Goal: Task Accomplishment & Management: Use online tool/utility

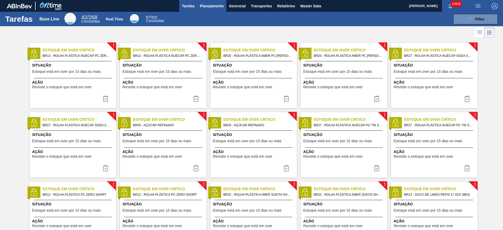
click at [205, 2] on button "Planejamento" at bounding box center [211, 6] width 29 height 12
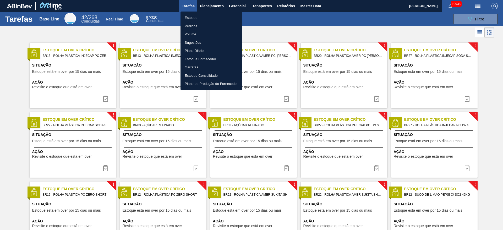
click at [205, 17] on li "Estoque" at bounding box center [211, 18] width 62 height 8
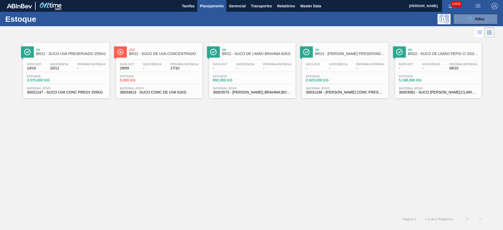
click at [335, 12] on div "Estoque 089F7B8B-B2A5-4AFE-B5C0-19BA573D28AC Filtro" at bounding box center [251, 19] width 503 height 14
click at [335, 18] on icon "089F7B8B-B2A5-4AFE-B5C0-19BA573D28AC" at bounding box center [469, 19] width 6 height 6
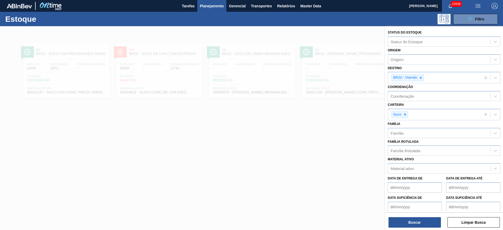
click at [217, 9] on span "Planejamento" at bounding box center [212, 6] width 24 height 6
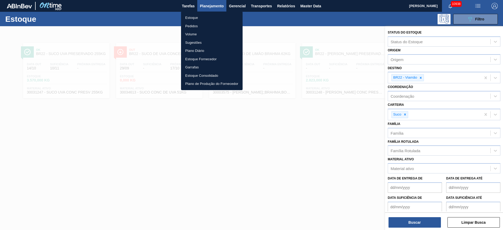
click at [213, 25] on li "Pedidos" at bounding box center [212, 26] width 62 height 8
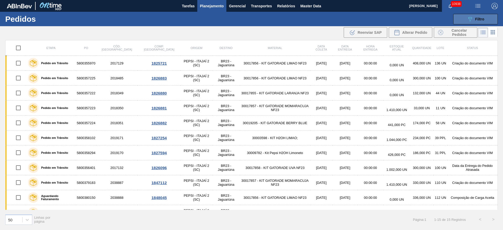
click at [335, 16] on button "089F7B8B-B2A5-4AFE-B5C0-19BA573D28AC Filtro" at bounding box center [475, 19] width 44 height 10
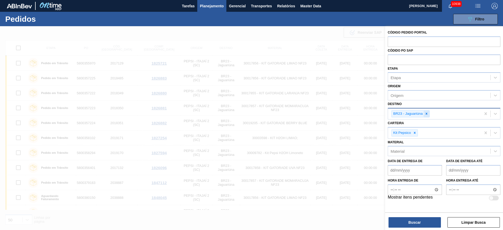
click at [335, 113] on icon at bounding box center [426, 114] width 4 height 4
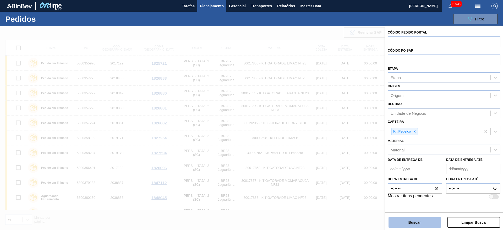
click at [335, 153] on button "Buscar" at bounding box center [414, 222] width 52 height 10
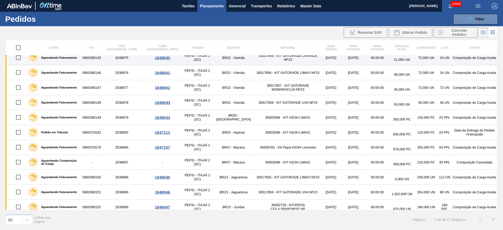
scroll to position [510, 0]
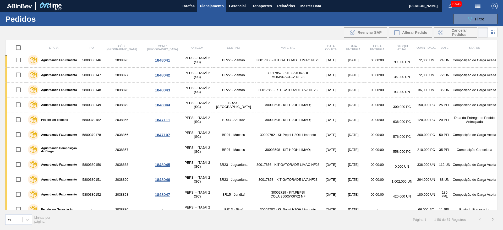
click at [210, 10] on button "Planejamento" at bounding box center [211, 6] width 29 height 12
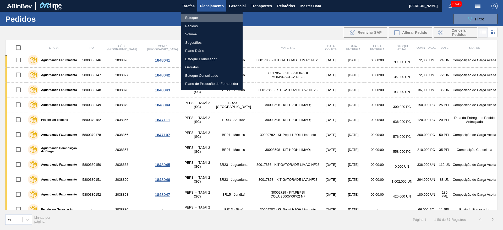
click at [213, 17] on li "Estoque" at bounding box center [212, 18] width 62 height 8
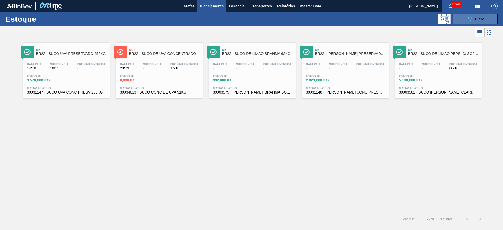
click at [335, 21] on icon "089F7B8B-B2A5-4AFE-B5C0-19BA573D28AC" at bounding box center [469, 19] width 6 height 6
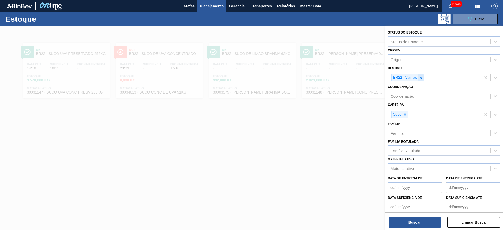
click at [335, 76] on icon at bounding box center [421, 78] width 4 height 4
type input "7"
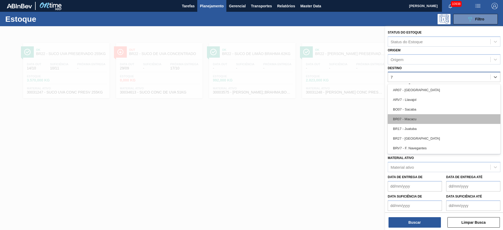
click at [335, 119] on div "BR07 - Macacu" at bounding box center [443, 119] width 113 height 10
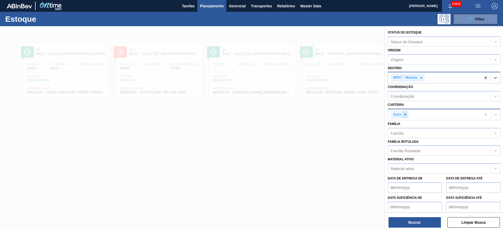
click at [335, 113] on icon at bounding box center [405, 115] width 4 height 4
click at [335, 113] on div "Carteira" at bounding box center [439, 114] width 102 height 8
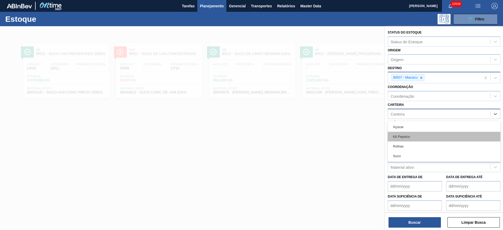
click at [335, 138] on div "Kit Pepsico" at bounding box center [443, 137] width 113 height 10
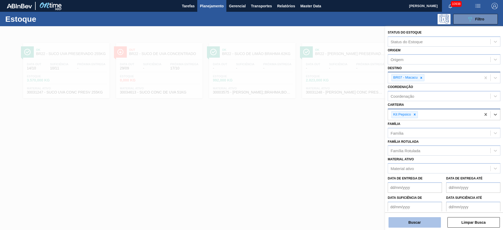
click at [335, 153] on button "Buscar" at bounding box center [414, 222] width 52 height 10
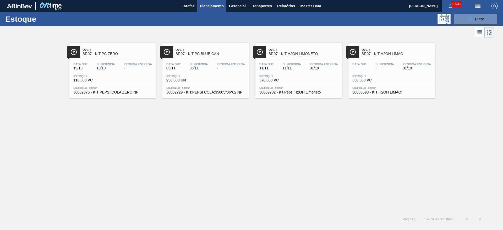
drag, startPoint x: 347, startPoint y: 61, endPoint x: 362, endPoint y: 36, distance: 29.2
click at [335, 36] on div at bounding box center [247, 32] width 494 height 13
click at [335, 20] on icon "089F7B8B-B2A5-4AFE-B5C0-19BA573D28AC" at bounding box center [469, 19] width 6 height 6
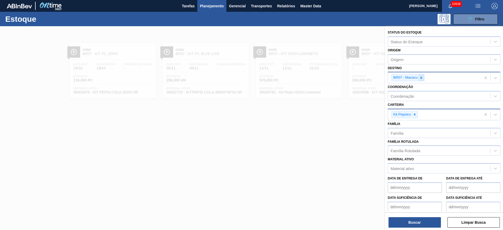
click at [335, 79] on div at bounding box center [421, 77] width 6 height 7
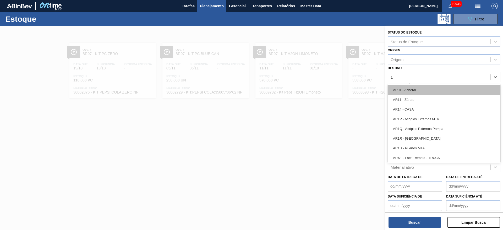
type input "15"
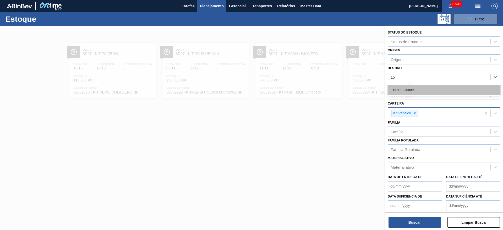
click at [335, 93] on div "BR15 - Jundiaí" at bounding box center [443, 90] width 113 height 10
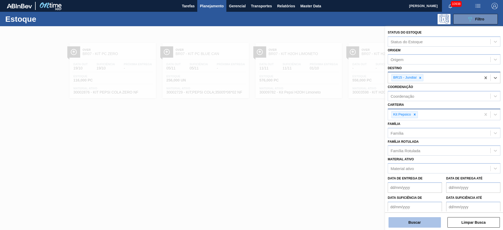
click at [335, 153] on button "Buscar" at bounding box center [414, 222] width 52 height 10
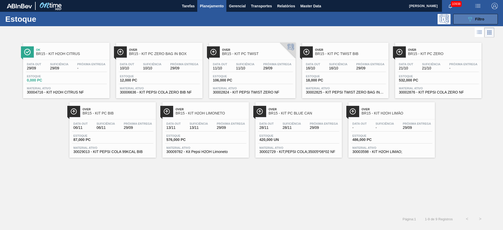
click at [335, 21] on button "089F7B8B-B2A5-4AFE-B5C0-19BA573D28AC Filtro" at bounding box center [475, 19] width 44 height 10
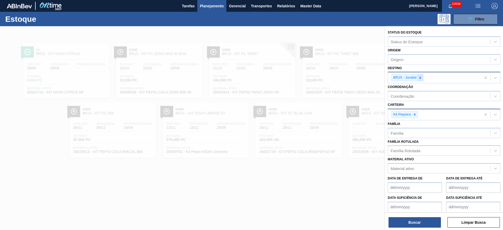
click at [335, 76] on icon at bounding box center [420, 78] width 4 height 4
type input "5"
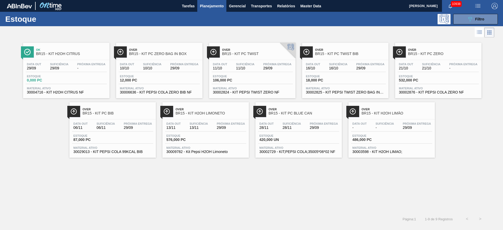
drag, startPoint x: 470, startPoint y: 18, endPoint x: 443, endPoint y: 49, distance: 40.6
click at [335, 18] on icon "089F7B8B-B2A5-4AFE-B5C0-19BA573D28AC" at bounding box center [469, 19] width 6 height 6
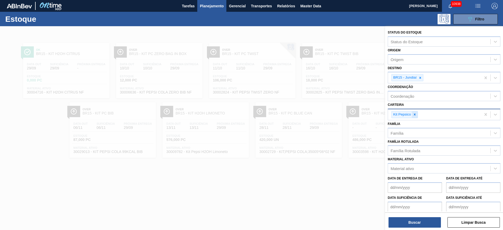
click at [335, 114] on icon at bounding box center [414, 115] width 2 height 2
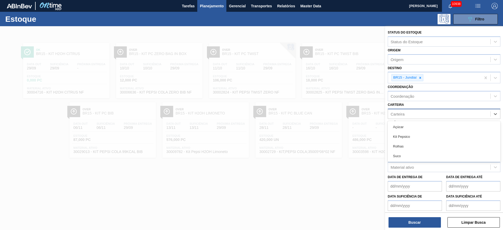
click at [335, 114] on div "Carteira" at bounding box center [439, 114] width 102 height 8
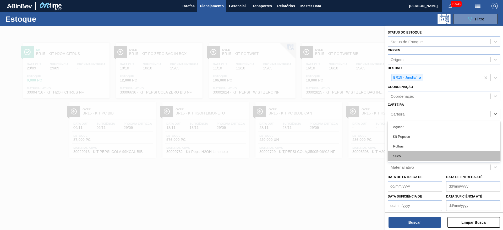
click at [335, 153] on div "Suco" at bounding box center [443, 156] width 113 height 10
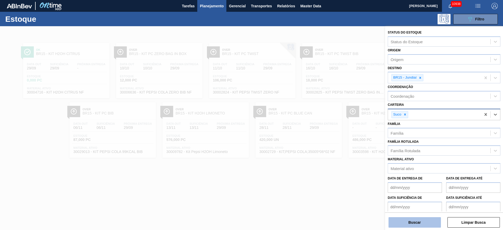
click at [335, 153] on button "Buscar" at bounding box center [414, 222] width 52 height 10
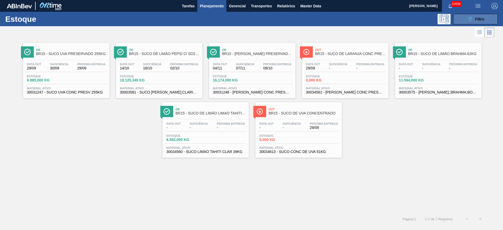
click at [335, 15] on button "089F7B8B-B2A5-4AFE-B5C0-19BA573D28AC Filtro" at bounding box center [475, 19] width 44 height 10
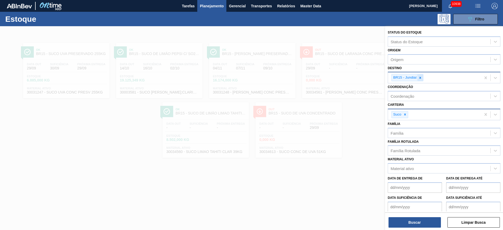
click at [335, 77] on icon at bounding box center [420, 78] width 4 height 4
type input "2"
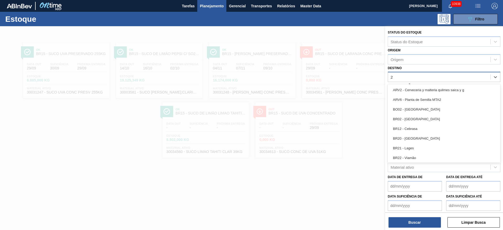
click at [335, 119] on div "BR02 - Sergipe" at bounding box center [443, 119] width 113 height 10
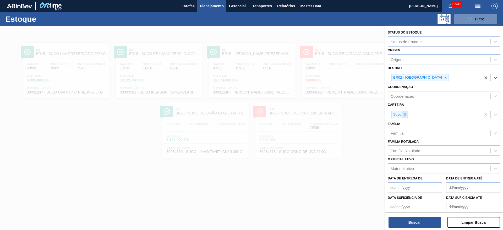
click at [335, 114] on icon at bounding box center [405, 115] width 4 height 4
click at [335, 114] on div "Carteira" at bounding box center [397, 114] width 14 height 4
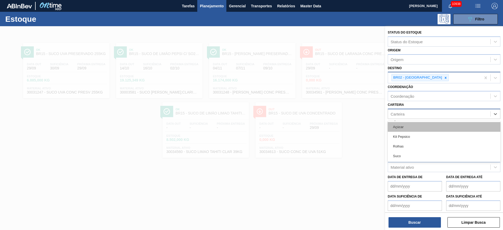
click at [335, 130] on div "Açúcar" at bounding box center [443, 127] width 113 height 10
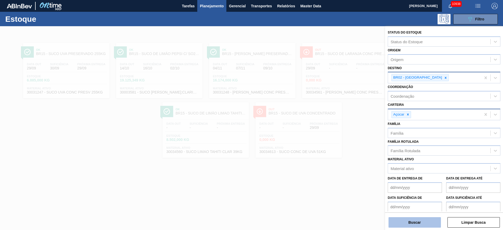
click at [335, 153] on button "Buscar" at bounding box center [414, 222] width 52 height 10
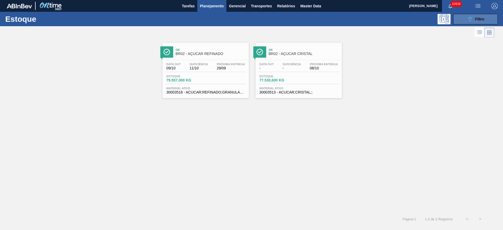
click at [335, 16] on div "089F7B8B-B2A5-4AFE-B5C0-19BA573D28AC Filtro" at bounding box center [475, 19] width 18 height 6
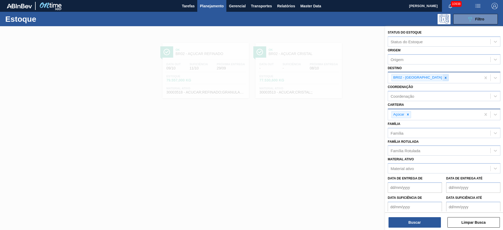
click at [335, 78] on icon at bounding box center [445, 78] width 4 height 4
type input "3"
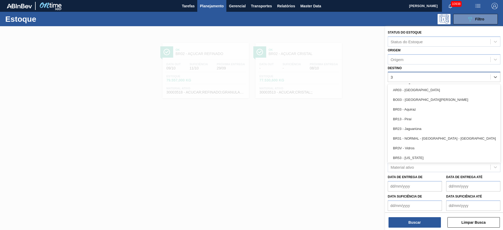
click at [335, 111] on div "BR03 - Aquiraz" at bounding box center [443, 109] width 113 height 10
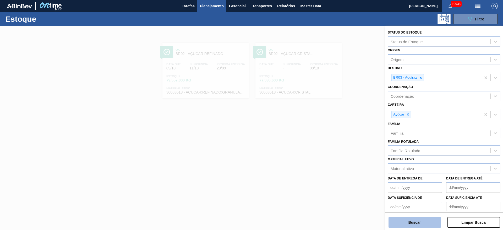
click at [335, 153] on button "Buscar" at bounding box center [414, 222] width 52 height 10
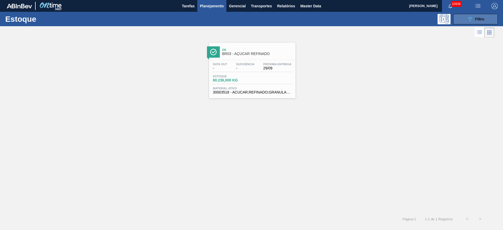
click at [335, 18] on span "Filtro" at bounding box center [479, 19] width 9 height 4
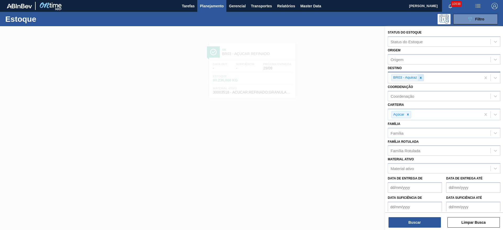
click at [335, 80] on div at bounding box center [420, 77] width 6 height 7
type input "4"
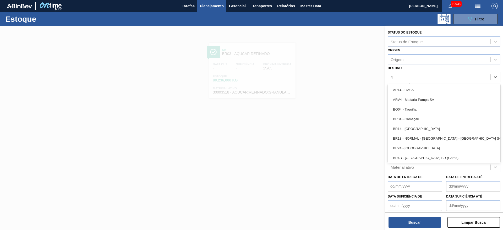
click at [335, 121] on div "BR04 - Camaçari" at bounding box center [443, 119] width 113 height 10
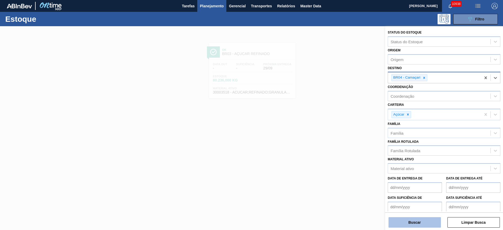
click at [335, 153] on button "Buscar" at bounding box center [414, 222] width 52 height 10
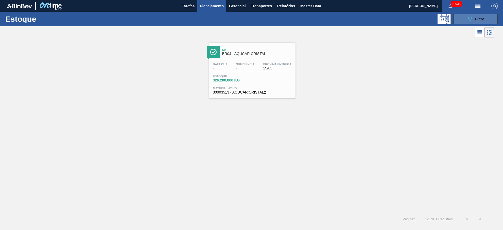
click at [335, 14] on button "089F7B8B-B2A5-4AFE-B5C0-19BA573D28AC Filtro" at bounding box center [475, 19] width 44 height 10
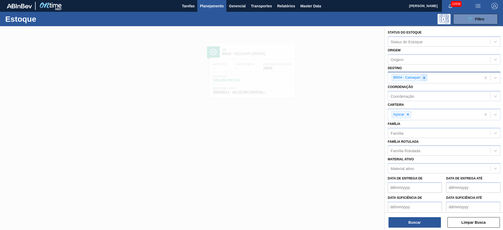
click at [335, 78] on icon at bounding box center [424, 78] width 2 height 2
type input "5"
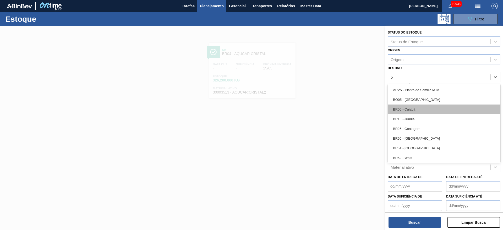
click at [335, 112] on div "BR05 - Cuiabá" at bounding box center [443, 109] width 113 height 10
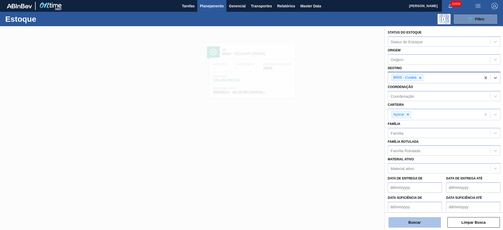
click at [335, 153] on button "Buscar" at bounding box center [414, 222] width 52 height 10
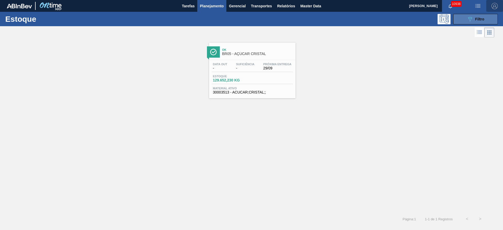
drag, startPoint x: 494, startPoint y: 10, endPoint x: 487, endPoint y: 19, distance: 12.5
click at [335, 14] on main "Tarefas Planejamento Gerencial Transportes Relatórios Master Data José Albérico…" at bounding box center [251, 115] width 503 height 230
click at [335, 55] on div "Ok BR05 - AÇÚCAR CRISTAL Data out - Suficiência - Próxima Entrega 29/09 Estoque…" at bounding box center [251, 68] width 503 height 59
click at [335, 18] on icon "089F7B8B-B2A5-4AFE-B5C0-19BA573D28AC" at bounding box center [469, 19] width 6 height 6
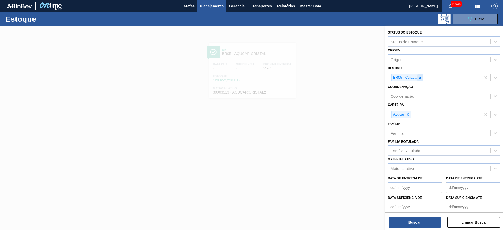
click at [335, 75] on div at bounding box center [420, 77] width 6 height 7
click at [335, 75] on div "BR05 - Cuiabá" at bounding box center [434, 77] width 93 height 11
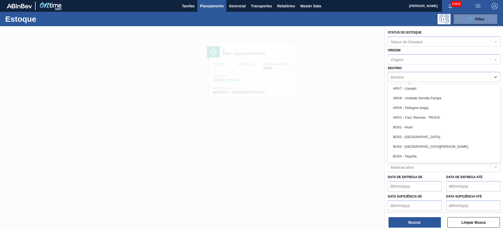
scroll to position [275, 0]
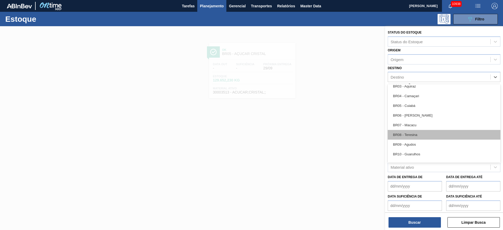
click at [335, 136] on div "BR08 - Teresina" at bounding box center [443, 135] width 113 height 10
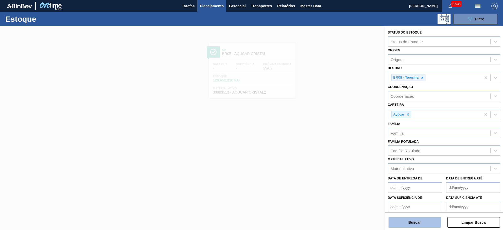
click at [335, 153] on button "Buscar" at bounding box center [414, 222] width 52 height 10
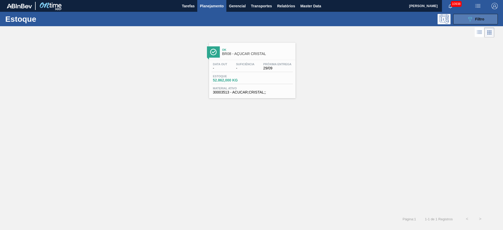
click at [335, 19] on button "089F7B8B-B2A5-4AFE-B5C0-19BA573D28AC Filtro" at bounding box center [475, 19] width 44 height 10
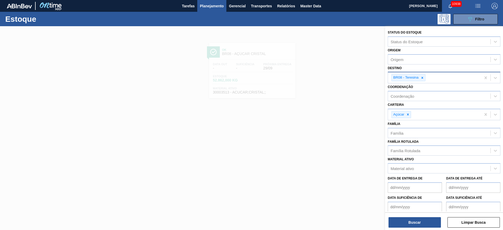
click at [335, 77] on div "BR08 - Teresina" at bounding box center [434, 77] width 93 height 11
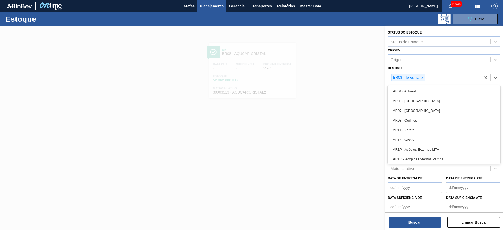
click at [335, 78] on div at bounding box center [422, 77] width 6 height 7
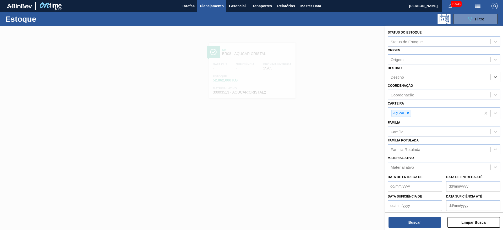
click at [335, 77] on div "Destino" at bounding box center [439, 77] width 102 height 8
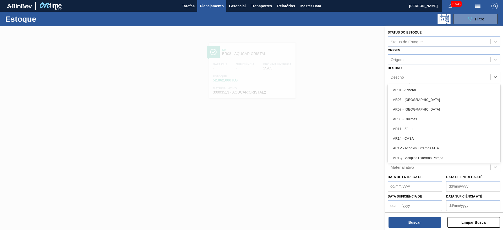
click at [335, 77] on div "Destino" at bounding box center [439, 77] width 102 height 8
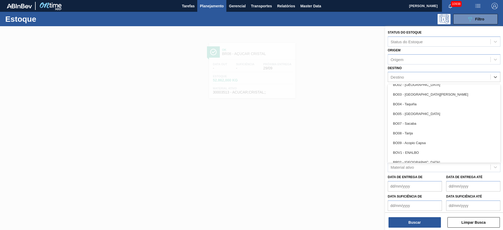
scroll to position [314, 0]
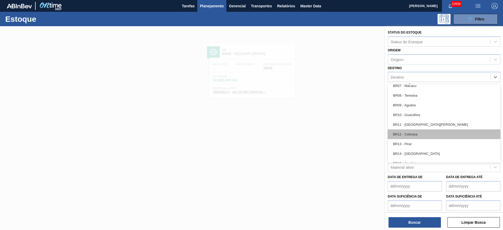
click at [335, 133] on div "BR12 - Cebrasa" at bounding box center [443, 134] width 113 height 10
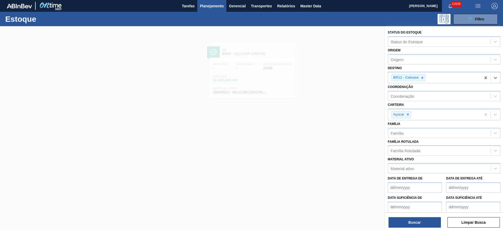
click at [335, 153] on div "Buscar Limpar Busca" at bounding box center [444, 219] width 118 height 15
click at [335, 153] on button "Buscar" at bounding box center [414, 222] width 52 height 10
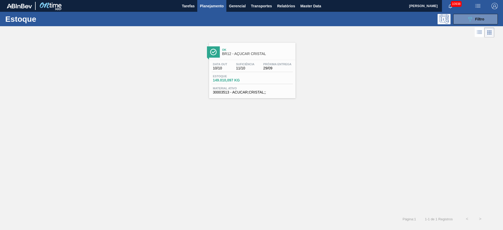
drag, startPoint x: 243, startPoint y: 59, endPoint x: 250, endPoint y: 59, distance: 7.9
click at [335, 23] on button "089F7B8B-B2A5-4AFE-B5C0-19BA573D28AC Filtro" at bounding box center [475, 19] width 44 height 10
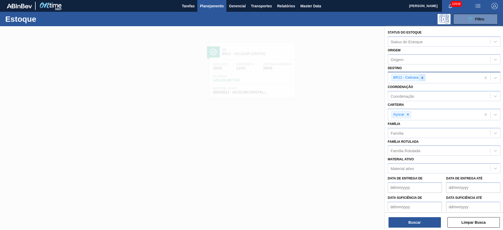
click at [335, 81] on div "BR12 - Cebrasa" at bounding box center [408, 77] width 34 height 7
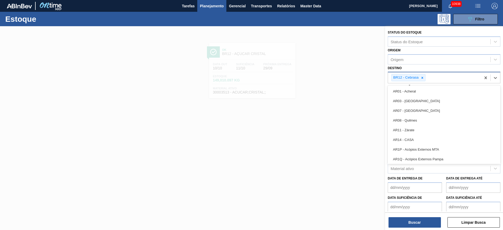
click at [335, 80] on div at bounding box center [422, 77] width 6 height 7
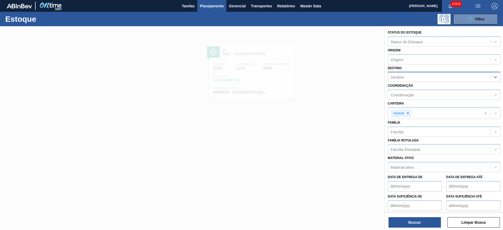
click at [335, 80] on div "Destino" at bounding box center [439, 77] width 102 height 8
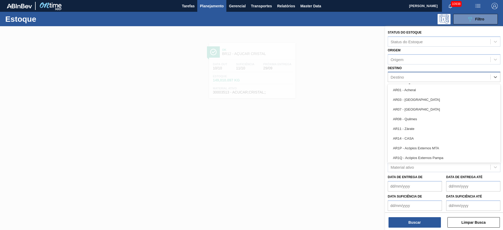
click at [335, 80] on div "Destino" at bounding box center [439, 77] width 102 height 8
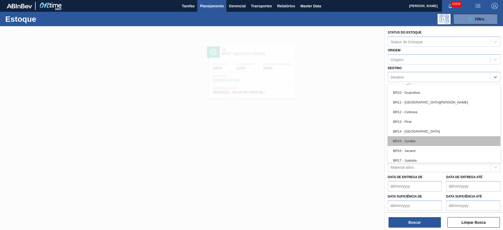
scroll to position [353, 0]
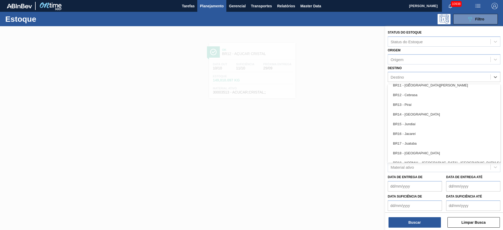
drag, startPoint x: 420, startPoint y: 112, endPoint x: 420, endPoint y: 127, distance: 14.7
click at [335, 112] on div "BR14 - Curitibana" at bounding box center [443, 114] width 113 height 10
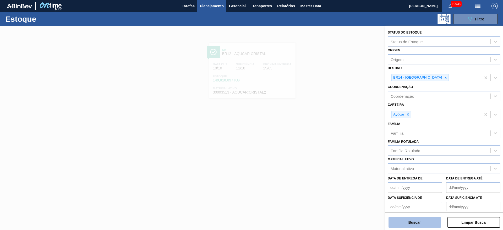
click at [335, 153] on button "Buscar" at bounding box center [414, 222] width 52 height 10
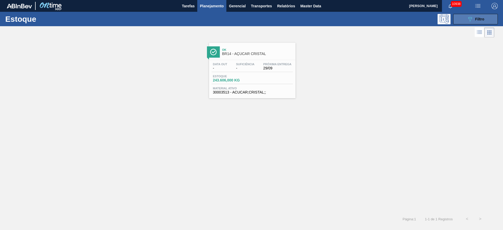
click at [335, 20] on icon "089F7B8B-B2A5-4AFE-B5C0-19BA573D28AC" at bounding box center [469, 19] width 6 height 6
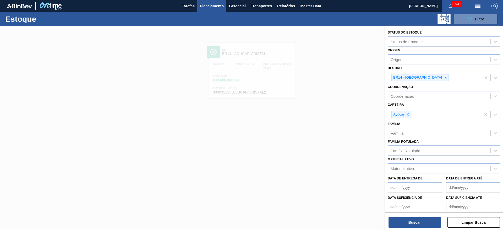
click at [335, 76] on icon at bounding box center [445, 78] width 4 height 4
click at [335, 76] on div "BR14 - Curitibana" at bounding box center [434, 77] width 93 height 11
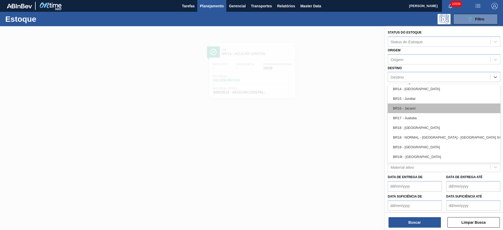
scroll to position [393, 0]
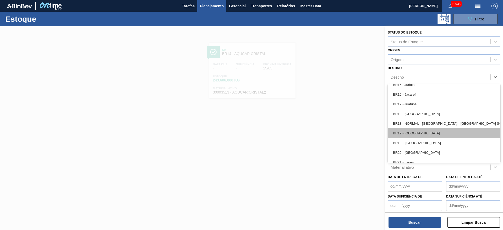
click at [335, 137] on div "BR19 - Nova Rio" at bounding box center [443, 133] width 113 height 10
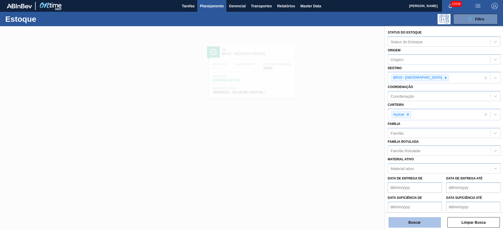
click at [335, 153] on button "Buscar" at bounding box center [414, 222] width 52 height 10
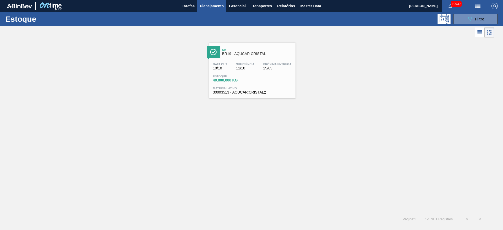
drag, startPoint x: 272, startPoint y: 176, endPoint x: 273, endPoint y: 171, distance: 4.5
click at [273, 153] on div "Ok BR19 - AÇÚCAR CRISTAL Data out 10/10 Suficiência 11/10 Próxima Entrega 29/09…" at bounding box center [251, 126] width 503 height 174
click at [250, 153] on div "Ok BR19 - AÇÚCAR CRISTAL Data out 10/10 Suficiência 11/10 Próxima Entrega 29/09…" at bounding box center [251, 126] width 503 height 174
drag, startPoint x: 250, startPoint y: 173, endPoint x: 233, endPoint y: 167, distance: 17.6
click at [233, 153] on div "Ok BR19 - AÇÚCAR CRISTAL Data out 10/10 Suficiência 11/10 Próxima Entrega 29/09…" at bounding box center [251, 126] width 503 height 174
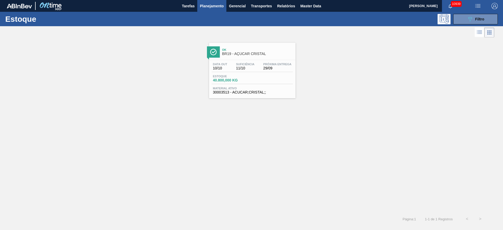
click at [245, 153] on div "Ok BR19 - AÇÚCAR CRISTAL Data out 10/10 Suficiência 11/10 Próxima Entrega 29/09…" at bounding box center [251, 126] width 503 height 174
click at [335, 18] on icon "089F7B8B-B2A5-4AFE-B5C0-19BA573D28AC" at bounding box center [469, 19] width 6 height 6
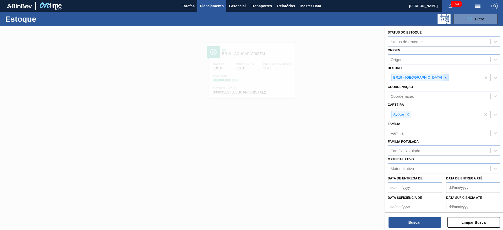
click at [335, 79] on icon at bounding box center [445, 78] width 4 height 4
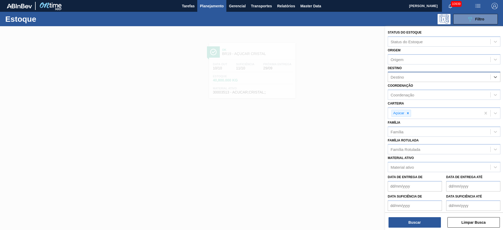
click at [335, 79] on div "Destino" at bounding box center [439, 77] width 102 height 8
type input "2"
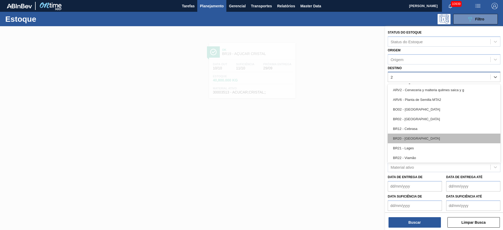
click at [335, 138] on div "BR20 - Sapucaia" at bounding box center [443, 138] width 113 height 10
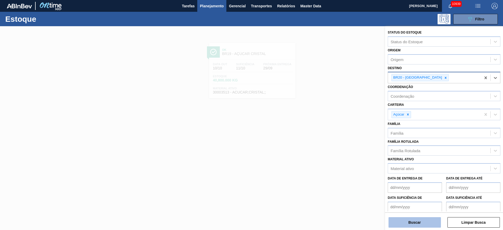
click at [335, 153] on button "Buscar" at bounding box center [414, 222] width 52 height 10
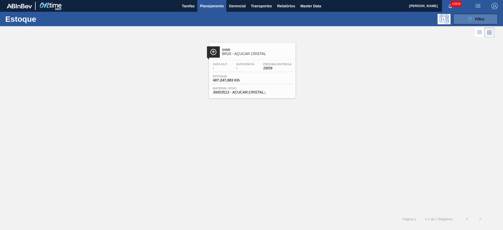
click at [335, 18] on div "089F7B8B-B2A5-4AFE-B5C0-19BA573D28AC Filtro" at bounding box center [475, 19] width 18 height 6
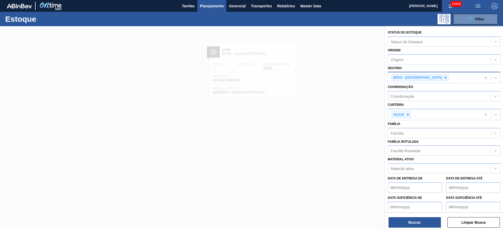
click at [335, 80] on div at bounding box center [445, 77] width 6 height 7
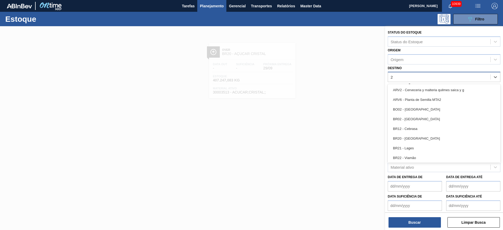
type input "22"
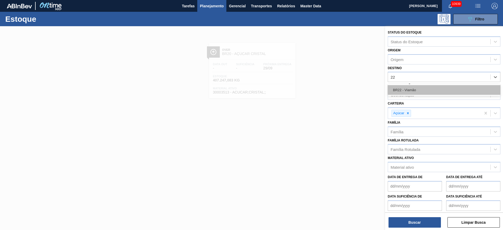
click at [335, 92] on div "BR22 - Viamão" at bounding box center [443, 90] width 113 height 10
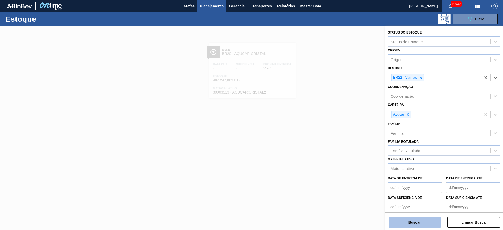
click at [335, 153] on button "Buscar" at bounding box center [414, 222] width 52 height 10
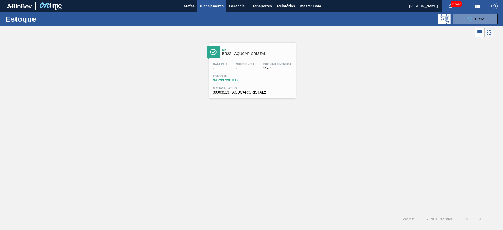
drag, startPoint x: 463, startPoint y: 20, endPoint x: 453, endPoint y: 33, distance: 16.6
click at [335, 20] on button "089F7B8B-B2A5-4AFE-B5C0-19BA573D28AC Filtro" at bounding box center [475, 19] width 44 height 10
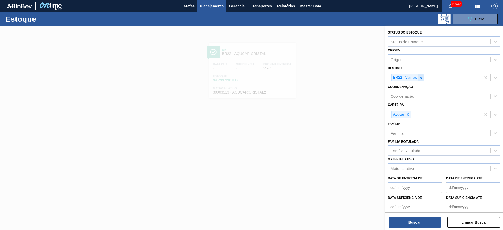
click at [335, 77] on icon at bounding box center [421, 78] width 4 height 4
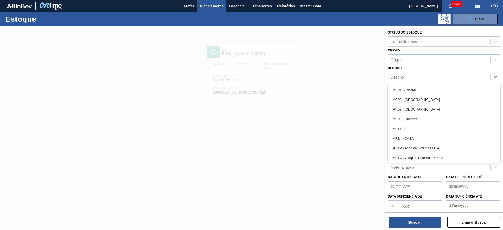
click at [335, 77] on div "Destino" at bounding box center [439, 77] width 102 height 8
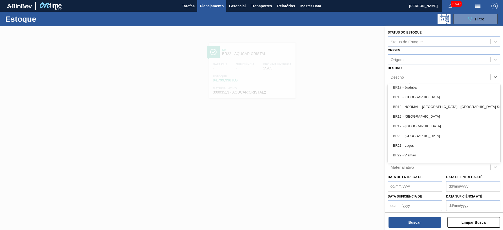
scroll to position [471, 0]
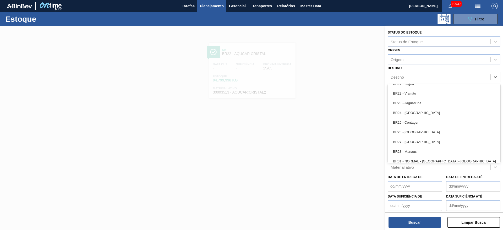
drag, startPoint x: 422, startPoint y: 141, endPoint x: 422, endPoint y: 144, distance: 3.0
click at [335, 141] on div "BR27 - Nova Minas" at bounding box center [443, 142] width 113 height 10
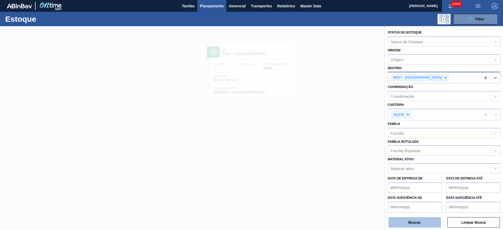
click at [335, 153] on button "Buscar" at bounding box center [414, 222] width 52 height 10
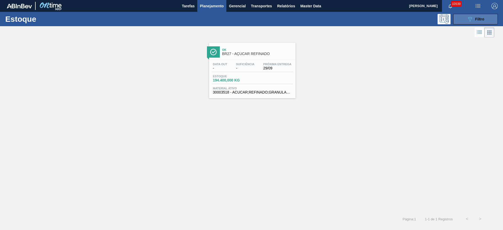
click at [335, 18] on icon "089F7B8B-B2A5-4AFE-B5C0-19BA573D28AC" at bounding box center [469, 19] width 6 height 6
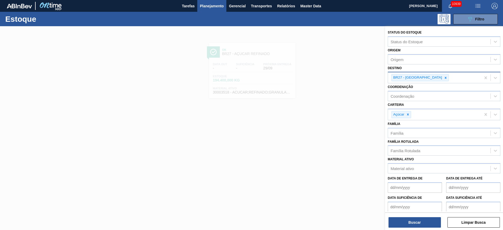
click at [335, 76] on icon at bounding box center [445, 78] width 4 height 4
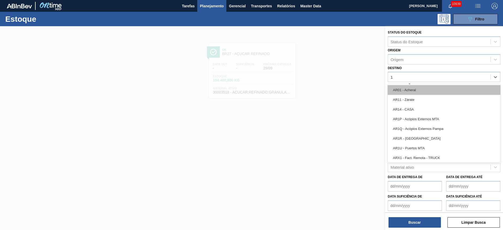
type input "18"
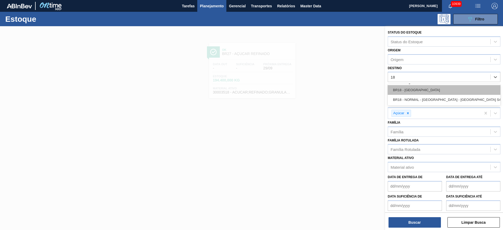
click at [335, 92] on div "BR18 - Pernambuco" at bounding box center [443, 90] width 113 height 10
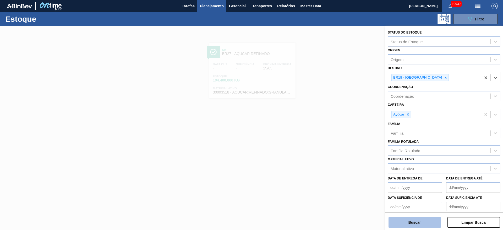
click at [335, 153] on button "Buscar" at bounding box center [414, 222] width 52 height 10
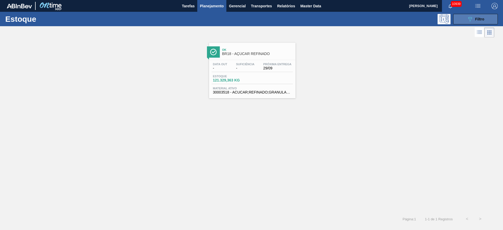
click at [335, 20] on button "089F7B8B-B2A5-4AFE-B5C0-19BA573D28AC Filtro" at bounding box center [475, 19] width 44 height 10
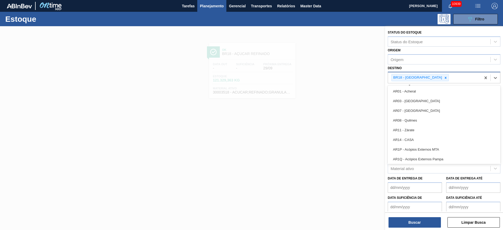
click at [335, 77] on div "BR18 - Pernambuco" at bounding box center [416, 77] width 51 height 7
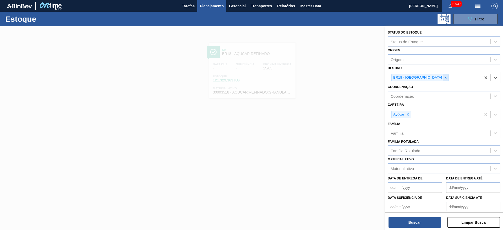
click at [335, 80] on div at bounding box center [445, 77] width 6 height 7
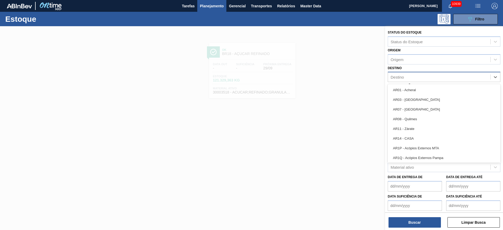
click at [335, 80] on div "Destino" at bounding box center [439, 77] width 102 height 8
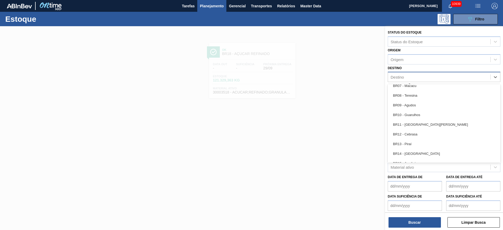
click at [335, 153] on div "Material ativo" at bounding box center [439, 167] width 102 height 8
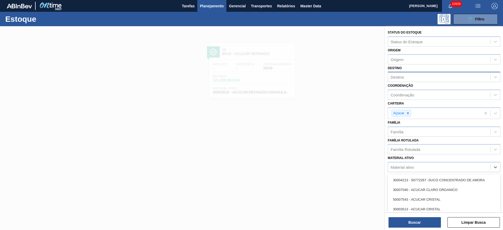
click at [335, 81] on div "Destino" at bounding box center [443, 77] width 113 height 10
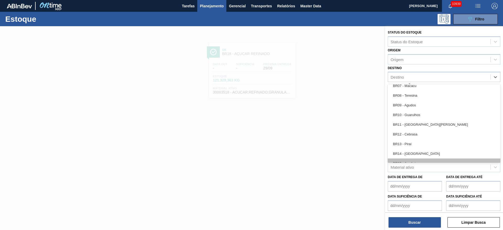
click at [335, 153] on div "BR15 - Jundiaí" at bounding box center [443, 163] width 113 height 10
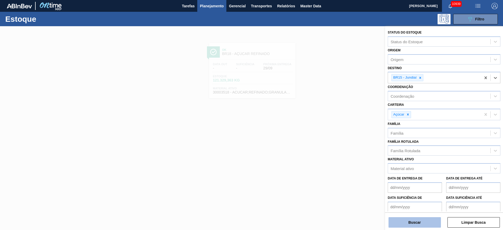
click at [335, 153] on button "Buscar" at bounding box center [414, 222] width 52 height 10
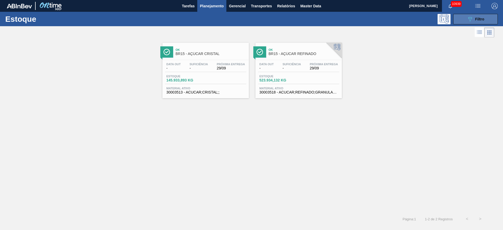
click at [335, 20] on icon "089F7B8B-B2A5-4AFE-B5C0-19BA573D28AC" at bounding box center [469, 19] width 6 height 6
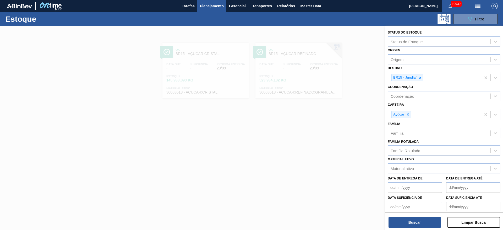
click at [335, 75] on div at bounding box center [420, 77] width 6 height 7
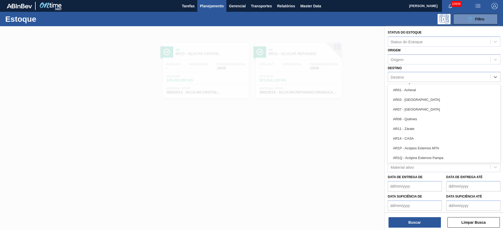
click at [335, 75] on div "Destino" at bounding box center [439, 77] width 102 height 8
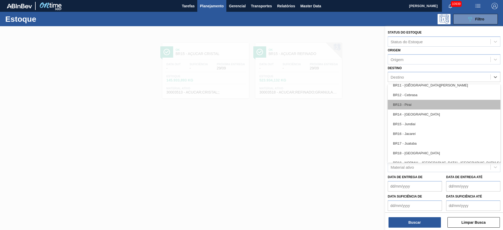
click at [335, 105] on div "BR13 - Piraí" at bounding box center [443, 105] width 113 height 10
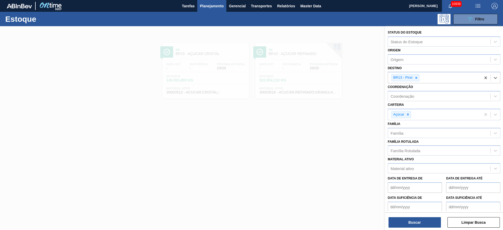
click at [335, 153] on div "Buscar Limpar Busca" at bounding box center [444, 219] width 118 height 15
click at [335, 153] on button "Buscar" at bounding box center [414, 222] width 52 height 10
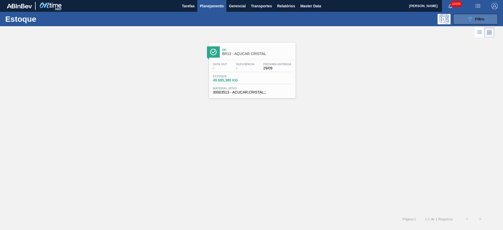
click at [335, 18] on button "089F7B8B-B2A5-4AFE-B5C0-19BA573D28AC Filtro" at bounding box center [475, 19] width 44 height 10
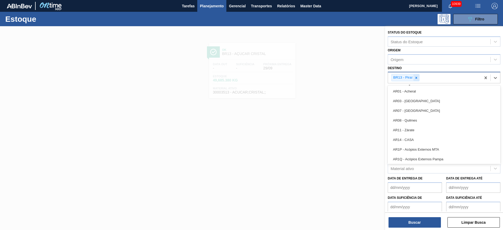
click at [335, 80] on div "BR13 - Piraí" at bounding box center [434, 77] width 93 height 11
click at [335, 80] on div at bounding box center [416, 77] width 6 height 7
click at [335, 80] on div "Destino" at bounding box center [439, 77] width 102 height 8
click at [335, 78] on div "Destino" at bounding box center [439, 77] width 102 height 8
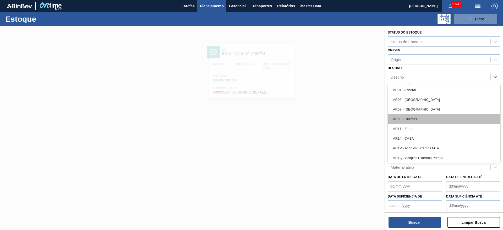
scroll to position [314, 0]
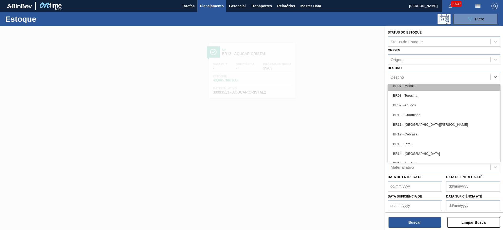
click at [335, 87] on div "BR07 - Macacu" at bounding box center [443, 86] width 113 height 10
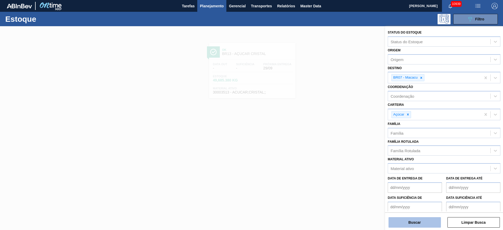
click at [335, 153] on button "Buscar" at bounding box center [414, 222] width 52 height 10
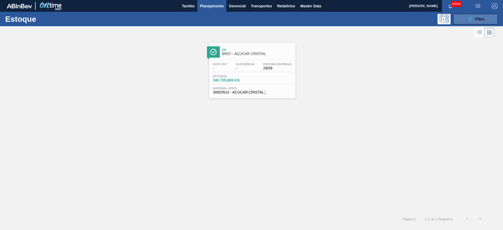
click at [335, 18] on button "089F7B8B-B2A5-4AFE-B5C0-19BA573D28AC Filtro" at bounding box center [475, 19] width 44 height 10
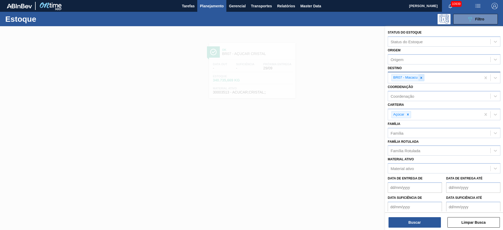
click at [335, 79] on icon at bounding box center [421, 78] width 4 height 4
type input "2"
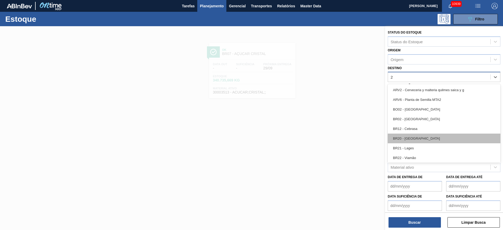
click at [335, 136] on div "BR20 - Sapucaia" at bounding box center [443, 138] width 113 height 10
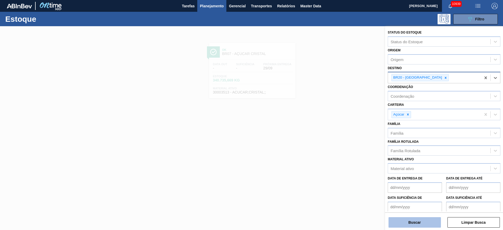
click at [335, 153] on button "Buscar" at bounding box center [414, 222] width 52 height 10
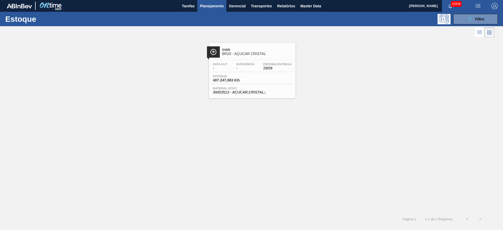
drag, startPoint x: 265, startPoint y: 55, endPoint x: 393, endPoint y: 30, distance: 130.7
click at [335, 32] on div at bounding box center [247, 32] width 494 height 13
drag, startPoint x: 308, startPoint y: 2, endPoint x: 308, endPoint y: 8, distance: 6.3
click at [307, 2] on button "Master Data" at bounding box center [310, 6] width 26 height 12
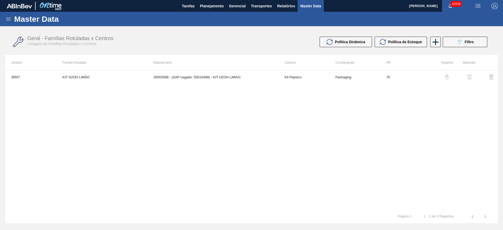
click at [318, 118] on div "BR07 KIT H2OH LIMÃO 30003598 - (SAP Legado: 50010499) - KIT H2OH LIMAO; Kit Pep…" at bounding box center [251, 140] width 492 height 140
click at [335, 39] on icon "089F7B8B-B2A5-4AFE-B5C0-19BA573D28AC" at bounding box center [459, 42] width 6 height 6
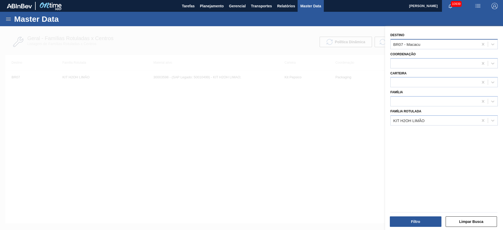
click at [335, 47] on div "BR07 - Macacu" at bounding box center [434, 44] width 88 height 8
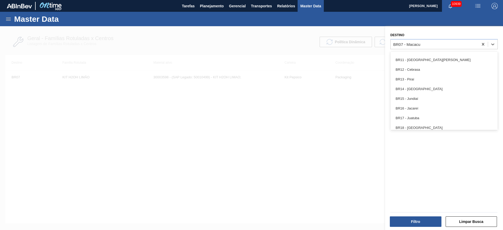
scroll to position [353, 0]
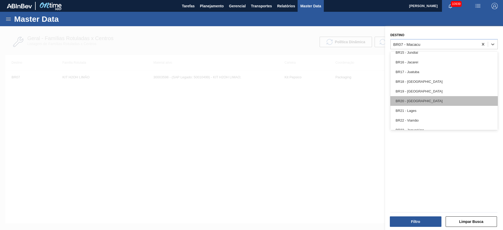
click at [335, 100] on div "BR20 - Sapucaia" at bounding box center [443, 101] width 107 height 10
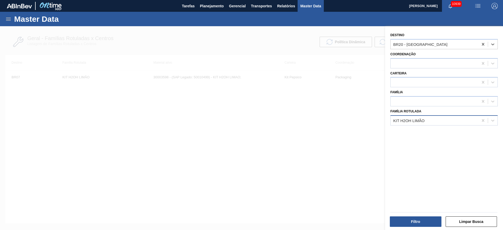
click at [335, 120] on div "KIT H2OH LIMÃO" at bounding box center [408, 120] width 31 height 4
click at [335, 122] on icon at bounding box center [482, 120] width 5 height 5
drag, startPoint x: 407, startPoint y: 94, endPoint x: 411, endPoint y: 101, distance: 8.1
click at [335, 95] on div "Família" at bounding box center [443, 97] width 107 height 18
click at [335, 101] on div at bounding box center [434, 102] width 88 height 8
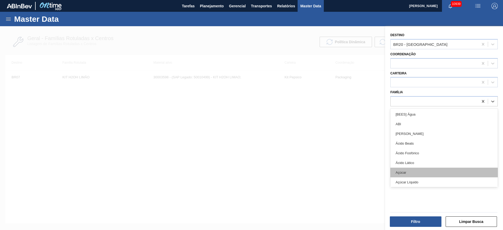
click at [335, 153] on div "Açúcar" at bounding box center [443, 173] width 107 height 10
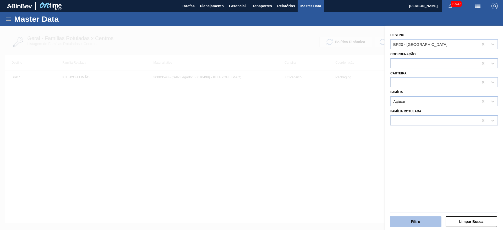
click at [335, 153] on button "Filtro" at bounding box center [415, 221] width 52 height 10
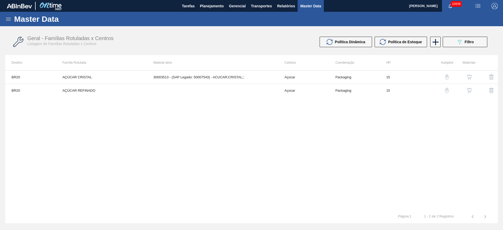
click at [335, 88] on button "button" at bounding box center [468, 90] width 13 height 13
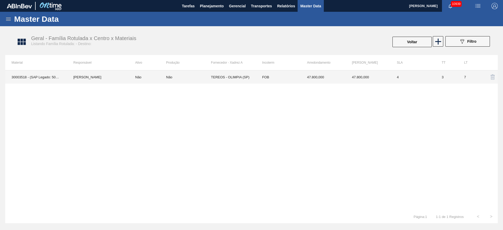
click at [282, 77] on td "FOB" at bounding box center [278, 76] width 45 height 13
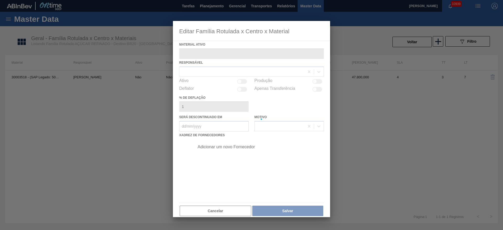
type ativo "30003518 - (SAP Legado: 50007555) - ACUCAR;REFINADO;GRANULADO;;"
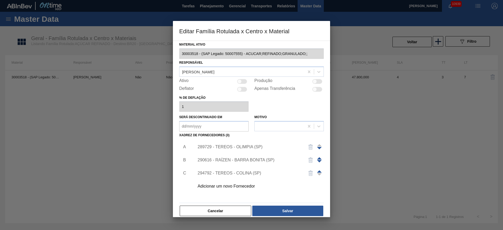
click at [239, 79] on div at bounding box center [242, 81] width 10 height 5
checkbox input "true"
click at [247, 153] on div "Adicionar um novo Fornecedor" at bounding box center [248, 186] width 103 height 5
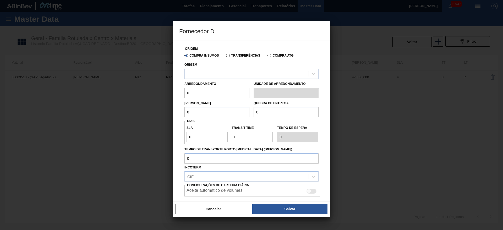
click at [240, 70] on div at bounding box center [247, 74] width 124 height 8
click at [241, 64] on div "Origem" at bounding box center [251, 70] width 134 height 18
click at [246, 70] on div at bounding box center [247, 74] width 124 height 8
click at [241, 75] on div at bounding box center [247, 74] width 124 height 8
click at [245, 67] on div "Origem Select is focused ,type to refine list, press Down to open the menu," at bounding box center [251, 70] width 134 height 18
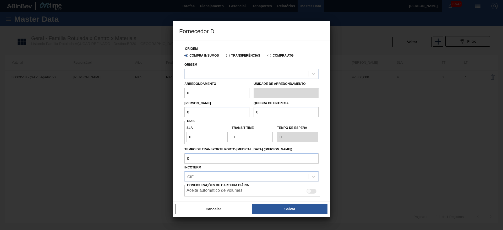
click at [247, 74] on div at bounding box center [247, 74] width 124 height 8
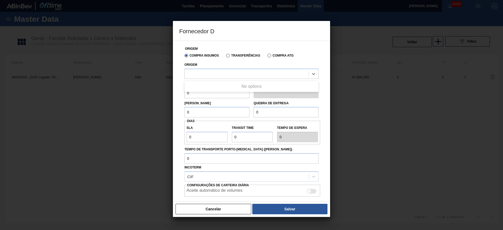
click at [172, 82] on div at bounding box center [251, 115] width 503 height 230
click at [211, 153] on button "Cancelar" at bounding box center [213, 209] width 76 height 10
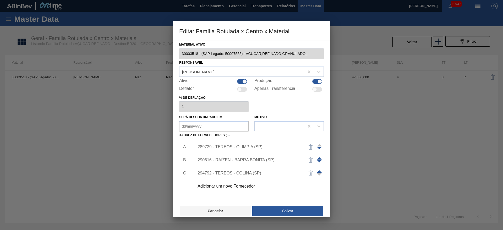
click at [215, 153] on button "Cancelar" at bounding box center [215, 210] width 71 height 10
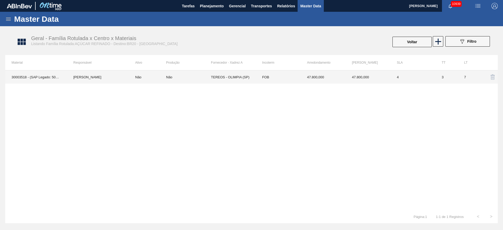
click at [192, 72] on td "Não" at bounding box center [188, 76] width 45 height 13
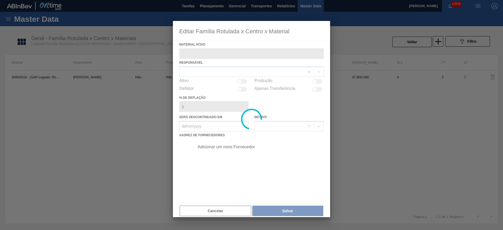
type ativo "30003518 - (SAP Legado: 50007555) - ACUCAR;REFINADO;GRANULADO;;"
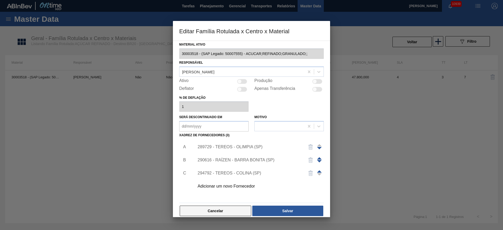
click at [224, 153] on button "Cancelar" at bounding box center [215, 210] width 71 height 10
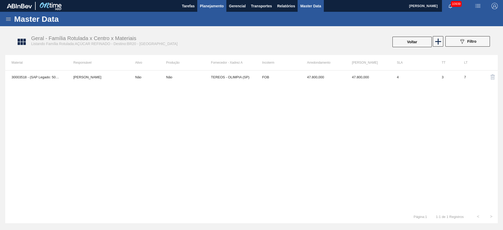
click at [207, 6] on span "Planejamento" at bounding box center [212, 6] width 24 height 6
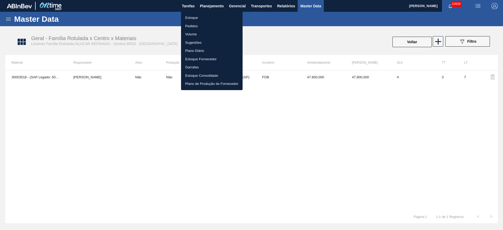
click at [179, 115] on div at bounding box center [251, 115] width 503 height 230
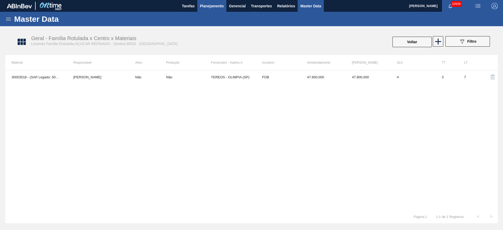
click at [207, 8] on span "Planejamento" at bounding box center [212, 6] width 24 height 6
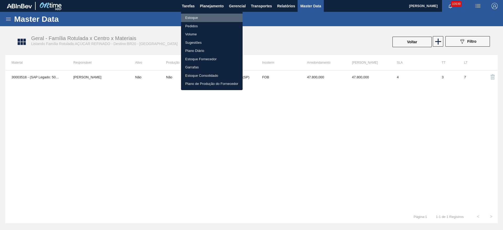
click at [207, 18] on li "Estoque" at bounding box center [212, 18] width 62 height 8
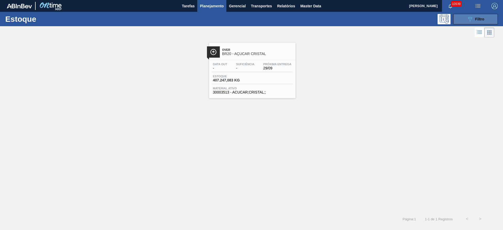
click at [335, 17] on span "Filtro" at bounding box center [479, 19] width 9 height 4
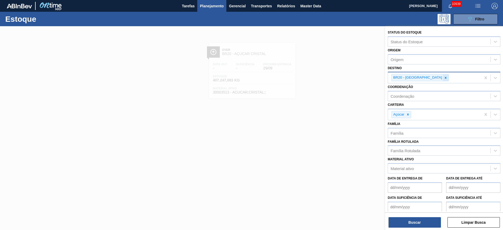
click at [335, 81] on div at bounding box center [445, 77] width 6 height 7
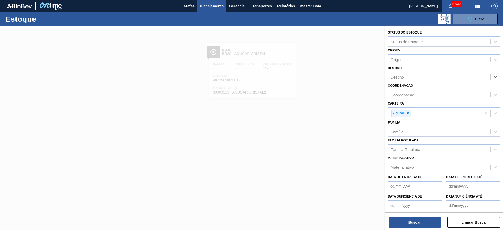
drag, startPoint x: 422, startPoint y: 81, endPoint x: 416, endPoint y: 82, distance: 6.1
click at [335, 81] on div "Destino" at bounding box center [439, 77] width 102 height 8
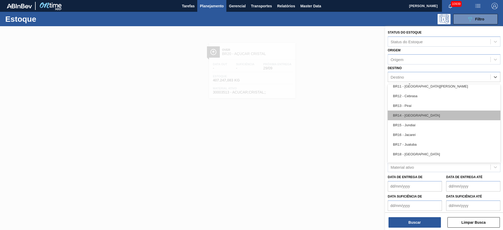
scroll to position [353, 0]
click at [335, 104] on div "BR13 - Piraí" at bounding box center [443, 105] width 113 height 10
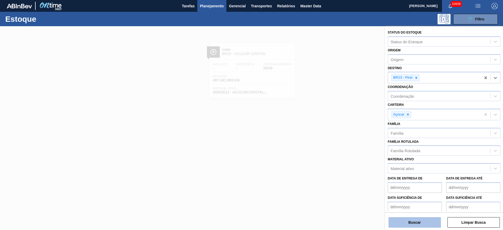
click at [335, 153] on button "Buscar" at bounding box center [414, 222] width 52 height 10
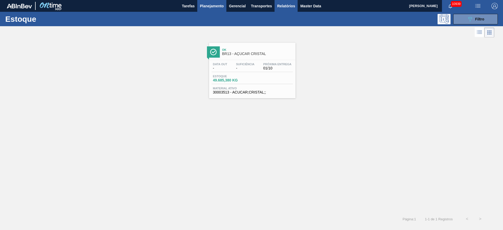
click at [285, 10] on button "Relatórios" at bounding box center [285, 6] width 23 height 12
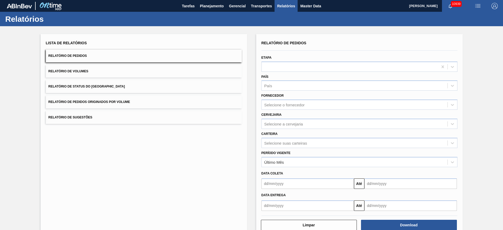
click at [281, 72] on div "País País" at bounding box center [359, 81] width 200 height 19
click at [283, 74] on div "País País" at bounding box center [359, 82] width 196 height 18
click at [285, 72] on div "País País" at bounding box center [359, 81] width 200 height 19
click at [286, 66] on div at bounding box center [349, 67] width 176 height 8
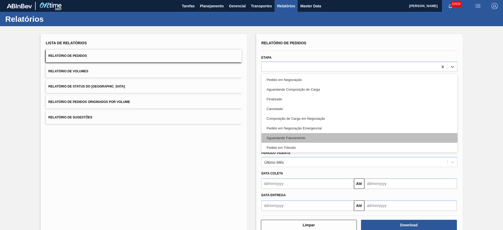
click at [289, 134] on div "Aguardando Faturamento" at bounding box center [359, 138] width 196 height 10
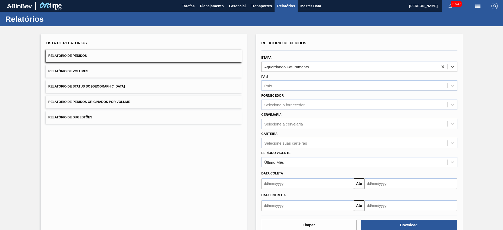
drag, startPoint x: 288, startPoint y: 146, endPoint x: 287, endPoint y: 149, distance: 3.2
click at [288, 145] on div "Selecione suas carteiras" at bounding box center [354, 143] width 186 height 8
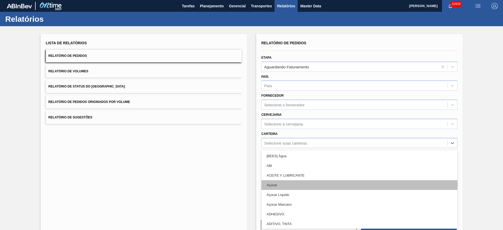
click at [294, 153] on div "Açúcar" at bounding box center [359, 185] width 196 height 10
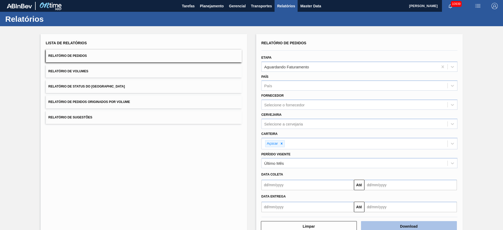
click at [335, 153] on button "Download" at bounding box center [409, 226] width 96 height 10
click at [201, 4] on span "Planejamento" at bounding box center [212, 6] width 24 height 6
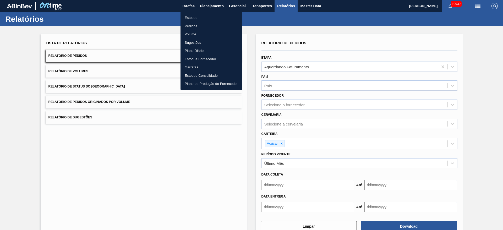
click at [200, 15] on li "Estoque" at bounding box center [211, 18] width 62 height 8
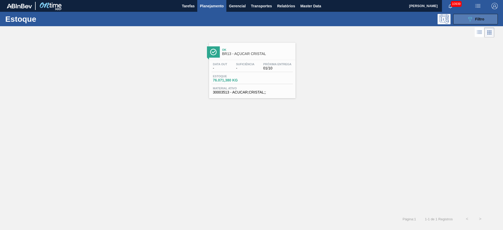
click at [335, 23] on button "089F7B8B-B2A5-4AFE-B5C0-19BA573D28AC Filtro" at bounding box center [475, 19] width 44 height 10
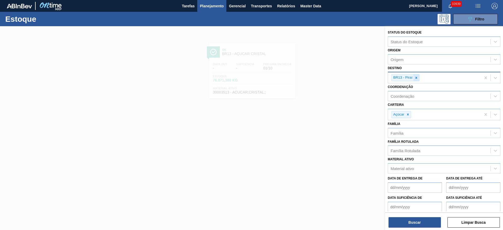
click at [335, 77] on icon at bounding box center [416, 78] width 2 height 2
type input "7"
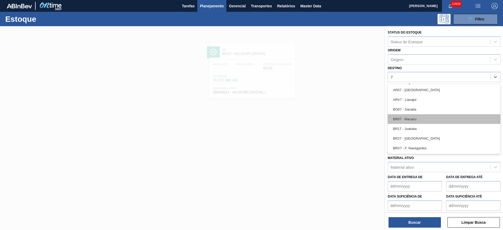
click at [335, 120] on div "BR07 - Macacu" at bounding box center [443, 119] width 113 height 10
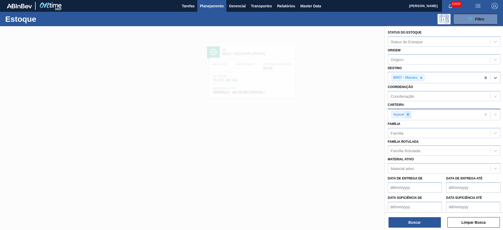
click at [335, 114] on icon at bounding box center [408, 115] width 4 height 4
click at [335, 114] on div "Carteira" at bounding box center [439, 114] width 102 height 8
drag, startPoint x: 406, startPoint y: 136, endPoint x: 407, endPoint y: 156, distance: 19.9
click at [335, 136] on div "Kit Pepsico" at bounding box center [443, 137] width 113 height 10
click at [335, 153] on button "Buscar" at bounding box center [414, 222] width 52 height 10
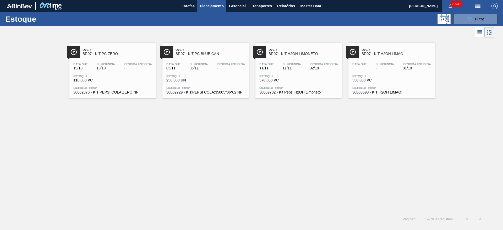
click at [335, 6] on img "button" at bounding box center [477, 6] width 6 height 6
click at [335, 18] on li "Pedido Contingência" at bounding box center [474, 18] width 48 height 9
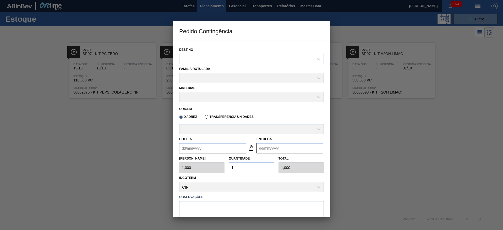
click at [233, 59] on div at bounding box center [246, 59] width 134 height 8
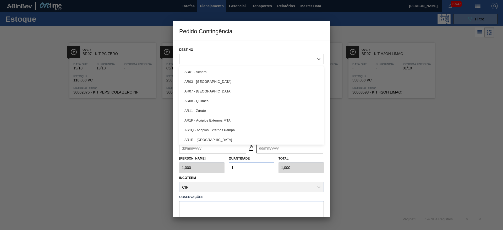
type input "7"
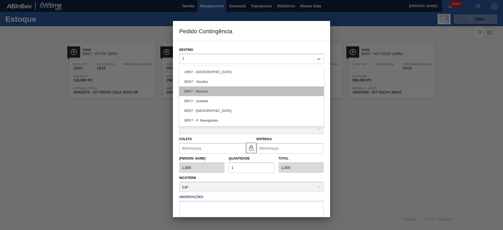
click at [219, 91] on div "BR07 - Macacu" at bounding box center [251, 91] width 144 height 10
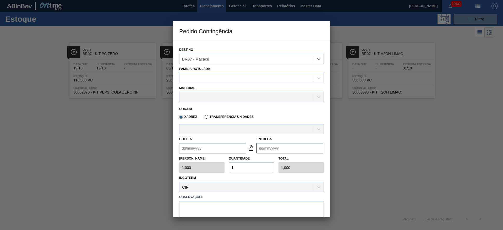
click at [208, 78] on div at bounding box center [246, 78] width 134 height 8
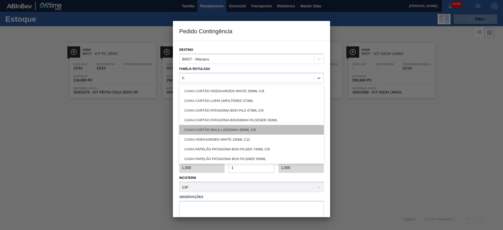
type Rotulada "h2"
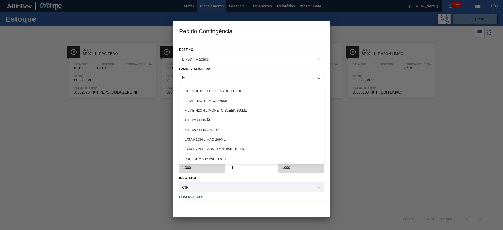
click at [223, 122] on div "KIT H2OH LIMÃO" at bounding box center [251, 120] width 144 height 10
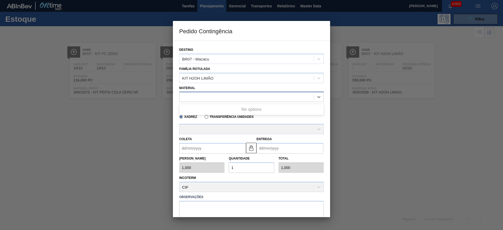
click at [208, 92] on div at bounding box center [251, 97] width 144 height 10
click at [230, 87] on div "Material Use Up and Down to choose options, press Enter to select the currently…" at bounding box center [251, 93] width 144 height 18
click at [225, 96] on div at bounding box center [246, 97] width 134 height 8
click at [283, 120] on div "Xadrez Transferência Unidades" at bounding box center [249, 116] width 140 height 10
click at [235, 99] on div at bounding box center [246, 97] width 134 height 8
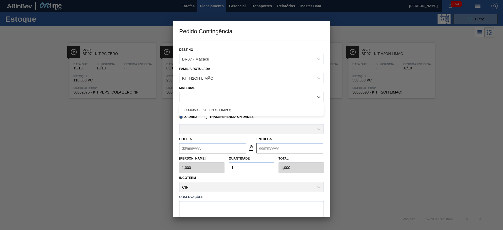
drag, startPoint x: 230, startPoint y: 108, endPoint x: 211, endPoint y: 114, distance: 19.7
click at [230, 109] on div "30003598 - KIT H2OH LIMAO;" at bounding box center [251, 110] width 144 height 10
type input "6,000"
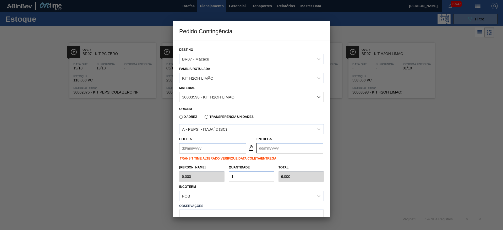
click at [198, 147] on input "Coleta" at bounding box center [212, 148] width 67 height 10
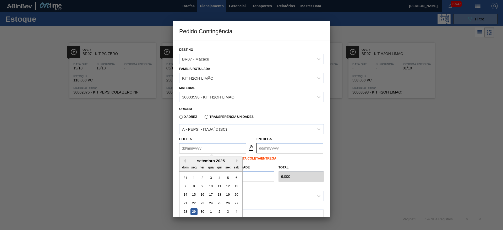
drag, startPoint x: 192, startPoint y: 210, endPoint x: 204, endPoint y: 192, distance: 22.6
click at [191, 153] on div "29" at bounding box center [193, 211] width 7 height 7
type input "[DATE]"
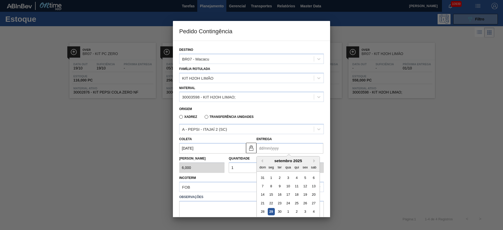
click at [265, 147] on input "Entrega" at bounding box center [289, 148] width 67 height 10
click at [272, 153] on div "29" at bounding box center [270, 211] width 7 height 7
type input "[DATE]"
click at [222, 153] on div "Tam Lote 6,000 Quantidade 1 Total 6,000" at bounding box center [251, 162] width 149 height 19
type input "2"
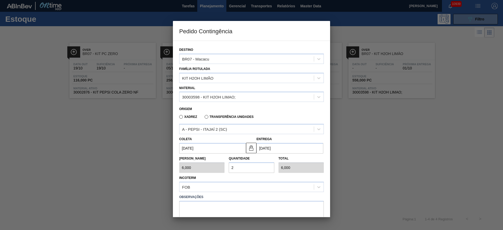
type input "12,000"
type input "0,000"
type input "2"
type input "12,000"
type input "25"
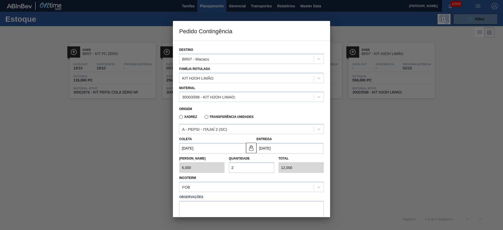
type input "150,000"
type input "2"
type input "12,000"
type input "0,000"
type input "3"
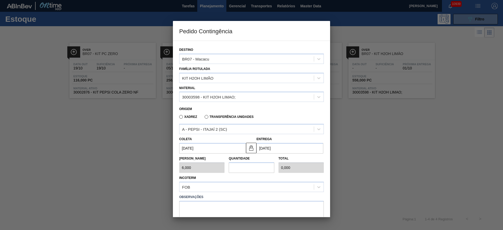
type input "18,000"
type input "35"
type input "210,000"
type input "35"
drag, startPoint x: 224, startPoint y: 202, endPoint x: 227, endPoint y: 202, distance: 3.4
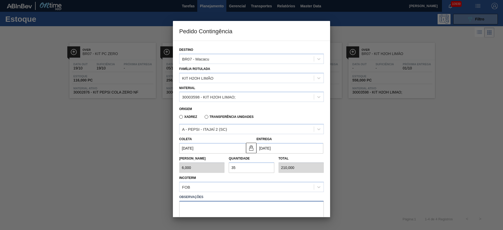
click at [224, 153] on textarea at bounding box center [251, 209] width 144 height 17
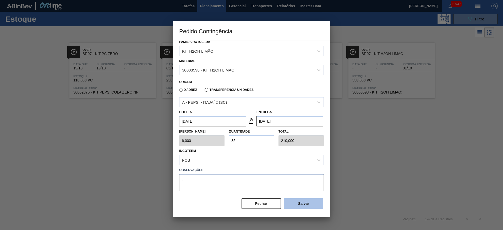
type textarea "."
click at [309, 153] on button "Salvar" at bounding box center [303, 203] width 39 height 10
type input "1,000"
type input "1"
type input "1,000"
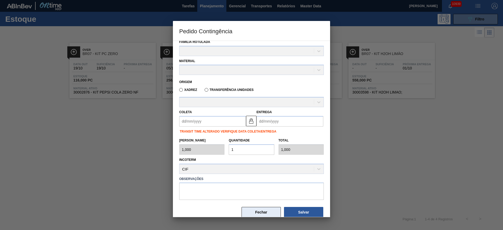
click at [257, 153] on button "Fechar" at bounding box center [260, 212] width 39 height 10
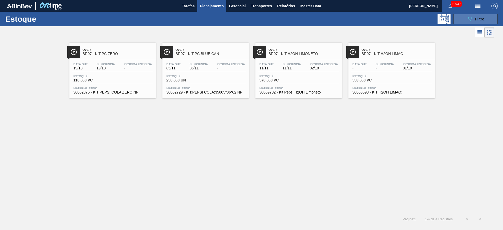
click at [335, 20] on button "089F7B8B-B2A5-4AFE-B5C0-19BA573D28AC Filtro" at bounding box center [475, 19] width 44 height 10
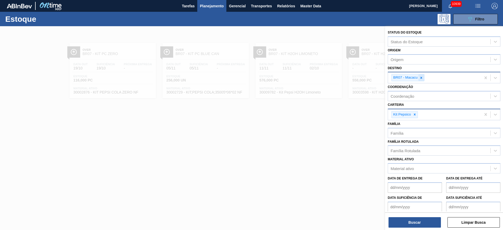
click at [335, 80] on div at bounding box center [421, 77] width 6 height 7
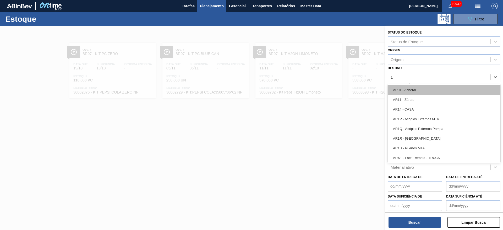
type input "19"
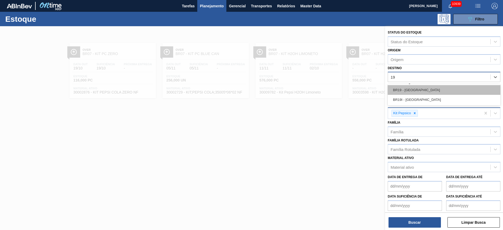
click at [335, 92] on div "BR19 - [GEOGRAPHIC_DATA]" at bounding box center [443, 90] width 113 height 10
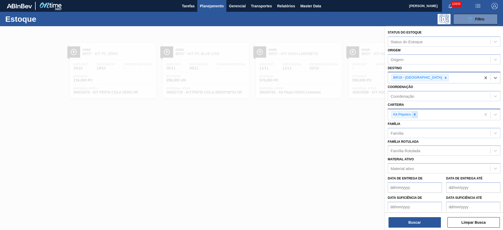
click at [335, 114] on icon at bounding box center [414, 115] width 2 height 2
drag, startPoint x: 414, startPoint y: 114, endPoint x: 413, endPoint y: 120, distance: 5.7
click at [335, 118] on div "Kit Pepsico" at bounding box center [443, 115] width 113 height 12
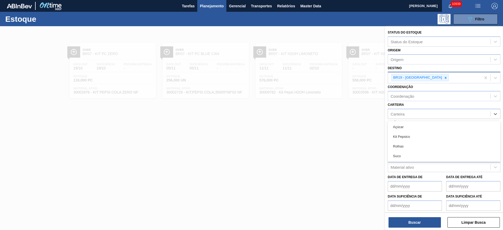
drag, startPoint x: 411, startPoint y: 127, endPoint x: 410, endPoint y: 132, distance: 5.6
click at [335, 128] on div "Açúcar" at bounding box center [443, 127] width 113 height 10
click at [335, 153] on div "Status do Estoque Status do Estoque Origem Origem Destino BR19 - Nova Rio Coord…" at bounding box center [444, 128] width 118 height 205
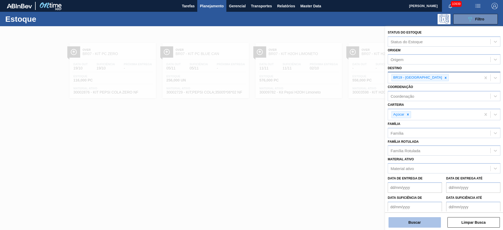
click at [335, 153] on button "Buscar" at bounding box center [414, 222] width 52 height 10
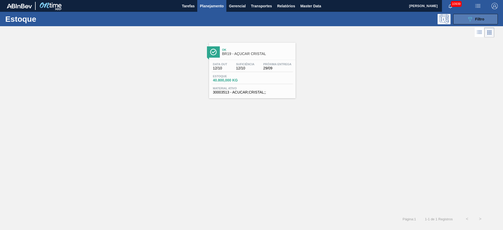
click at [335, 19] on span "Filtro" at bounding box center [479, 19] width 9 height 4
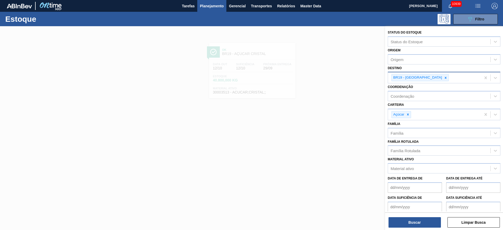
click at [335, 79] on div at bounding box center [445, 77] width 6 height 7
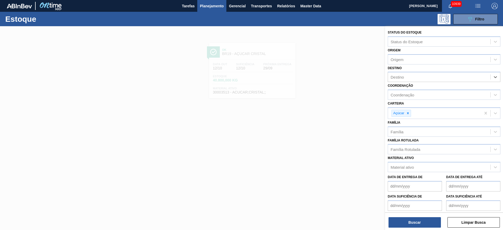
type input "5"
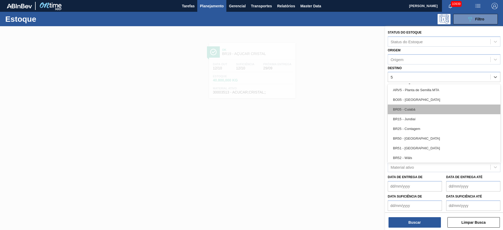
click at [335, 109] on div "BR05 - Cuiabá" at bounding box center [443, 109] width 113 height 10
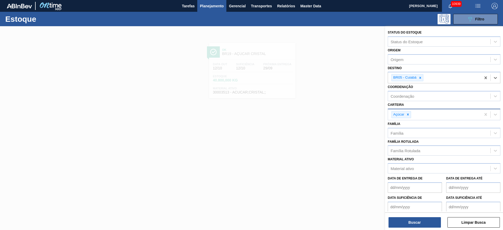
click at [335, 115] on icon at bounding box center [408, 115] width 4 height 4
click at [335, 115] on div "Carteira" at bounding box center [439, 114] width 102 height 8
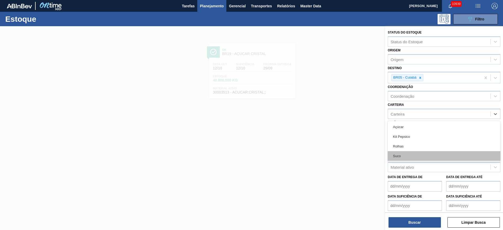
click at [335, 153] on div "Suco" at bounding box center [443, 156] width 113 height 10
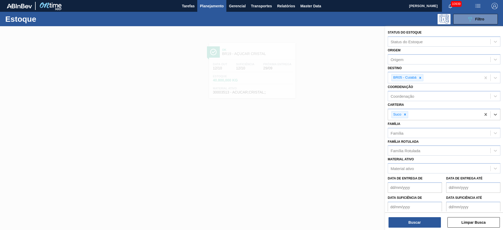
click at [335, 153] on div "Status do Estoque Status do Estoque Origem Origem Destino BR05 - Cuiabá Coorden…" at bounding box center [444, 128] width 118 height 205
click at [335, 153] on button "Buscar" at bounding box center [414, 222] width 52 height 10
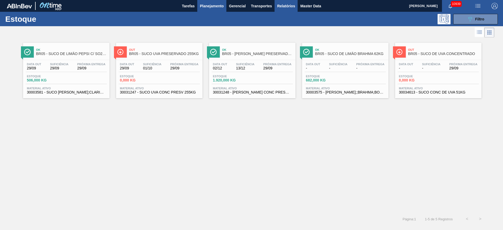
click at [281, 6] on span "Relatórios" at bounding box center [286, 6] width 18 height 6
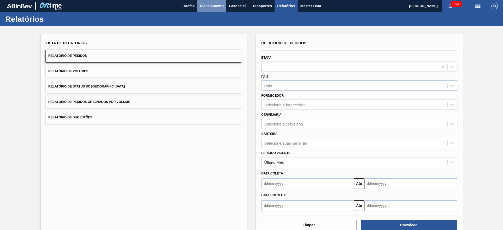
click at [209, 4] on span "Planejamento" at bounding box center [212, 6] width 24 height 6
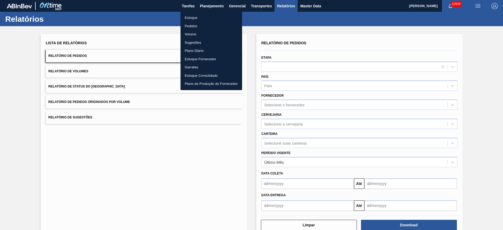
click at [205, 14] on ul "Estoque Pedidos Volume Sugestões Plano Diário Estoque Fornecedor Garrafas Estoq…" at bounding box center [211, 51] width 62 height 79
click at [200, 17] on li "Estoque" at bounding box center [211, 18] width 62 height 8
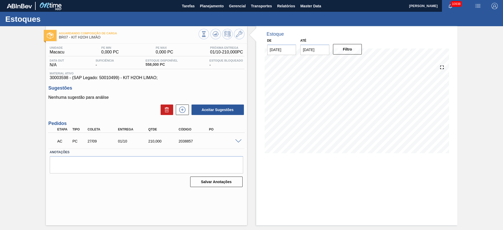
click at [242, 141] on div at bounding box center [239, 141] width 10 height 4
click at [237, 140] on span at bounding box center [238, 141] width 6 height 4
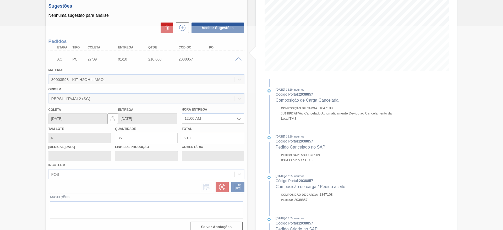
scroll to position [88, 0]
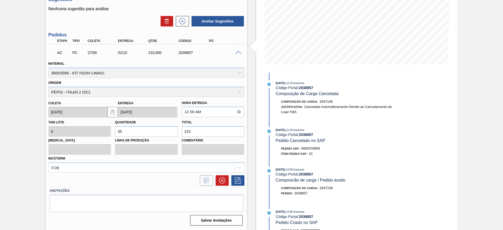
click at [254, 109] on div "Estoque De 29/09/2025 Até 13/10/2025 Filtro 26/09/2025 - 12:19 : Insumos Código…" at bounding box center [352, 84] width 210 height 292
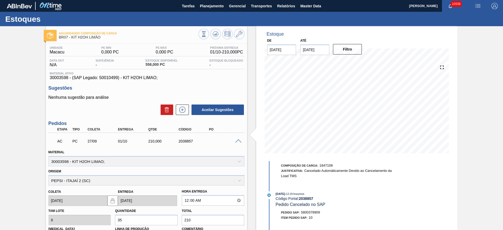
scroll to position [39, 0]
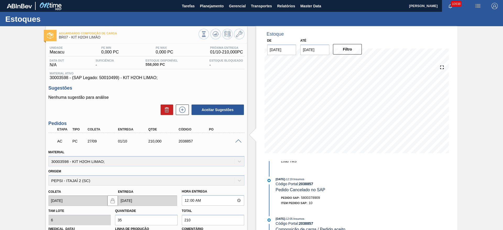
click at [309, 198] on span "5800378909" at bounding box center [310, 198] width 19 height 4
click at [309, 197] on span "5800378909" at bounding box center [310, 198] width 19 height 4
copy span "5800378909"
click at [239, 35] on icon at bounding box center [239, 34] width 6 height 6
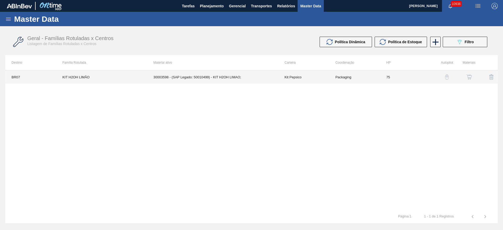
click at [294, 78] on td "Kit Pepsico" at bounding box center [303, 76] width 51 height 13
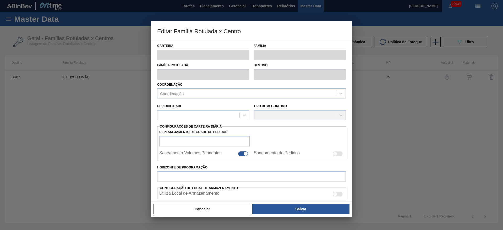
type input "Kit Pepsico"
type input "KIT H2OH LIMÃO"
type input "BR07 - Macacu"
type input "75"
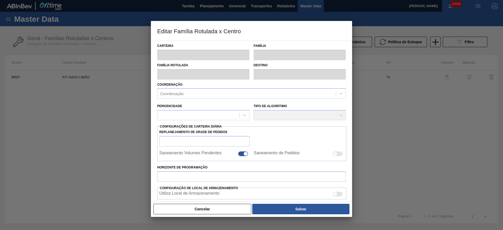
type input "0"
type input "100"
type input "0,000"
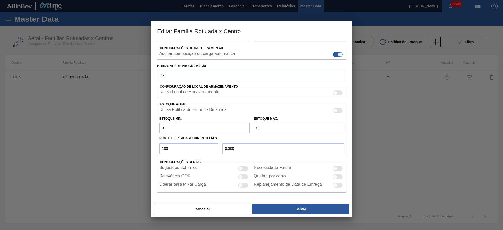
scroll to position [80, 0]
click at [233, 209] on button "Cancelar" at bounding box center [202, 209] width 98 height 10
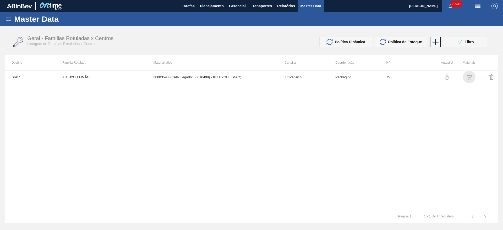
click at [466, 78] on img "button" at bounding box center [468, 76] width 5 height 5
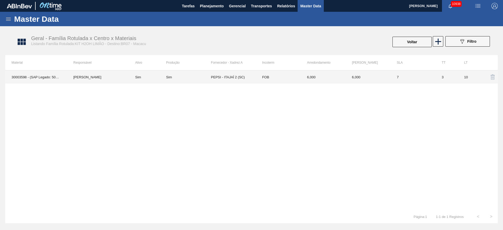
click at [280, 82] on td "FOB" at bounding box center [278, 76] width 45 height 13
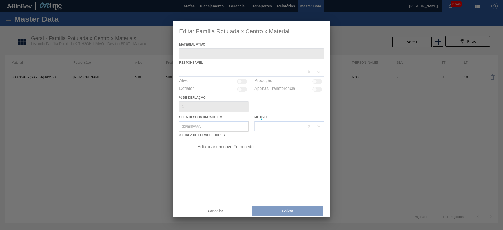
type ativo "30003598 - (SAP Legado: 50010499) - KIT H2OH LIMAO;"
checkbox input "true"
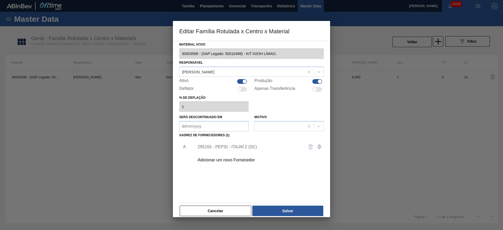
click at [249, 149] on div "295155 - PEPSI - ITAJAÍ 2 (SC)" at bounding box center [257, 146] width 132 height 13
click at [249, 144] on div "295155 - PEPSI - ITAJAÍ 2 (SC)" at bounding box center [257, 146] width 132 height 13
click at [249, 146] on div "295155 - PEPSI - ITAJAÍ 2 (SC)" at bounding box center [248, 146] width 103 height 5
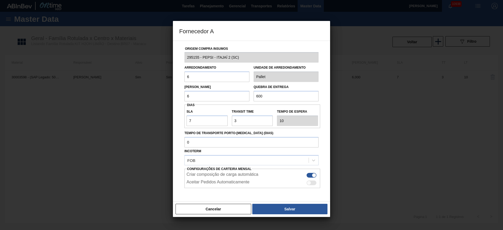
click at [211, 209] on button "Cancelar" at bounding box center [213, 209] width 76 height 10
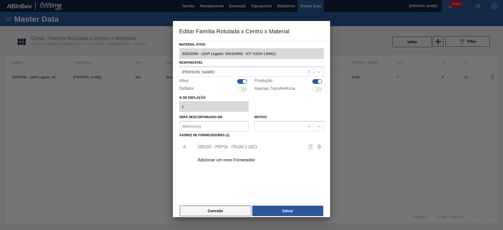
click at [219, 207] on button "Cancelar" at bounding box center [215, 210] width 71 height 10
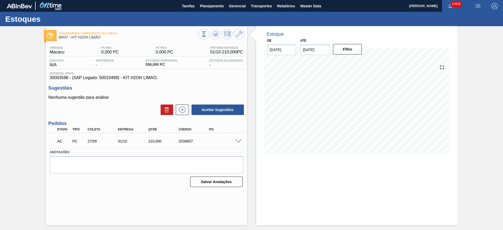
click at [237, 141] on span at bounding box center [238, 141] width 6 height 4
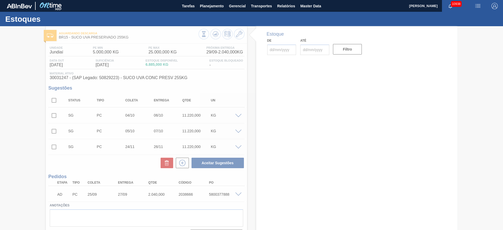
type input "[DATE]"
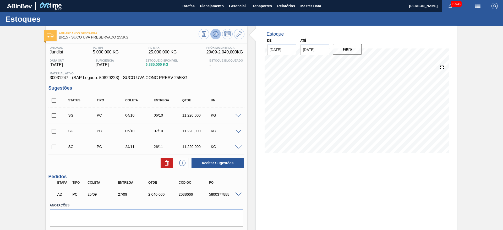
click at [218, 33] on icon at bounding box center [215, 34] width 6 height 6
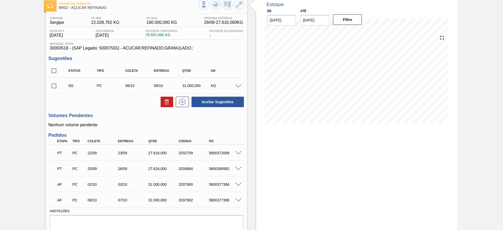
scroll to position [50, 0]
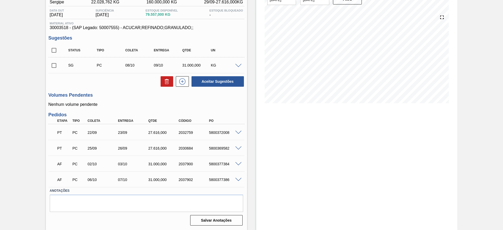
click at [238, 179] on span at bounding box center [238, 180] width 6 height 4
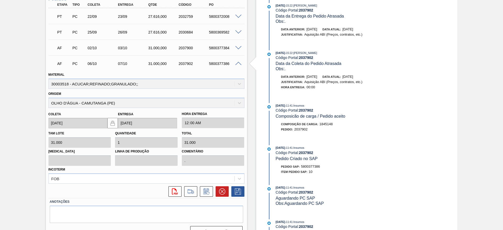
scroll to position [177, 0]
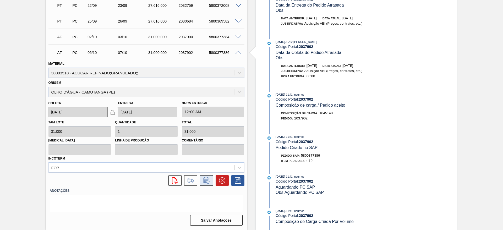
click at [208, 183] on icon at bounding box center [206, 180] width 8 height 6
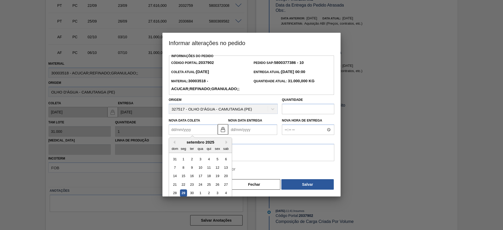
click at [192, 130] on Coleta2037902 "Nova Data Coleta" at bounding box center [193, 129] width 49 height 10
click at [181, 143] on div "setembro 2025" at bounding box center [200, 142] width 63 height 4
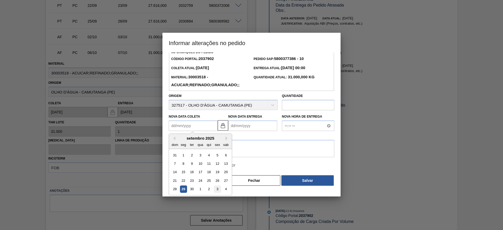
click at [220, 188] on div "3" at bounding box center [217, 189] width 7 height 7
type Coleta2037902 "[DATE]"
type Entrega2037902 "[DATE]"
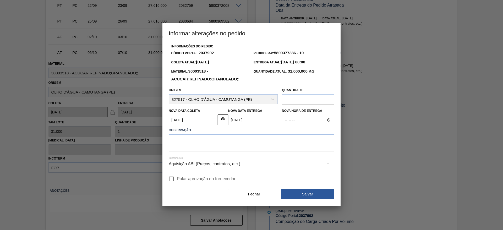
click at [179, 180] on span "Pular aprovação do fornecedor" at bounding box center [206, 179] width 59 height 6
click at [177, 180] on input "Pular aprovação do fornecedor" at bounding box center [171, 178] width 11 height 11
click at [179, 180] on span "Pular aprovação do fornecedor" at bounding box center [206, 179] width 59 height 6
click at [177, 180] on input "Pular aprovação do fornecedor" at bounding box center [171, 178] width 11 height 11
click at [179, 180] on span "Pular aprovação do fornecedor" at bounding box center [206, 179] width 59 height 6
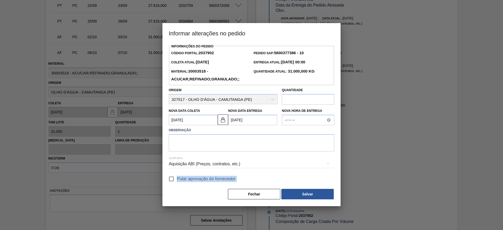
click at [177, 180] on input "Pular aprovação do fornecedor" at bounding box center [171, 178] width 11 height 11
checkbox input "true"
drag, startPoint x: 250, startPoint y: 192, endPoint x: 250, endPoint y: 187, distance: 5.5
click at [251, 192] on button "Fechar" at bounding box center [254, 194] width 52 height 10
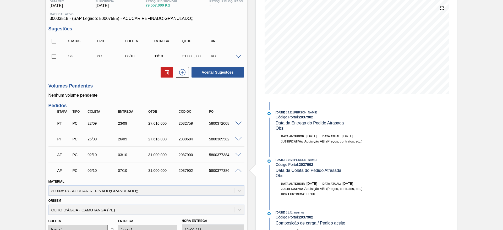
scroll to position [177, 0]
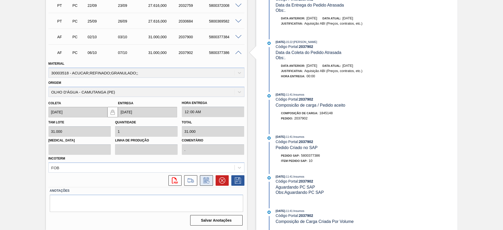
click at [205, 176] on button at bounding box center [206, 180] width 13 height 10
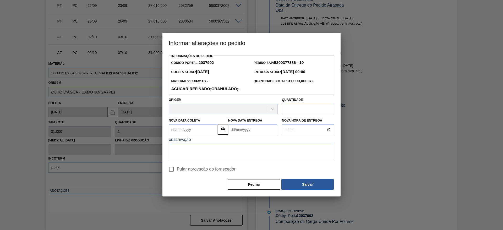
click at [179, 168] on span "Pular aprovação do fornecedor" at bounding box center [206, 169] width 59 height 6
click at [177, 168] on input "Pular aprovação do fornecedor" at bounding box center [171, 169] width 11 height 11
checkbox input "true"
drag, startPoint x: 179, startPoint y: 131, endPoint x: 180, endPoint y: 135, distance: 4.1
click at [179, 131] on Coleta2037902 "Nova Data Coleta" at bounding box center [193, 129] width 49 height 10
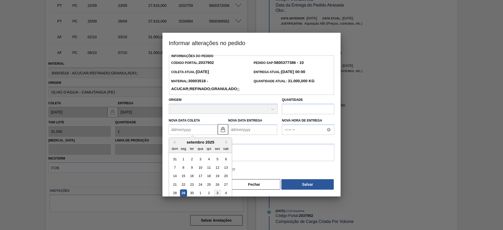
click at [215, 191] on div "3" at bounding box center [217, 193] width 7 height 7
type Coleta2037902 "[DATE]"
type Entrega2037902 "04/10/2025"
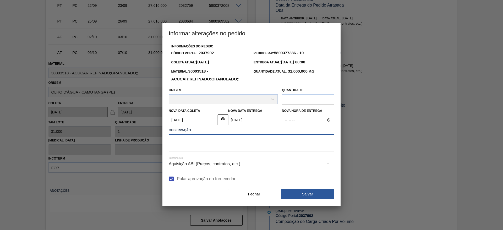
click at [222, 151] on textarea at bounding box center [251, 142] width 165 height 17
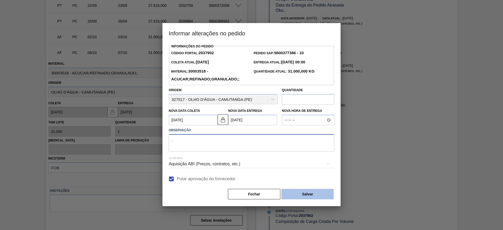
type textarea "."
click at [311, 193] on button "Salvar" at bounding box center [307, 194] width 52 height 10
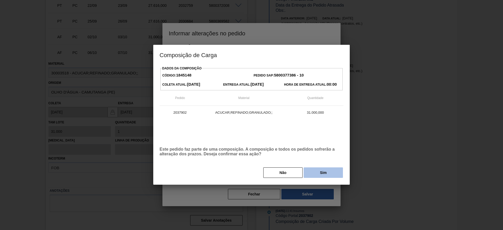
click at [311, 173] on button "Sim" at bounding box center [322, 172] width 39 height 10
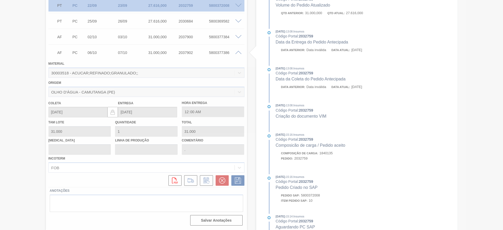
type input "[DATE]"
type input "04/10/2025"
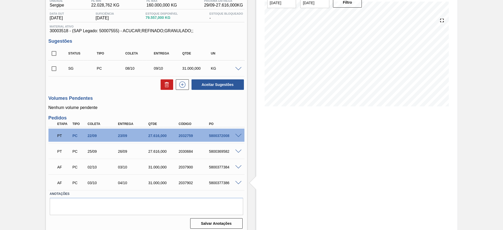
scroll to position [50, 0]
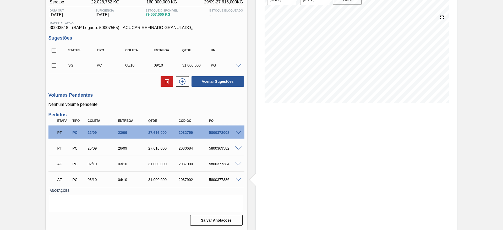
click at [235, 67] on span at bounding box center [238, 66] width 6 height 4
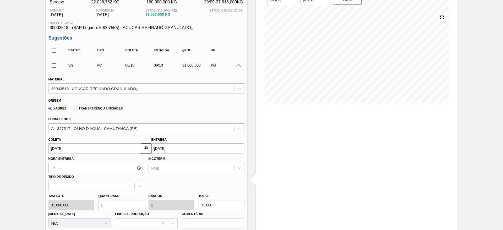
click at [59, 149] on input "[DATE]" at bounding box center [94, 148] width 92 height 10
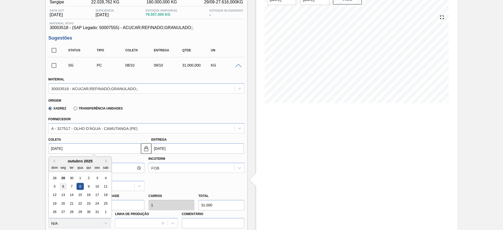
click at [62, 188] on div "6" at bounding box center [62, 186] width 7 height 7
type input "[DATE]"
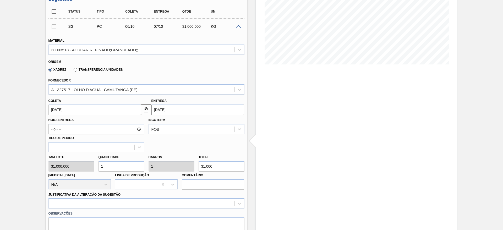
scroll to position [168, 0]
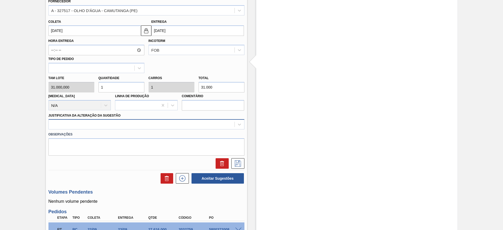
click at [210, 127] on div at bounding box center [142, 125] width 186 height 8
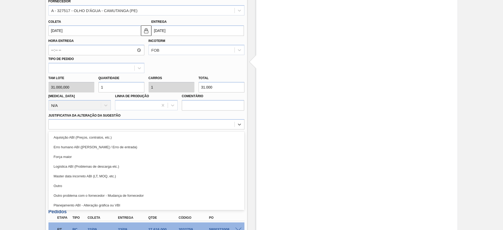
drag, startPoint x: 214, startPoint y: 137, endPoint x: 246, endPoint y: 148, distance: 33.9
click at [214, 138] on div "Aquisição ABI (Preços, contratos, etc.)" at bounding box center [146, 137] width 196 height 10
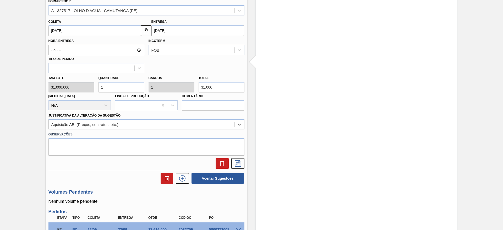
click at [238, 156] on div at bounding box center [146, 161] width 200 height 13
click at [240, 163] on icon at bounding box center [237, 163] width 8 height 6
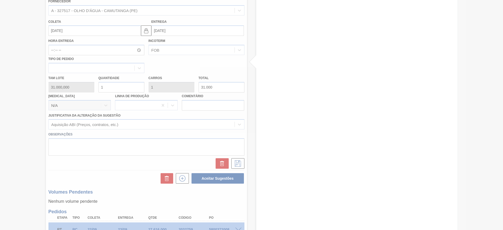
scroll to position [0, 0]
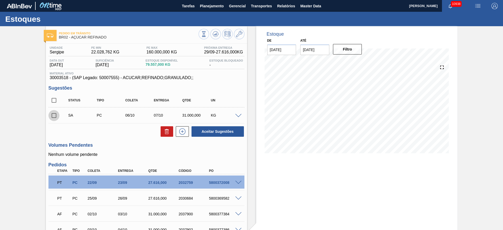
drag, startPoint x: 55, startPoint y: 116, endPoint x: 140, endPoint y: 118, distance: 85.6
click at [54, 116] on input "checkbox" at bounding box center [53, 115] width 11 height 11
click at [208, 130] on button "Aceitar Sugestões" at bounding box center [217, 131] width 52 height 10
checkbox input "false"
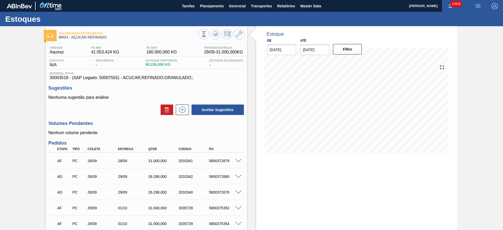
click at [238, 159] on span at bounding box center [238, 161] width 6 height 4
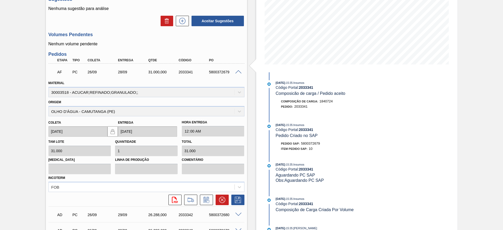
scroll to position [118, 0]
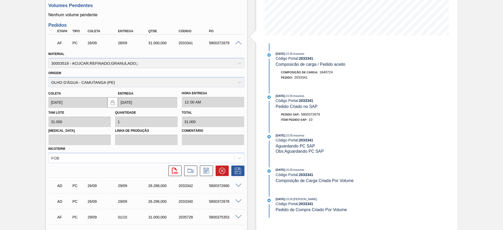
click at [204, 164] on div "svg{fill:#ff0000}" at bounding box center [146, 169] width 200 height 13
click at [204, 166] on button at bounding box center [206, 170] width 13 height 10
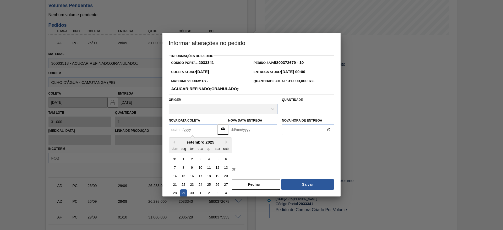
click at [182, 129] on Coleta2033341 "Nova Data Coleta" at bounding box center [193, 129] width 49 height 10
click at [190, 193] on div "30" at bounding box center [191, 193] width 7 height 7
type Coleta2033341 "30/09/2025"
type Entrega2033341 "02/10/2025"
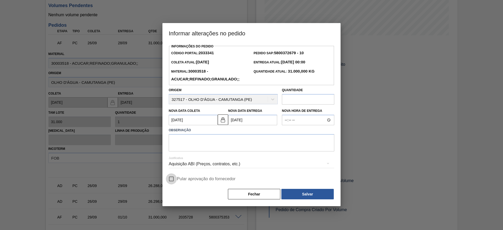
click at [174, 183] on input "Pular aprovação do fornecedor" at bounding box center [171, 178] width 11 height 11
checkbox input "true"
click at [194, 142] on textarea at bounding box center [251, 142] width 165 height 17
type textarea "."
click at [290, 189] on div "Informações do Pedido Código Portal: 2033341 Pedido SAP: 5800372679 - 10 Coleta…" at bounding box center [251, 121] width 165 height 157
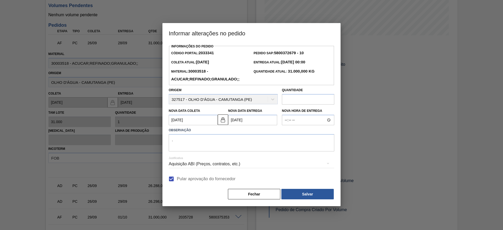
click at [292, 189] on div "Informações do Pedido Código Portal: 2033341 Pedido SAP: 5800372679 - 10 Coleta…" at bounding box center [251, 121] width 165 height 157
click at [294, 192] on button "Salvar" at bounding box center [307, 194] width 52 height 10
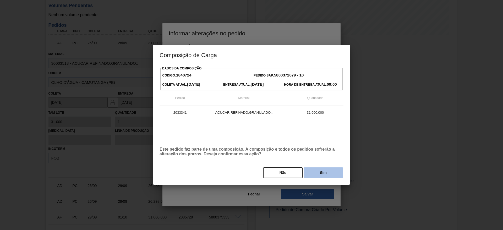
click at [322, 171] on button "Sim" at bounding box center [322, 172] width 39 height 10
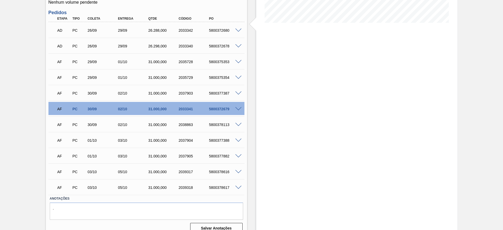
scroll to position [138, 0]
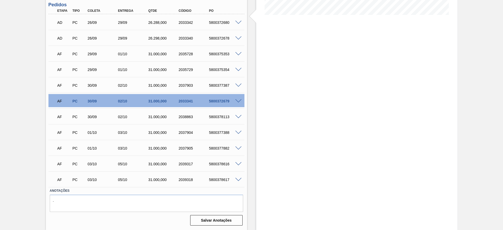
click at [238, 85] on span at bounding box center [238, 85] width 6 height 4
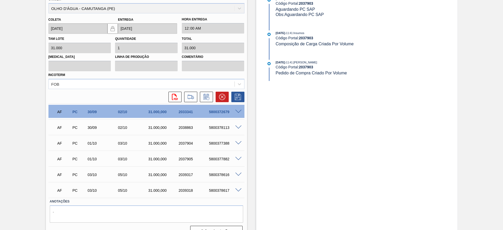
scroll to position [256, 0]
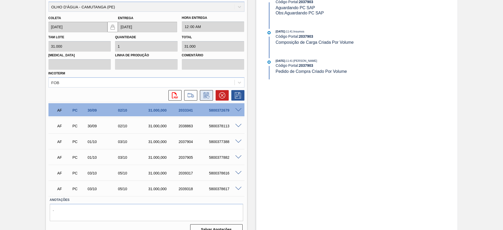
click at [203, 93] on icon at bounding box center [206, 95] width 8 height 6
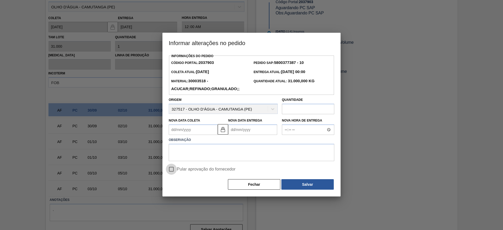
click at [175, 170] on input "Pular aprovação do fornecedor" at bounding box center [171, 169] width 11 height 11
checkbox input "true"
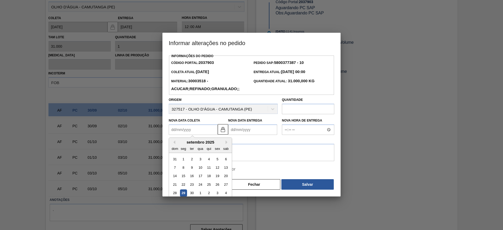
click at [181, 131] on Coleta2037903 "Nova Data Coleta" at bounding box center [193, 129] width 49 height 10
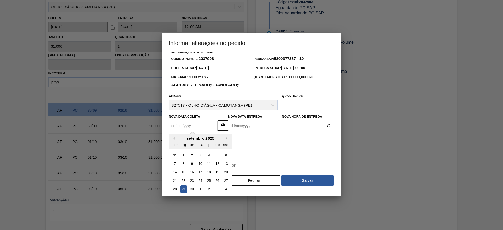
click at [226, 138] on button "Next Month" at bounding box center [227, 138] width 4 height 4
click at [184, 162] on div "6" at bounding box center [183, 163] width 7 height 7
type Coleta2037903 "[DATE]"
type Entrega2037903 "[DATE]"
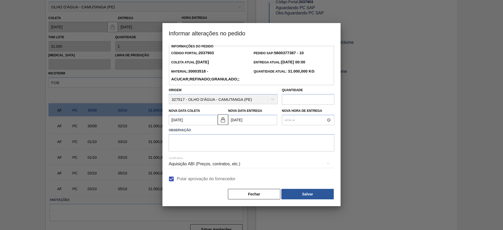
scroll to position [0, 0]
click at [195, 145] on textarea at bounding box center [251, 142] width 165 height 17
type textarea "."
click at [294, 186] on div "Informações do Pedido Código Portal: 2037903 Pedido SAP: 5800377387 - 10 Coleta…" at bounding box center [251, 121] width 165 height 157
drag, startPoint x: 303, startPoint y: 186, endPoint x: 304, endPoint y: 191, distance: 4.2
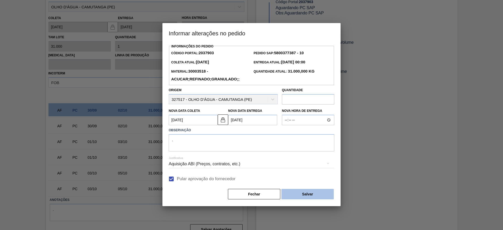
click at [302, 186] on div "Informações do Pedido Código Portal: 2037903 Pedido SAP: 5800377387 - 10 Coleta…" at bounding box center [251, 121] width 165 height 157
click at [305, 191] on button "Salvar" at bounding box center [307, 194] width 52 height 10
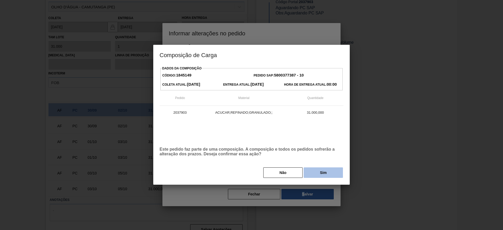
click at [318, 174] on button "Sim" at bounding box center [322, 172] width 39 height 10
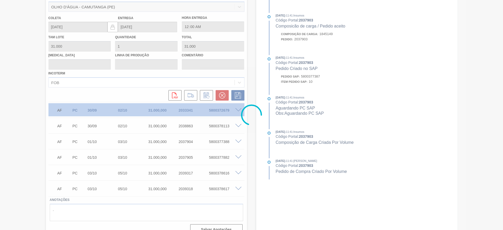
scroll to position [55, 0]
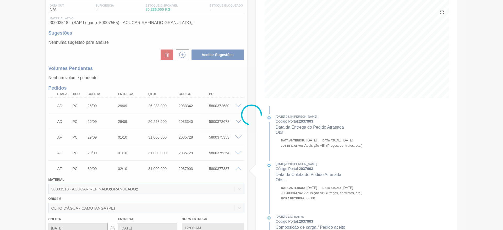
type input "."
type input "[DATE]"
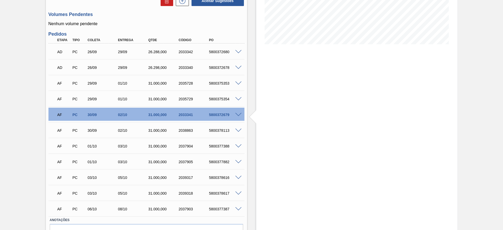
scroll to position [133, 0]
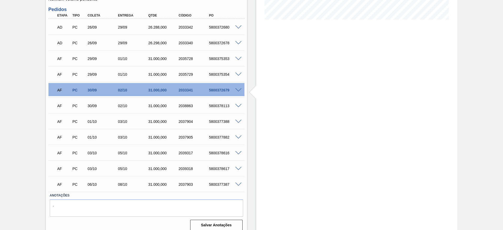
click at [238, 105] on span at bounding box center [238, 106] width 6 height 4
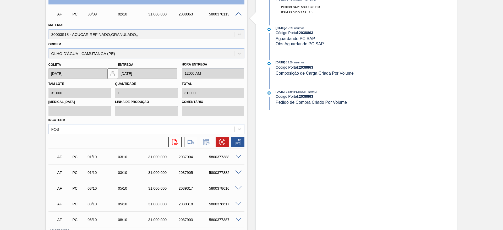
scroll to position [251, 0]
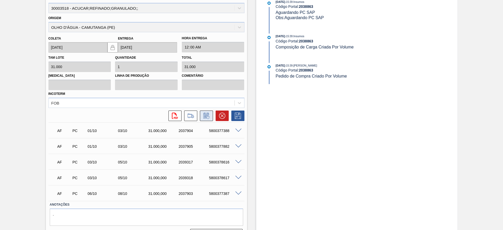
click at [209, 114] on icon at bounding box center [206, 116] width 8 height 6
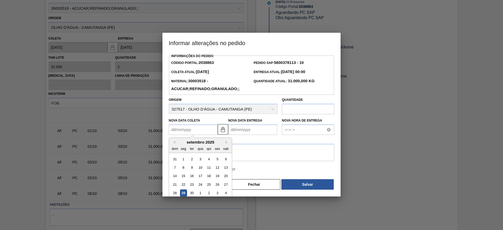
click at [189, 133] on Coleta2038863 "Nova Data Coleta" at bounding box center [193, 129] width 49 height 10
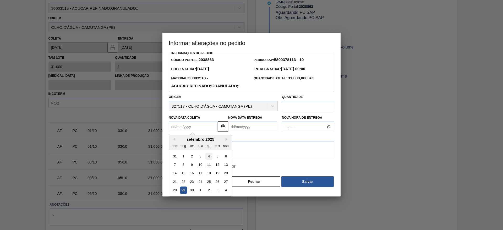
scroll to position [4, 0]
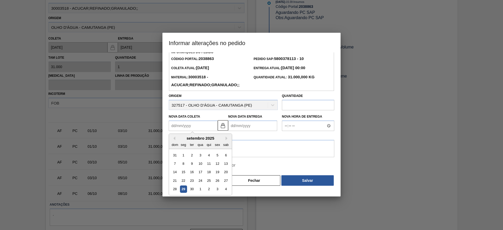
click at [225, 137] on button "Next Month" at bounding box center [227, 138] width 4 height 4
click at [183, 166] on div "6" at bounding box center [183, 163] width 7 height 7
type Coleta2038863 "[DATE]"
type Entrega2038863 "08/10/2025"
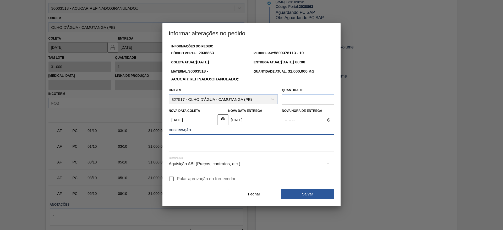
click at [188, 145] on textarea at bounding box center [251, 142] width 165 height 17
type textarea "."
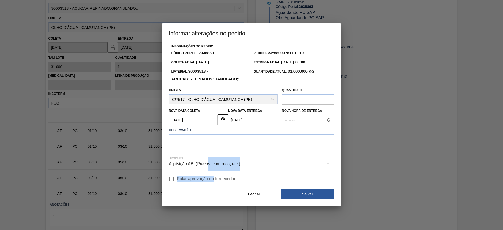
drag, startPoint x: 208, startPoint y: 169, endPoint x: 214, endPoint y: 181, distance: 12.9
click at [213, 179] on div "Informações do Pedido Código Portal: 2038863 Pedido SAP: 5800378113 - 10 Coleta…" at bounding box center [251, 121] width 165 height 157
click at [214, 181] on span "Pular aprovação do fornecedor" at bounding box center [206, 179] width 59 height 6
click at [177, 181] on input "Pular aprovação do fornecedor" at bounding box center [171, 178] width 11 height 11
checkbox input "true"
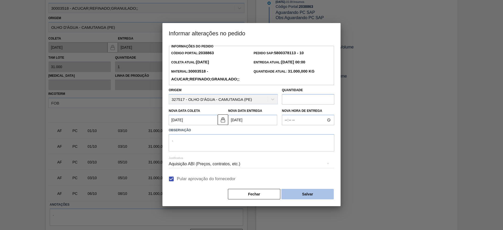
click at [309, 191] on button "Salvar" at bounding box center [307, 194] width 52 height 10
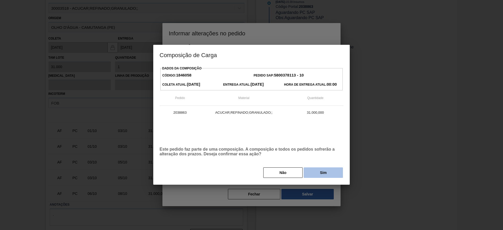
click at [318, 172] on button "Sim" at bounding box center [322, 172] width 39 height 10
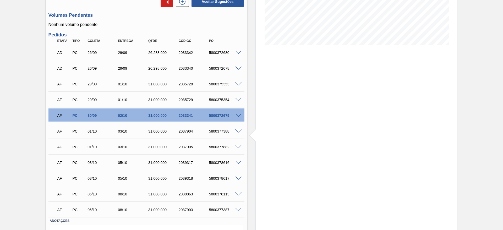
scroll to position [118, 0]
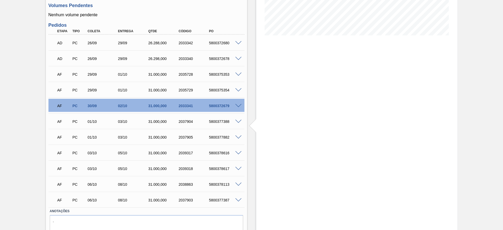
click at [239, 118] on div "AF PC 01/10 03/10 31.000,000 2037904 5800377388" at bounding box center [146, 120] width 196 height 13
click at [237, 122] on span at bounding box center [238, 122] width 6 height 4
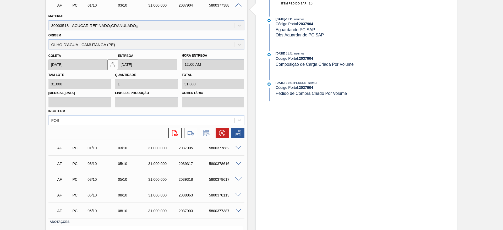
scroll to position [236, 0]
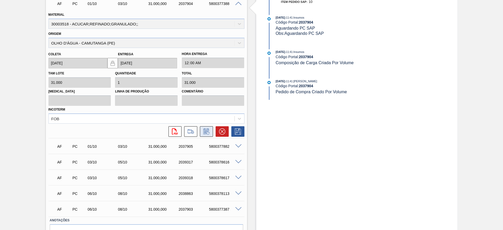
click at [202, 134] on icon at bounding box center [206, 131] width 8 height 6
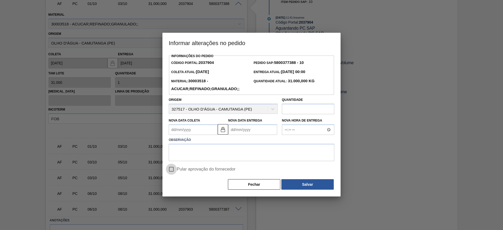
click at [175, 168] on input "Pular aprovação do fornecedor" at bounding box center [171, 169] width 11 height 11
checkbox input "true"
click at [176, 153] on textarea at bounding box center [251, 152] width 165 height 17
type textarea "."
click at [181, 128] on Coleta2037904 "Nova Data Coleta" at bounding box center [193, 129] width 49 height 10
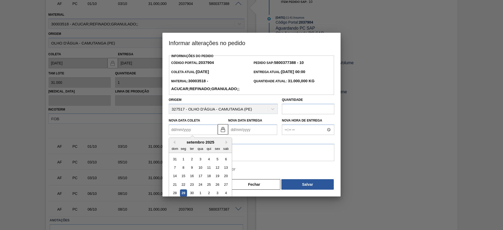
scroll to position [4, 0]
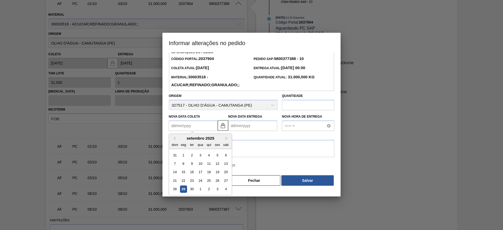
click at [227, 136] on div "setembro 2025 dom seg ter qua qui sex sab" at bounding box center [200, 141] width 63 height 15
click at [218, 188] on div "3" at bounding box center [217, 189] width 7 height 7
type Coleta2037904 "[DATE]"
type Entrega2037904 "05/10/2025"
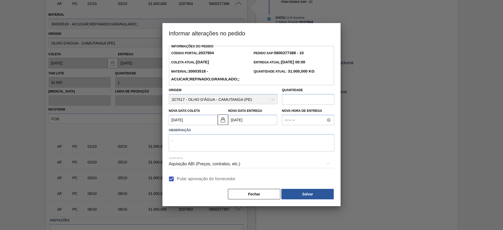
click at [216, 152] on div "Justificativa Aquisição ABI (Preços, contratos, etc.)" at bounding box center [251, 160] width 165 height 19
click at [218, 145] on textarea "." at bounding box center [251, 142] width 165 height 17
click at [311, 192] on button "Salvar" at bounding box center [307, 194] width 52 height 10
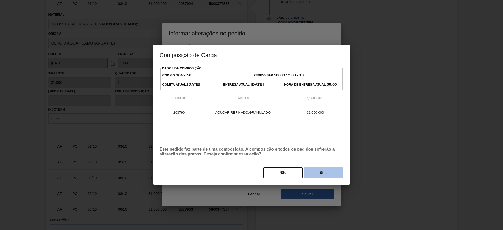
click at [319, 172] on button "Sim" at bounding box center [322, 172] width 39 height 10
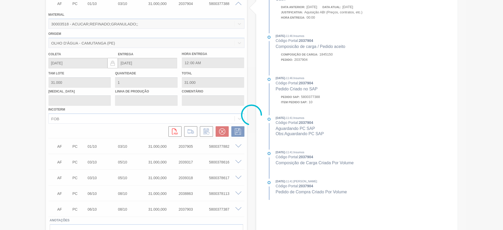
type input "."
type input "[DATE]"
type input "05/10/2025"
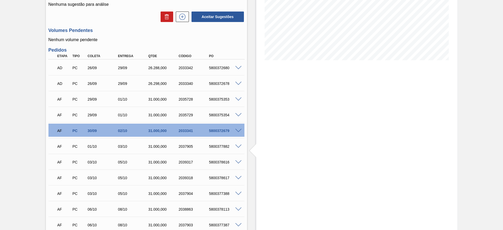
click at [238, 145] on span at bounding box center [238, 146] width 6 height 4
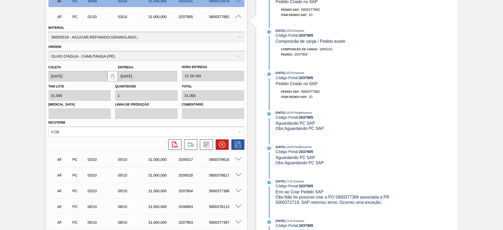
scroll to position [250, 0]
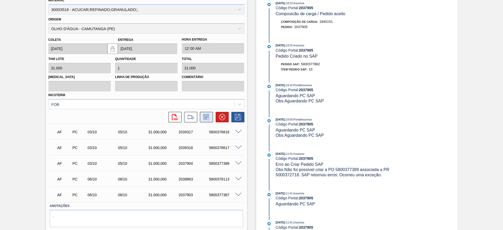
click at [208, 115] on icon at bounding box center [206, 117] width 8 height 6
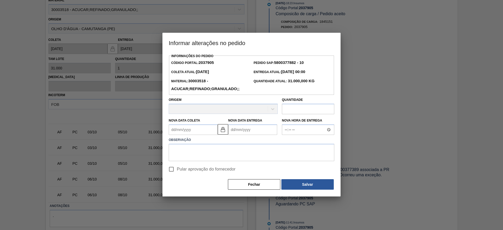
click at [184, 139] on label "Observação" at bounding box center [251, 140] width 165 height 8
click at [183, 132] on Coleta2037905 "Nova Data Coleta" at bounding box center [193, 129] width 49 height 10
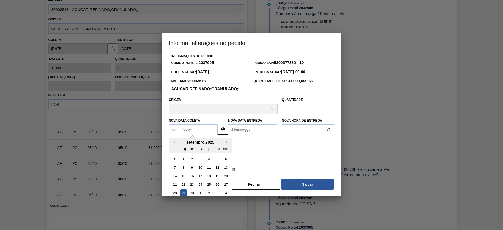
click at [227, 143] on button "Next Month" at bounding box center [227, 142] width 4 height 4
click at [190, 168] on div "7" at bounding box center [191, 167] width 7 height 7
type Coleta2037905 "[DATE]"
type Entrega2037905 "09/10/2025"
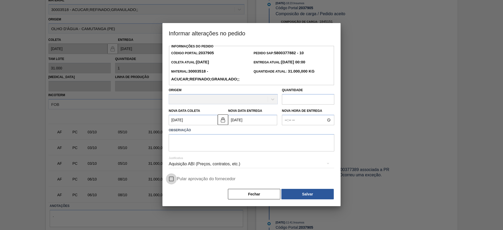
click at [174, 179] on input "Pular aprovação do fornecedor" at bounding box center [171, 178] width 11 height 11
checkbox input "true"
click at [191, 152] on div "Informações do Pedido Código Portal: 2037905 Pedido SAP: 5800377882 - 10 Coleta…" at bounding box center [251, 121] width 165 height 157
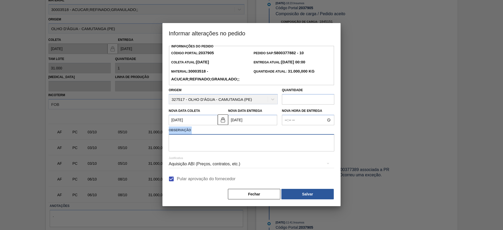
click at [194, 146] on textarea at bounding box center [251, 142] width 165 height 17
type textarea "."
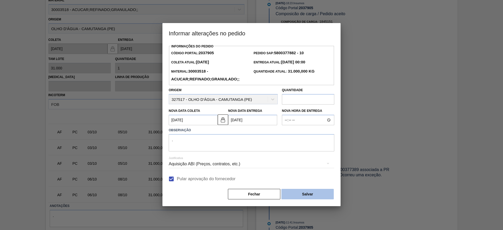
click at [316, 193] on button "Salvar" at bounding box center [307, 194] width 52 height 10
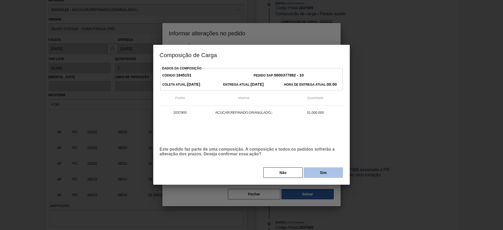
click at [327, 175] on button "Sim" at bounding box center [322, 172] width 39 height 10
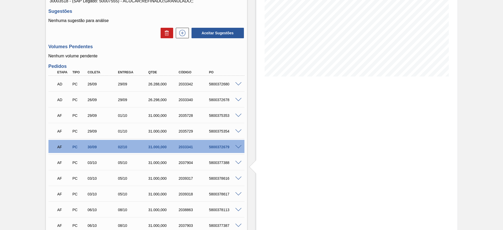
scroll to position [0, 0]
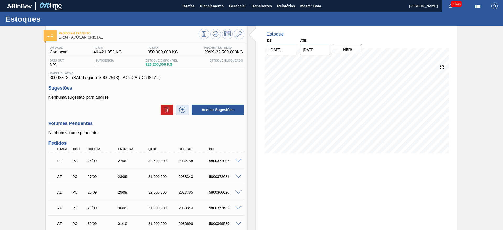
click at [184, 110] on icon at bounding box center [182, 110] width 8 height 6
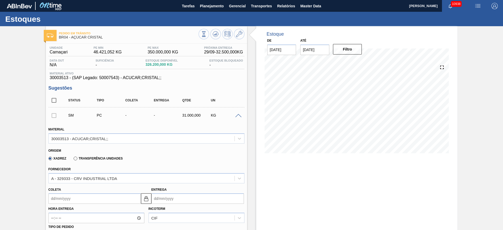
scroll to position [79, 0]
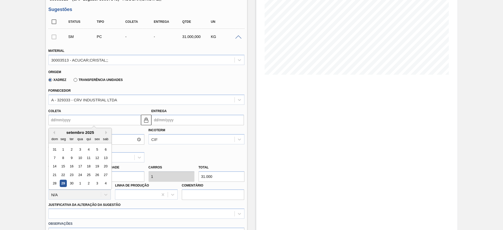
click at [61, 118] on input "Coleta" at bounding box center [94, 120] width 92 height 10
click at [107, 185] on div "4" at bounding box center [105, 183] width 7 height 7
type input "04/10/2025"
type input "[DATE]"
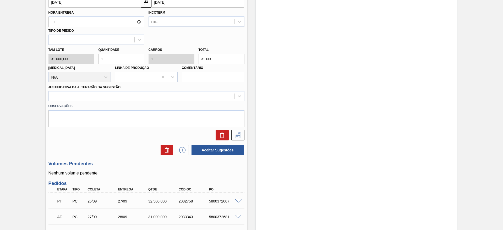
scroll to position [196, 0]
drag, startPoint x: 158, startPoint y: 90, endPoint x: 154, endPoint y: 99, distance: 10.2
click at [158, 90] on div "Justificativa da Alteração da Sugestão" at bounding box center [146, 92] width 196 height 18
click at [154, 103] on label "Observações" at bounding box center [146, 106] width 196 height 8
click at [157, 101] on div "Observações" at bounding box center [146, 114] width 200 height 26
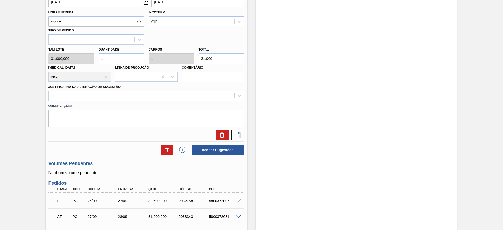
click at [158, 99] on div at bounding box center [142, 96] width 186 height 8
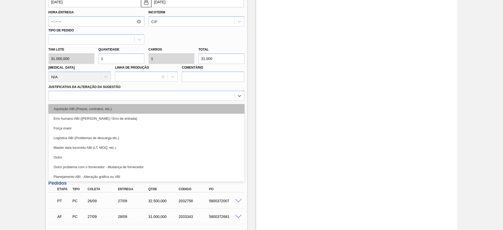
click at [158, 108] on div "Aquisição ABI (Preços, contratos, etc.)" at bounding box center [146, 109] width 196 height 10
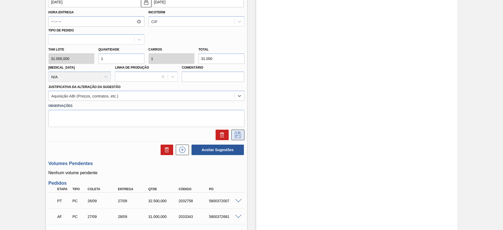
click at [236, 135] on icon at bounding box center [237, 135] width 8 height 6
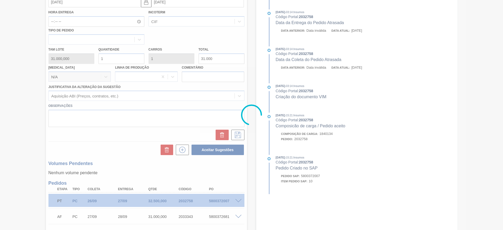
scroll to position [0, 0]
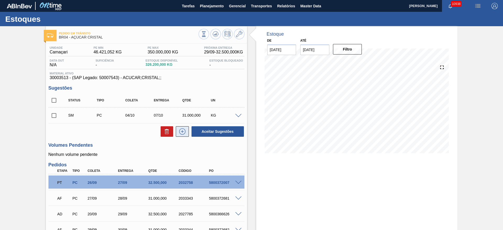
click at [180, 133] on icon at bounding box center [182, 131] width 8 height 6
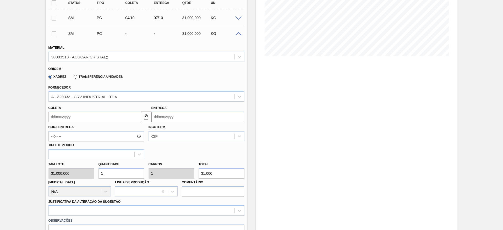
scroll to position [118, 0]
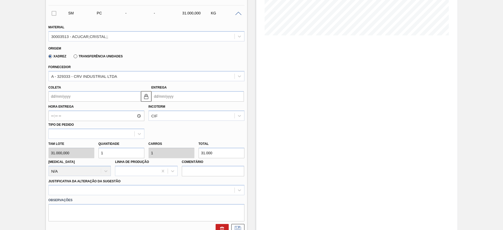
click at [65, 100] on input "Coleta" at bounding box center [94, 96] width 92 height 10
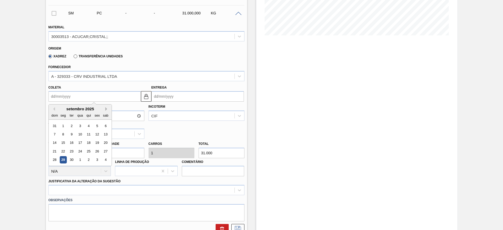
click at [109, 109] on button "Next Month" at bounding box center [107, 109] width 4 height 4
click at [54, 133] on div "5" at bounding box center [54, 134] width 7 height 7
type input "[DATE]"
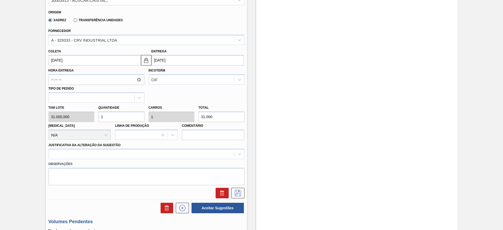
scroll to position [196, 0]
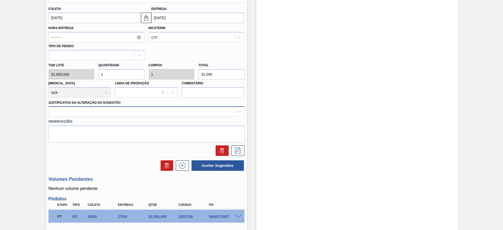
click at [183, 114] on div at bounding box center [142, 112] width 186 height 8
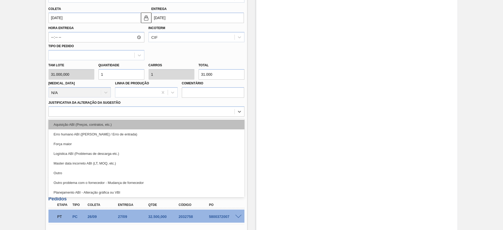
click at [183, 120] on div "Aquisição ABI (Preços, contratos, etc.)" at bounding box center [146, 125] width 196 height 10
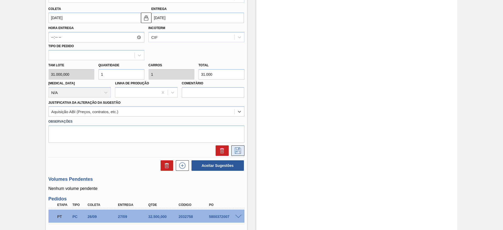
click at [241, 149] on icon at bounding box center [237, 150] width 8 height 6
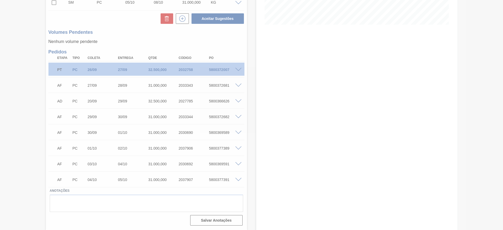
scroll to position [129, 0]
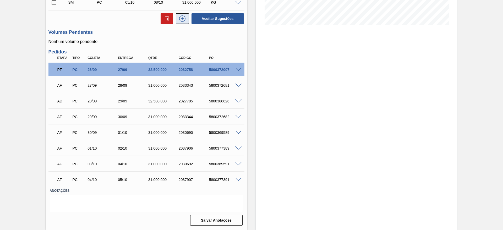
click at [179, 19] on icon at bounding box center [182, 18] width 8 height 6
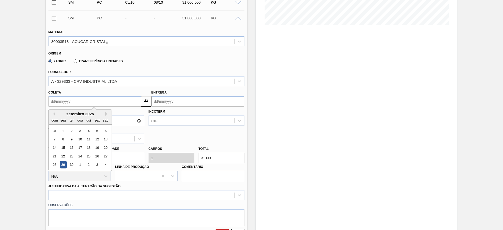
click at [65, 99] on input "Coleta" at bounding box center [94, 101] width 92 height 10
click at [107, 113] on button "Next Month" at bounding box center [107, 114] width 4 height 4
click at [64, 139] on div "6" at bounding box center [62, 139] width 7 height 7
type input "[DATE]"
type input "09/10/2025"
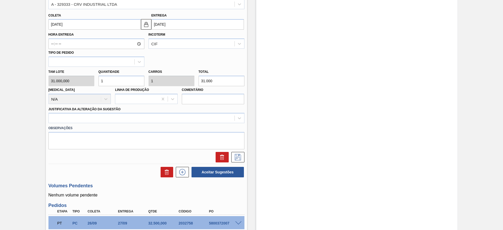
scroll to position [207, 0]
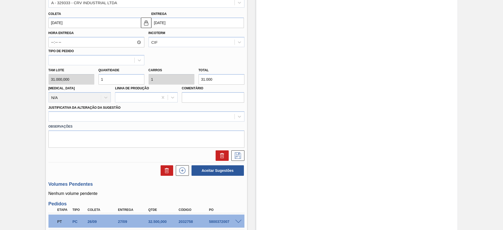
click at [203, 123] on label "Observações" at bounding box center [146, 127] width 196 height 8
click at [203, 121] on div "Observações" at bounding box center [146, 134] width 200 height 26
click at [203, 121] on div at bounding box center [146, 116] width 196 height 10
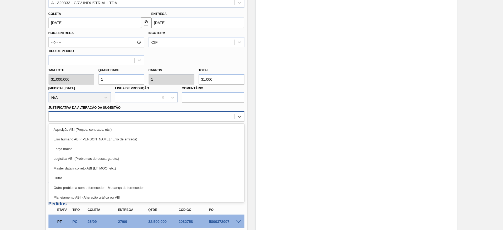
click at [202, 121] on div at bounding box center [146, 116] width 196 height 10
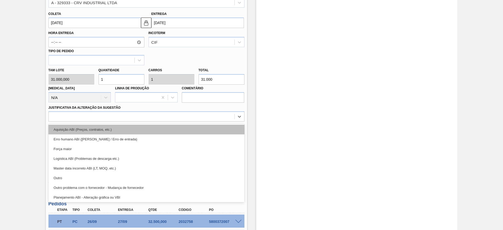
drag, startPoint x: 199, startPoint y: 116, endPoint x: 201, endPoint y: 127, distance: 10.9
click at [199, 116] on div at bounding box center [142, 117] width 186 height 8
click at [201, 128] on div "Aquisição ABI (Preços, contratos, etc.)" at bounding box center [146, 130] width 196 height 10
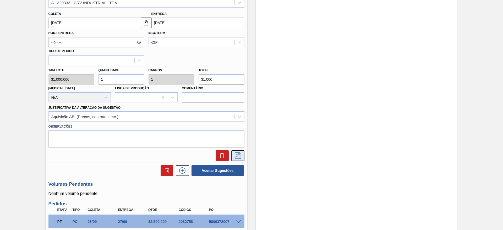
click at [237, 155] on icon at bounding box center [237, 155] width 8 height 6
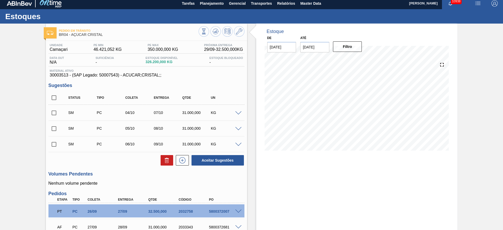
scroll to position [0, 0]
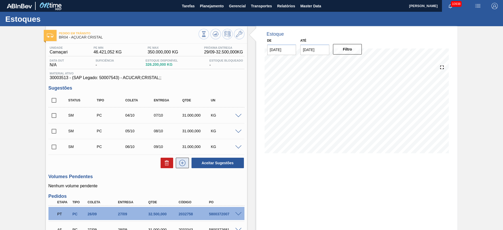
click at [183, 162] on icon at bounding box center [182, 163] width 8 height 6
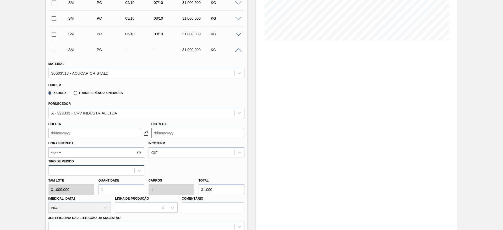
scroll to position [118, 0]
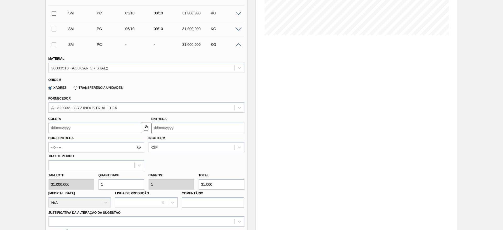
click at [62, 131] on input "Coleta" at bounding box center [94, 127] width 92 height 10
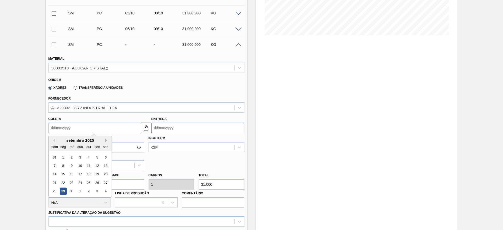
click at [105, 140] on button "Next Month" at bounding box center [107, 140] width 4 height 4
click at [70, 167] on div "7" at bounding box center [71, 165] width 7 height 7
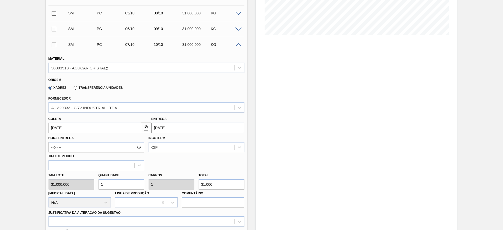
type input "[DATE]"
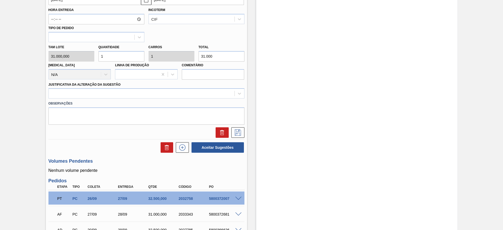
scroll to position [275, 0]
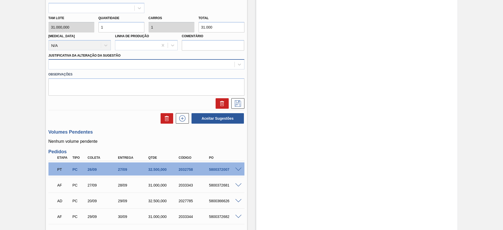
click at [224, 62] on div at bounding box center [142, 65] width 186 height 8
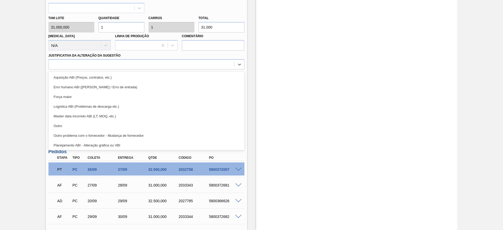
drag, startPoint x: 224, startPoint y: 75, endPoint x: 231, endPoint y: 96, distance: 21.1
click at [224, 77] on div "Aquisição ABI (Preços, contratos, etc.)" at bounding box center [146, 78] width 196 height 10
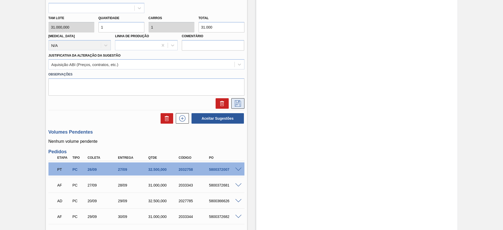
click at [232, 103] on button at bounding box center [237, 103] width 13 height 10
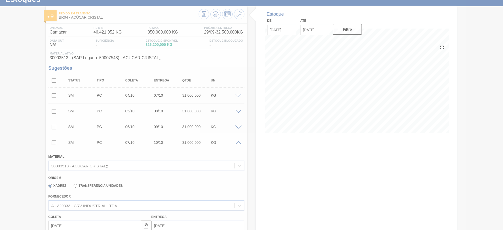
scroll to position [18, 0]
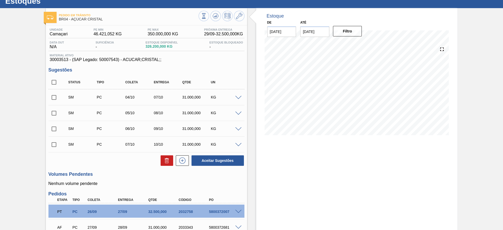
click at [53, 81] on input "checkbox" at bounding box center [53, 82] width 11 height 11
checkbox input "true"
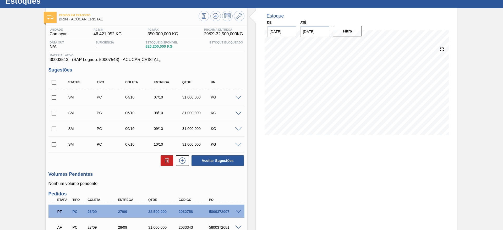
checkbox input "true"
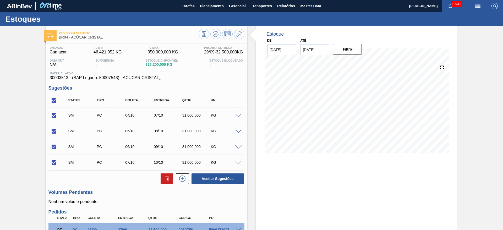
scroll to position [160, 0]
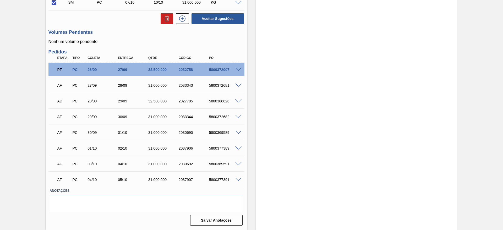
click at [238, 181] on div "AF PC 04/10 05/10 31.000,000 2037907 5800377391" at bounding box center [146, 178] width 196 height 13
click at [237, 179] on span at bounding box center [238, 180] width 6 height 4
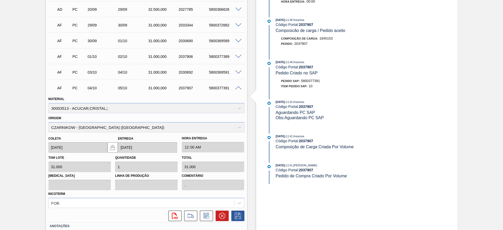
scroll to position [238, 0]
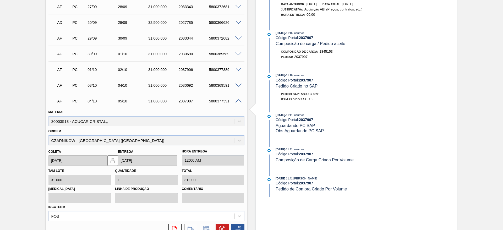
click at [238, 83] on span at bounding box center [238, 85] width 6 height 4
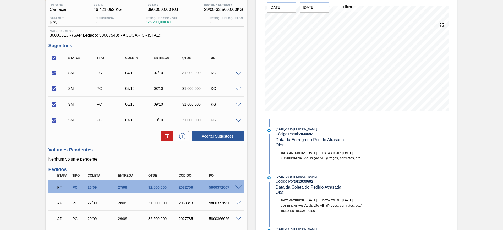
scroll to position [42, 0]
click at [53, 73] on input "checkbox" at bounding box center [53, 73] width 11 height 11
checkbox input "false"
click at [210, 136] on button "Aceitar Sugestões" at bounding box center [217, 136] width 52 height 10
checkbox input "false"
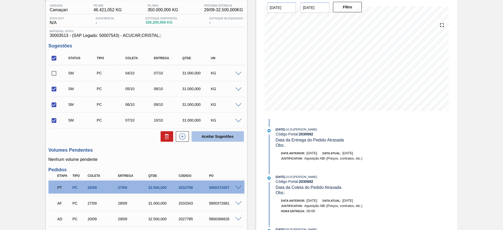
checkbox input "false"
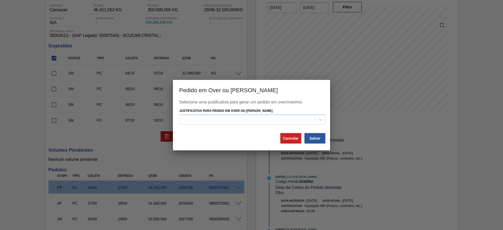
click at [212, 127] on div "Selecione uma justificativa para gerar um pedido em over/máximo Justificativa p…" at bounding box center [251, 116] width 144 height 33
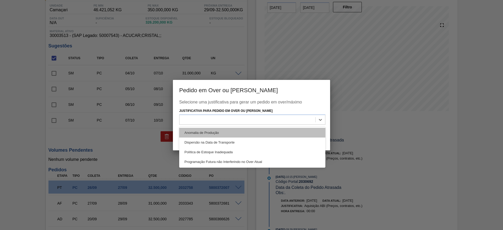
drag, startPoint x: 216, startPoint y: 122, endPoint x: 226, endPoint y: 130, distance: 13.1
click at [216, 122] on div at bounding box center [247, 120] width 136 height 8
click at [226, 130] on div "Anomalia de Produção" at bounding box center [252, 133] width 146 height 10
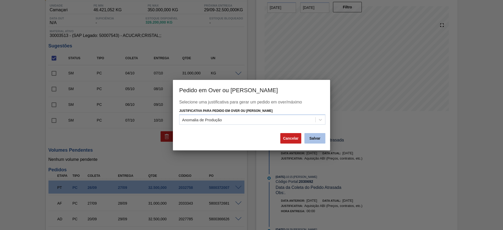
click at [311, 136] on button "Salvar" at bounding box center [314, 138] width 21 height 10
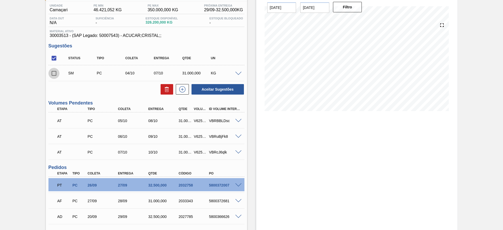
click at [53, 75] on input "checkbox" at bounding box center [53, 73] width 11 height 11
click at [163, 87] on button at bounding box center [166, 89] width 13 height 10
checkbox input "false"
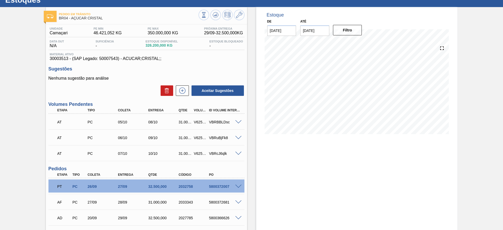
scroll to position [0, 0]
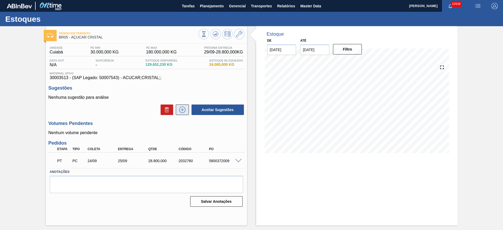
click at [183, 113] on button at bounding box center [182, 109] width 13 height 10
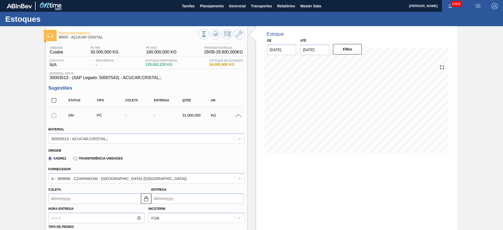
click at [70, 198] on input "Coleta" at bounding box center [94, 198] width 92 height 10
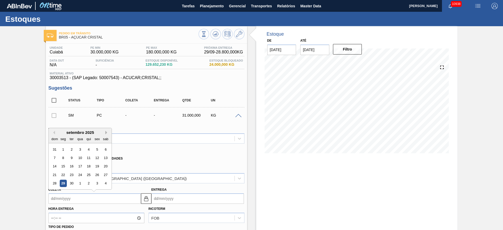
click at [107, 133] on button "Next Month" at bounding box center [107, 133] width 4 height 4
click at [63, 161] on div "6" at bounding box center [62, 157] width 7 height 7
type input "[DATE]"
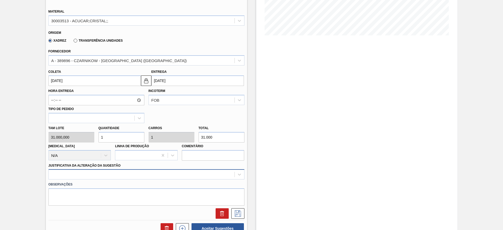
click at [187, 179] on div at bounding box center [146, 174] width 196 height 10
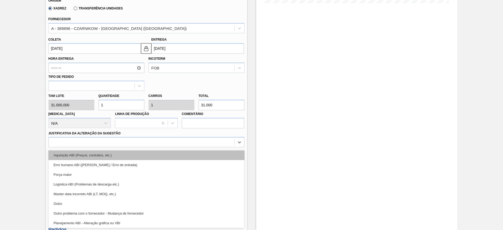
click at [188, 154] on div "Aquisição ABI (Preços, contratos, etc.)" at bounding box center [146, 155] width 196 height 10
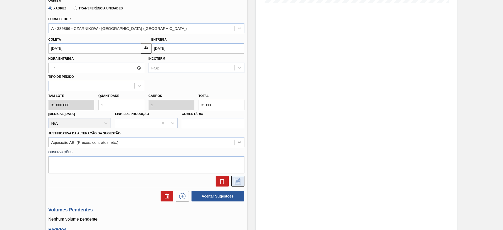
click at [236, 179] on icon at bounding box center [237, 181] width 8 height 6
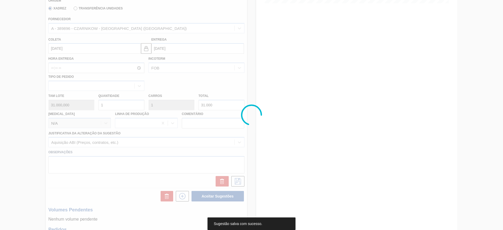
scroll to position [0, 0]
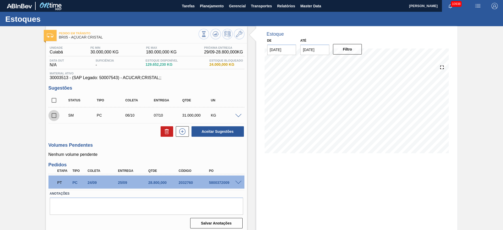
click at [55, 115] on input "checkbox" at bounding box center [53, 115] width 11 height 11
click at [220, 128] on button "Aceitar Sugestões" at bounding box center [217, 131] width 52 height 10
checkbox input "false"
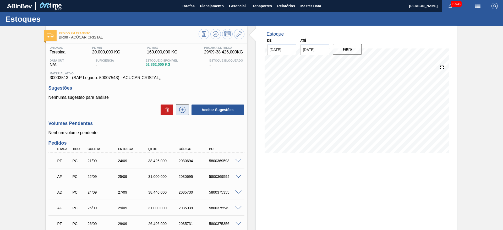
click at [183, 105] on button at bounding box center [182, 109] width 13 height 10
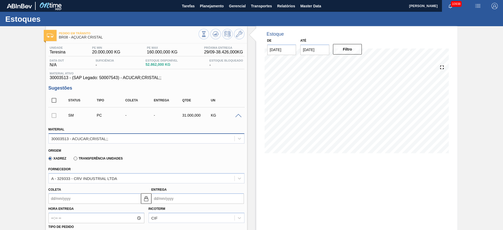
scroll to position [79, 0]
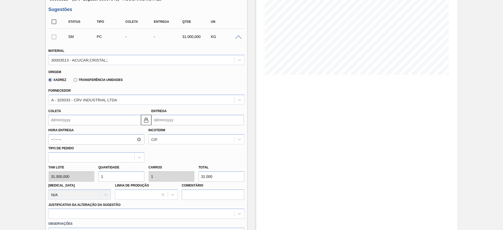
click at [67, 119] on input "Coleta" at bounding box center [94, 120] width 92 height 10
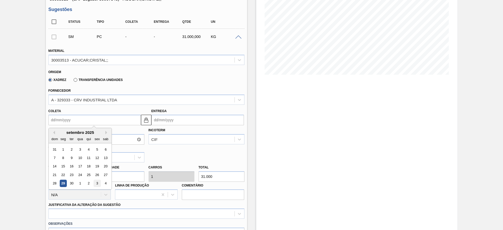
click at [99, 183] on div "3" at bounding box center [96, 183] width 7 height 7
type input "[DATE]"
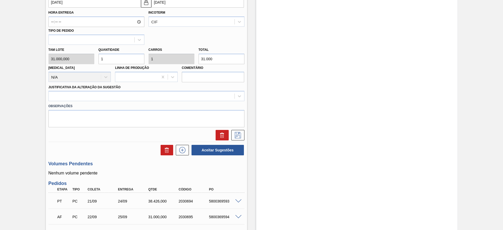
scroll to position [196, 0]
click at [220, 90] on div "Justificativa da Alteração da Sugestão" at bounding box center [146, 92] width 196 height 18
click at [220, 103] on label "Observações" at bounding box center [146, 106] width 196 height 8
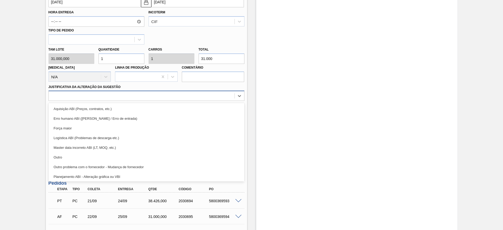
click at [220, 99] on div at bounding box center [142, 96] width 186 height 8
drag, startPoint x: 219, startPoint y: 106, endPoint x: 225, endPoint y: 113, distance: 8.6
click at [220, 107] on div "Aquisição ABI (Preços, contratos, etc.)" at bounding box center [146, 109] width 196 height 10
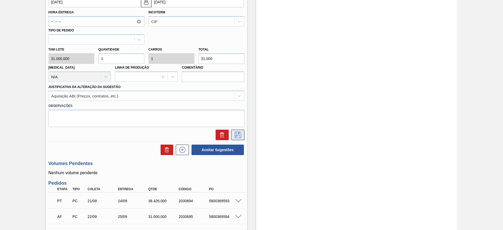
click at [237, 132] on icon at bounding box center [237, 135] width 8 height 6
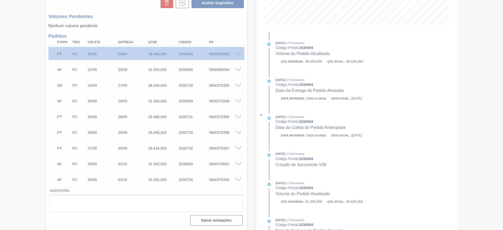
scroll to position [129, 0]
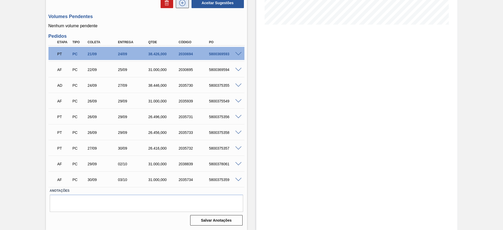
click at [180, 5] on button at bounding box center [182, 3] width 13 height 10
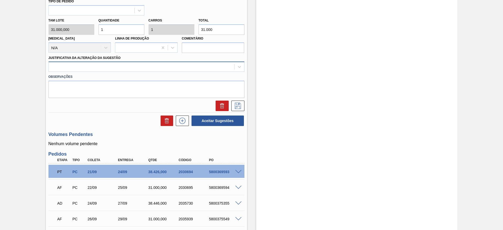
scroll to position [163, 0]
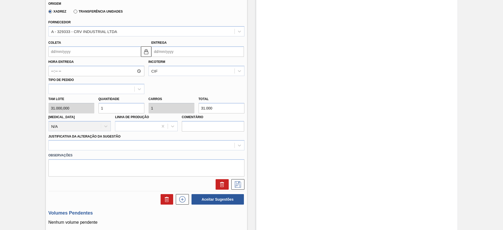
click at [58, 52] on input "Coleta" at bounding box center [94, 51] width 92 height 10
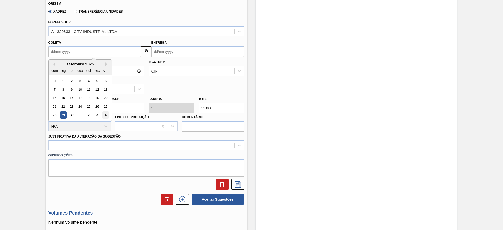
click at [104, 114] on div "4" at bounding box center [105, 115] width 7 height 7
type input "[DATE]"
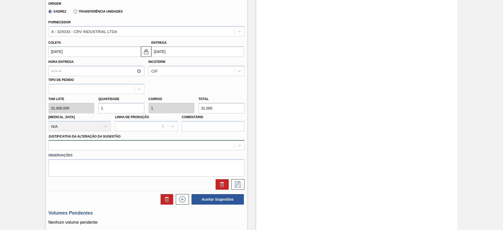
click at [173, 142] on div at bounding box center [142, 146] width 186 height 8
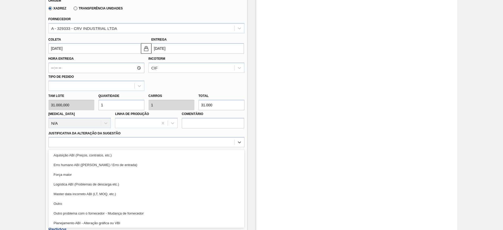
click at [183, 154] on div "Aquisição ABI (Preços, contratos, etc.)" at bounding box center [146, 155] width 196 height 10
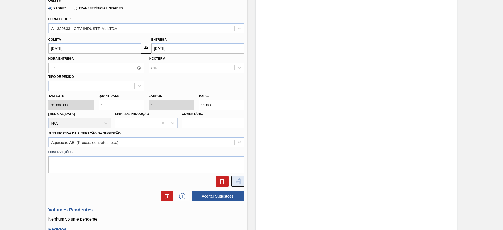
click at [237, 184] on icon at bounding box center [237, 181] width 8 height 6
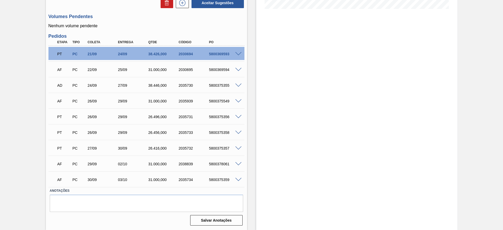
scroll to position [26, 0]
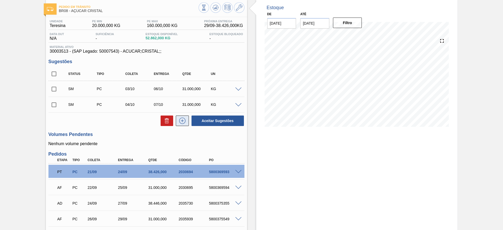
click at [184, 119] on icon at bounding box center [182, 121] width 8 height 6
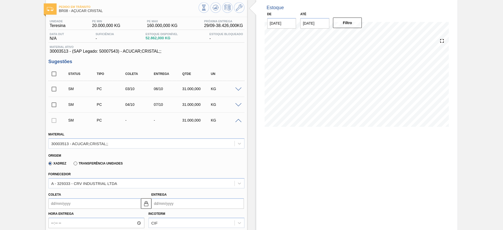
scroll to position [144, 0]
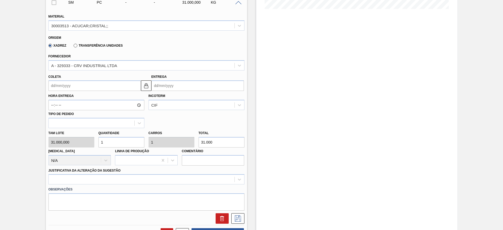
click at [57, 82] on input "Coleta" at bounding box center [94, 85] width 92 height 10
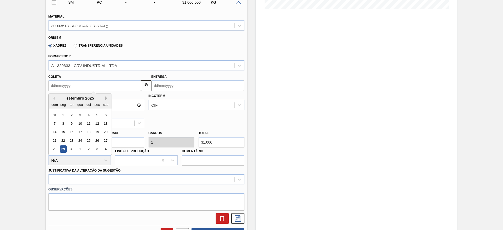
click at [105, 98] on button "Next Month" at bounding box center [107, 98] width 4 height 4
click at [55, 120] on div "5" at bounding box center [54, 123] width 7 height 7
type input "[DATE]"
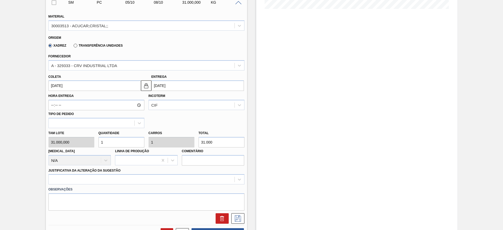
click at [197, 185] on div "Observações" at bounding box center [146, 197] width 200 height 26
click at [199, 173] on div "Justificativa da Alteração da Sugestão" at bounding box center [146, 176] width 196 height 18
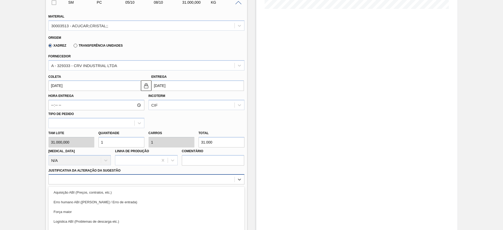
click at [203, 178] on div "option Força maior focused, 3 of 18. 18 results available. Use Up and Down to c…" at bounding box center [146, 179] width 196 height 10
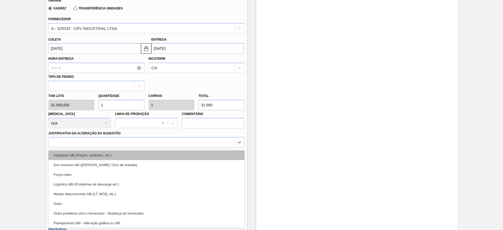
click at [202, 153] on div "Aquisição ABI (Preços, contratos, etc.)" at bounding box center [146, 155] width 196 height 10
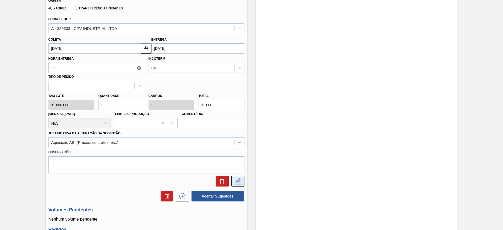
click at [235, 176] on div at bounding box center [146, 179] width 200 height 13
click at [242, 176] on button at bounding box center [237, 181] width 13 height 10
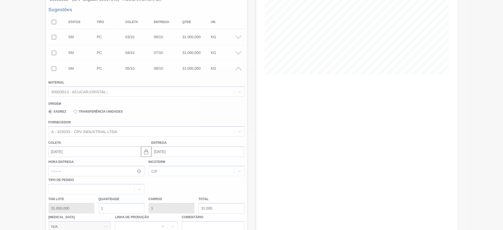
scroll to position [76, 0]
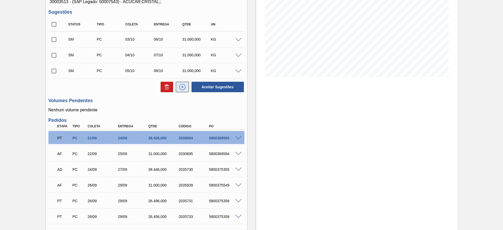
click at [180, 90] on button at bounding box center [182, 87] width 13 height 10
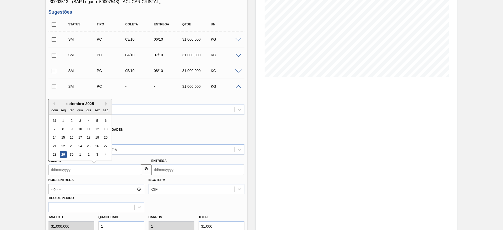
click at [72, 165] on input "Coleta" at bounding box center [94, 169] width 92 height 10
click at [108, 103] on button "Next Month" at bounding box center [107, 104] width 4 height 4
click at [62, 130] on div "6" at bounding box center [62, 128] width 7 height 7
type input "[DATE]"
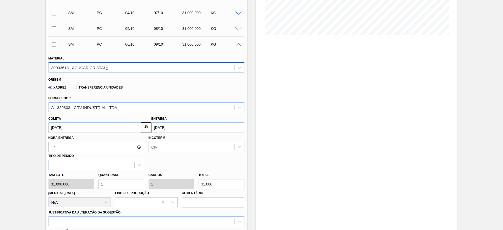
scroll to position [233, 0]
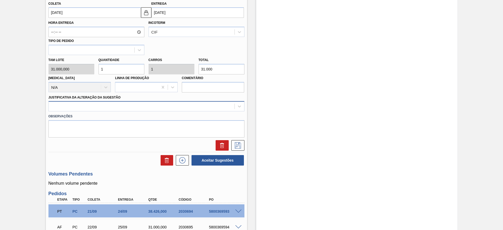
click at [196, 108] on div at bounding box center [142, 107] width 186 height 8
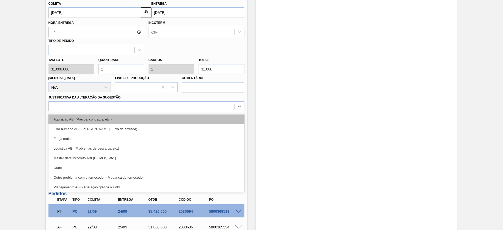
click at [202, 116] on div "Aquisição ABI (Preços, contratos, etc.)" at bounding box center [146, 119] width 196 height 10
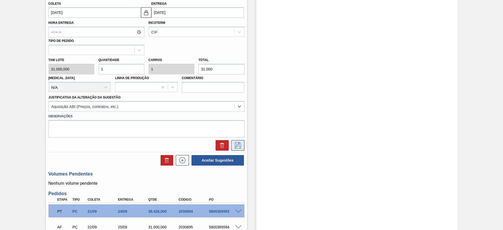
click at [239, 144] on icon at bounding box center [237, 145] width 8 height 6
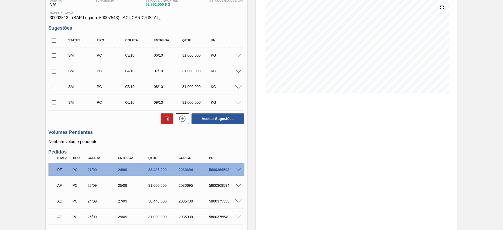
scroll to position [58, 0]
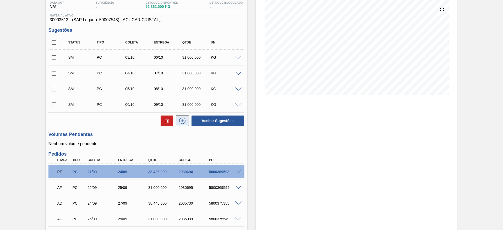
click at [183, 122] on icon at bounding box center [182, 121] width 8 height 6
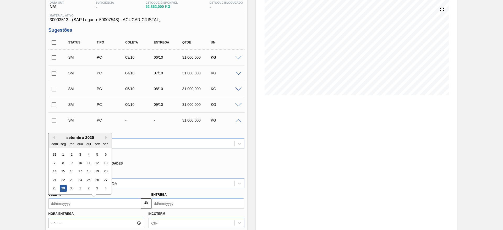
click at [58, 208] on input "Coleta" at bounding box center [94, 203] width 92 height 10
click at [107, 135] on div "setembro 2025" at bounding box center [80, 137] width 63 height 4
click at [107, 138] on button "Next Month" at bounding box center [107, 138] width 4 height 4
click at [74, 161] on div "7" at bounding box center [71, 162] width 7 height 7
type input "[DATE]"
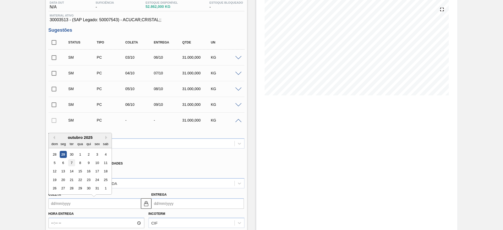
type input "[DATE]"
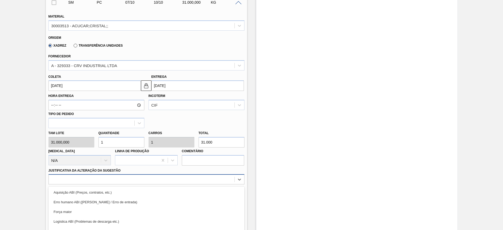
click at [178, 174] on div "option Força maior focused, 3 of 18. 18 results available. Use Up and Down to c…" at bounding box center [146, 179] width 196 height 10
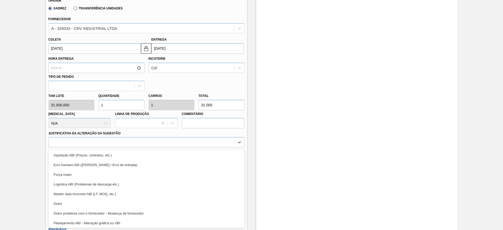
drag, startPoint x: 174, startPoint y: 154, endPoint x: 200, endPoint y: 162, distance: 27.9
click at [175, 154] on div "Aquisição ABI (Preços, contratos, etc.)" at bounding box center [146, 155] width 196 height 10
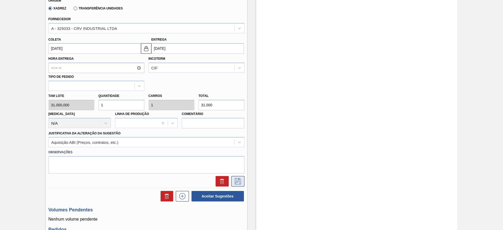
click at [237, 183] on icon at bounding box center [237, 181] width 8 height 6
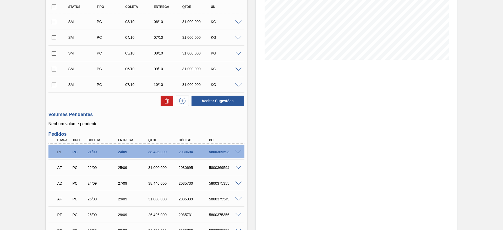
scroll to position [34, 0]
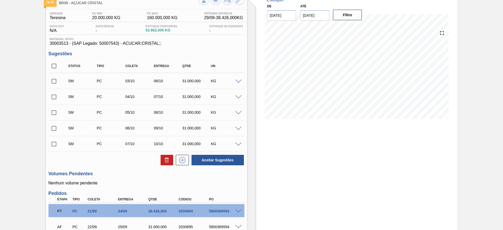
click at [59, 67] on input "checkbox" at bounding box center [53, 65] width 11 height 11
checkbox input "true"
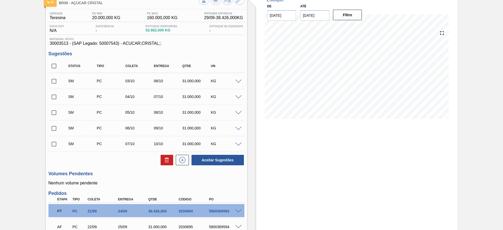
checkbox input "true"
drag, startPoint x: 208, startPoint y: 151, endPoint x: 209, endPoint y: 154, distance: 4.1
click at [209, 152] on div "Status Tipo Coleta Entrega Qtde UN SM PC 03/10 06/10 31.000,000 KG Material 300…" at bounding box center [146, 112] width 196 height 107
click at [213, 161] on button "Aceitar Sugestões" at bounding box center [217, 160] width 52 height 10
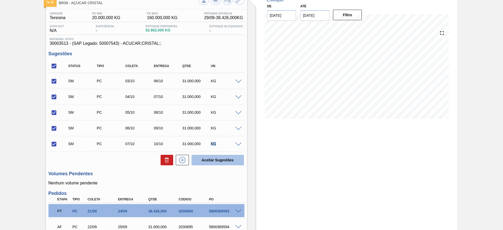
checkbox input "false"
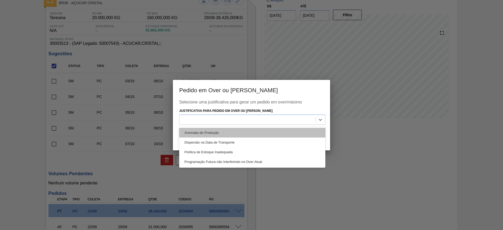
drag, startPoint x: 296, startPoint y: 114, endPoint x: 301, endPoint y: 131, distance: 17.2
click at [298, 117] on div at bounding box center [252, 119] width 146 height 10
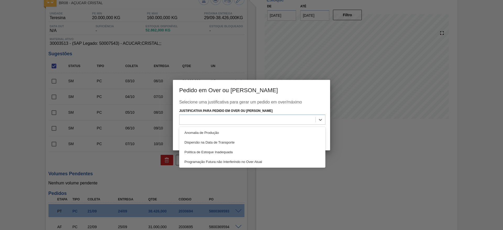
drag, startPoint x: 301, startPoint y: 134, endPoint x: 313, endPoint y: 141, distance: 14.5
click at [301, 136] on div "Anomalia de Produção" at bounding box center [252, 133] width 146 height 10
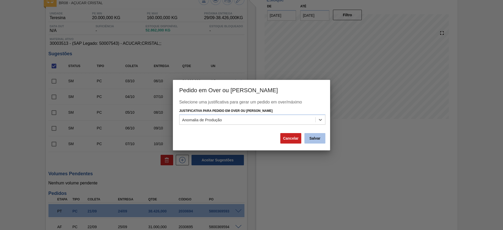
click at [314, 143] on button "Salvar" at bounding box center [314, 138] width 21 height 10
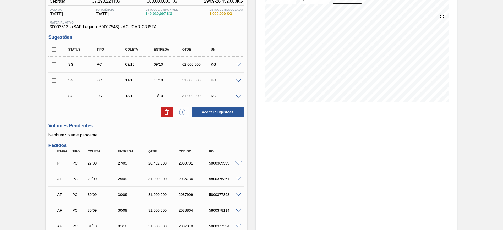
scroll to position [26, 0]
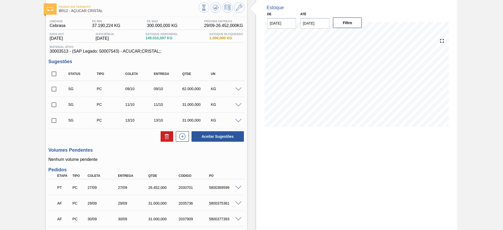
click at [238, 88] on span at bounding box center [238, 89] width 6 height 4
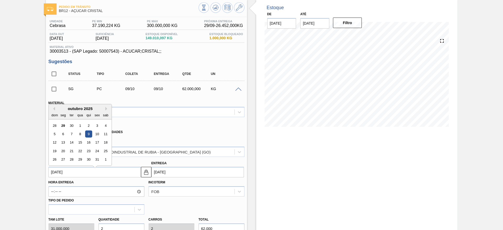
click at [70, 173] on input "[DATE]" at bounding box center [94, 172] width 92 height 10
click at [62, 133] on div "6" at bounding box center [62, 131] width 7 height 7
type input "[DATE]"
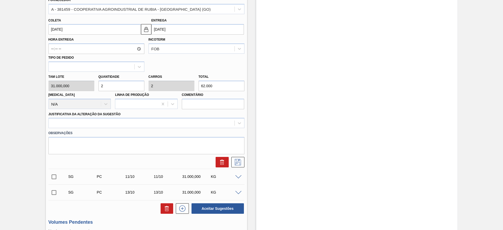
scroll to position [183, 0]
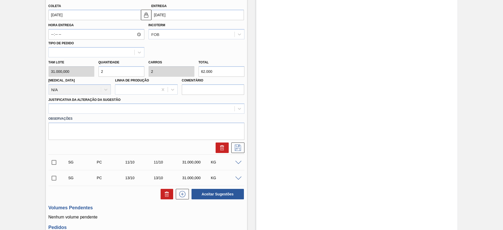
click at [80, 69] on div "Tam lote 31.000,000 Quantidade 2 Carros 2 Total 62.000 [MEDICAL_DATA] N/A Linha…" at bounding box center [146, 75] width 200 height 37
type input "0"
type input "1"
click at [90, 73] on div "Tam lote 31.000,000 Quantidade 0 Carros 0 Total 1 [MEDICAL_DATA] N/A Linha de P…" at bounding box center [146, 75] width 200 height 37
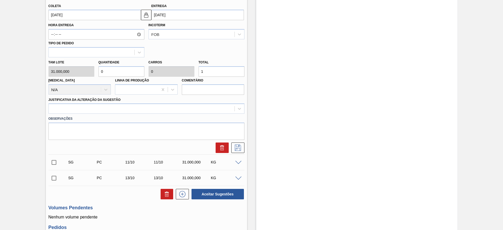
type input "1"
type input "31.000"
type input "1"
drag, startPoint x: 165, startPoint y: 103, endPoint x: 173, endPoint y: 109, distance: 9.5
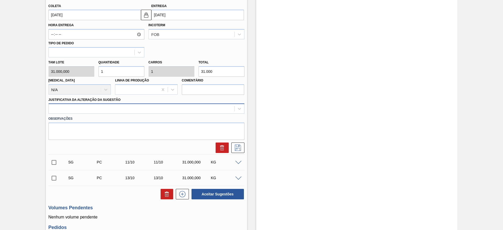
click at [166, 102] on div "Justificativa da Alteração da Sugestão" at bounding box center [146, 105] width 196 height 18
click at [174, 110] on div at bounding box center [142, 109] width 186 height 8
click at [180, 116] on div "Observações" at bounding box center [146, 127] width 200 height 26
click at [183, 119] on label "Observações" at bounding box center [146, 119] width 196 height 8
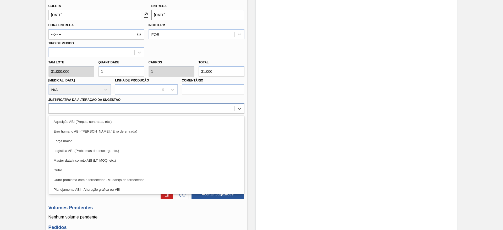
click at [185, 103] on div at bounding box center [146, 108] width 196 height 10
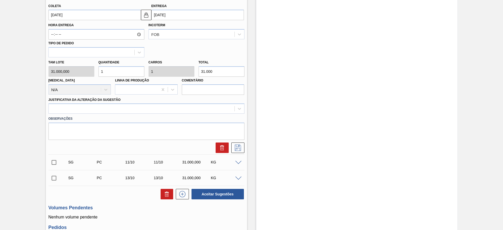
click at [189, 115] on label "Observações" at bounding box center [146, 119] width 196 height 8
click at [191, 115] on label "Observações" at bounding box center [146, 119] width 196 height 8
drag, startPoint x: 191, startPoint y: 107, endPoint x: 194, endPoint y: 113, distance: 6.6
click at [193, 110] on div at bounding box center [142, 109] width 186 height 8
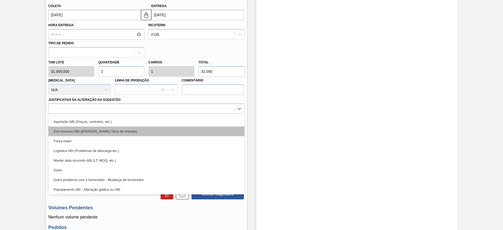
drag, startPoint x: 189, startPoint y: 126, endPoint x: 186, endPoint y: 128, distance: 4.1
click at [186, 128] on div "Aquisição ABI (Preços, contratos, etc.) Erro humano ABI (Cálculo / Erro de entr…" at bounding box center [146, 155] width 196 height 79
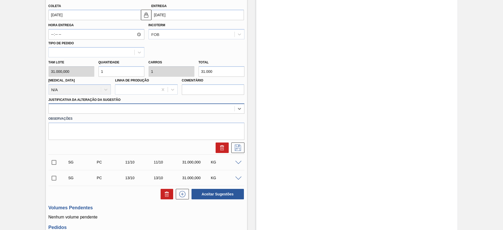
click at [214, 113] on div at bounding box center [146, 108] width 196 height 10
drag, startPoint x: 213, startPoint y: 114, endPoint x: 212, endPoint y: 123, distance: 9.4
click at [213, 115] on div "Observações" at bounding box center [146, 127] width 200 height 26
click at [212, 123] on textarea at bounding box center [146, 130] width 196 height 17
click at [213, 113] on div at bounding box center [146, 108] width 196 height 10
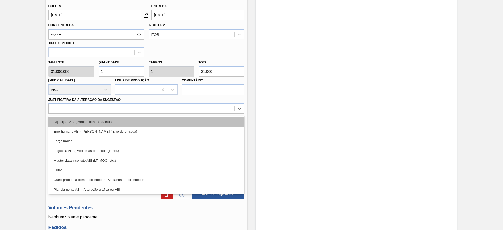
click at [210, 123] on div "Aquisição ABI (Preços, contratos, etc.)" at bounding box center [146, 122] width 196 height 10
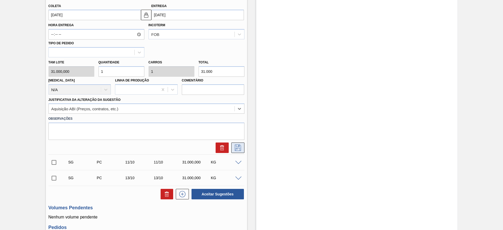
click at [234, 143] on button at bounding box center [237, 147] width 13 height 10
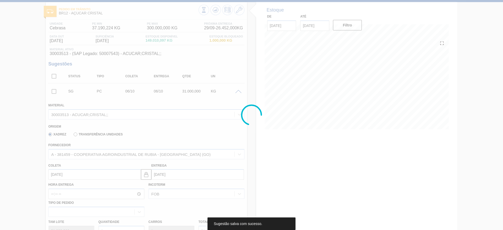
scroll to position [0, 0]
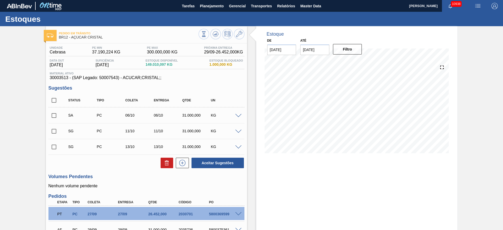
click at [236, 129] on div "KG" at bounding box center [225, 131] width 32 height 4
drag, startPoint x: 237, startPoint y: 129, endPoint x: 237, endPoint y: 132, distance: 3.1
click at [237, 131] on div "SG PC 11/10 11/10 31.000,000 KG" at bounding box center [146, 130] width 196 height 13
click at [237, 132] on span at bounding box center [238, 132] width 6 height 4
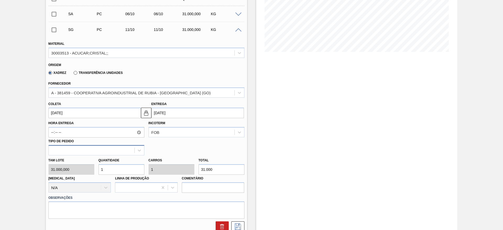
scroll to position [118, 0]
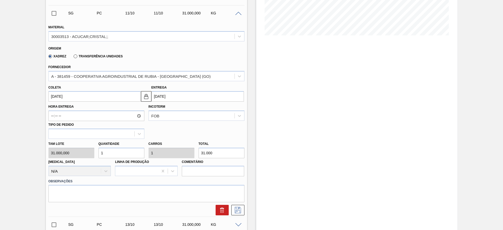
click at [65, 97] on input "[DATE]" at bounding box center [94, 96] width 92 height 10
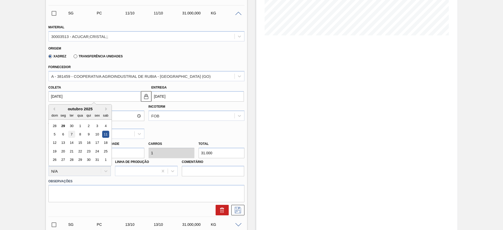
click at [70, 135] on div "7" at bounding box center [71, 134] width 7 height 7
type input "[DATE]"
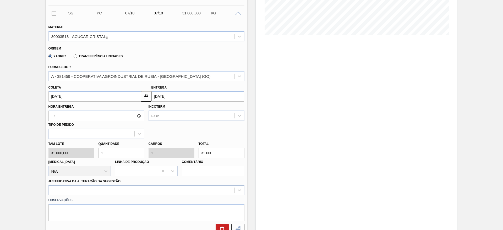
scroll to position [166, 0]
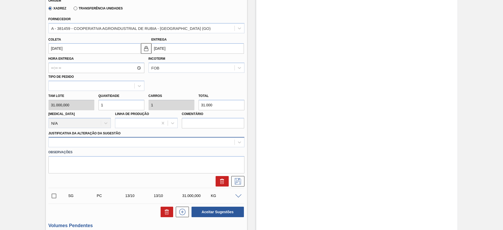
click at [192, 147] on div at bounding box center [146, 142] width 196 height 10
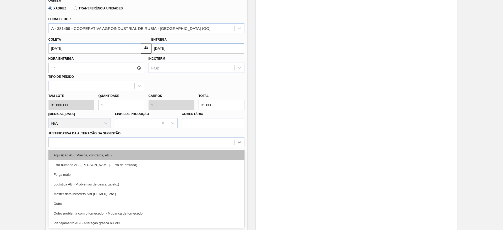
click at [191, 153] on div "Aquisição ABI (Preços, contratos, etc.)" at bounding box center [146, 155] width 196 height 10
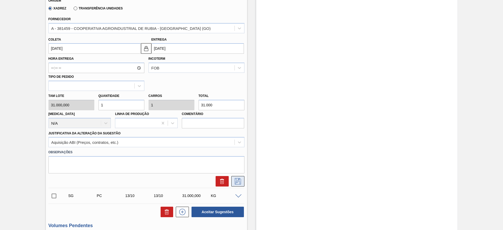
click at [242, 179] on button at bounding box center [237, 181] width 13 height 10
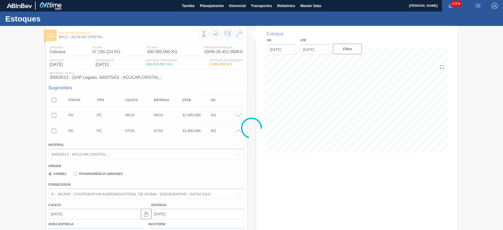
scroll to position [0, 0]
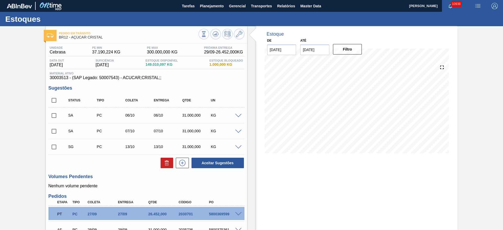
click at [49, 134] on input "checkbox" at bounding box center [53, 131] width 11 height 11
checkbox input "true"
click at [54, 118] on input "checkbox" at bounding box center [53, 115] width 11 height 11
drag, startPoint x: 223, startPoint y: 169, endPoint x: 221, endPoint y: 165, distance: 4.2
click at [223, 169] on div "Unidade Cebrasa PE MIN 37.190,224 KG PE MAX 300.000,000 KG Próxima Entrega 29/0…" at bounding box center [146, 207] width 201 height 328
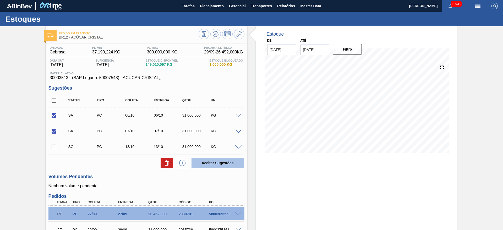
click at [221, 164] on button "Aceitar Sugestões" at bounding box center [217, 163] width 52 height 10
checkbox input "false"
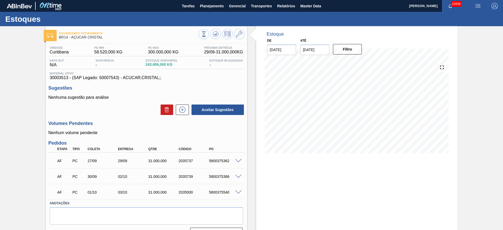
click at [240, 161] on span at bounding box center [238, 161] width 6 height 4
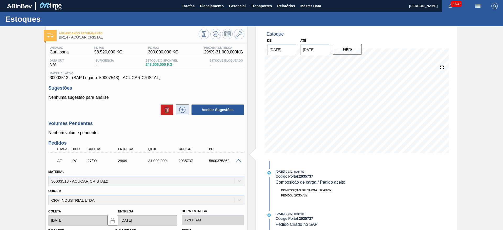
click at [185, 107] on icon at bounding box center [182, 110] width 8 height 6
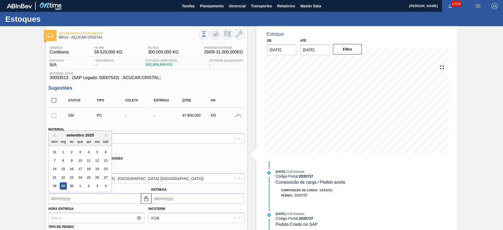
click at [67, 198] on input "Coleta" at bounding box center [94, 198] width 92 height 10
click at [107, 132] on button "Next Month" at bounding box center [107, 133] width 4 height 4
click at [63, 159] on div "6" at bounding box center [62, 157] width 7 height 7
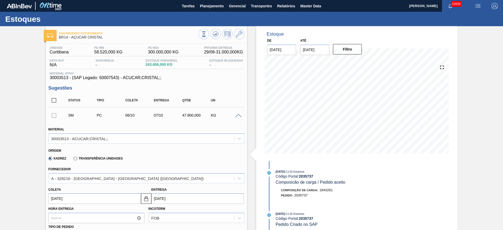
type input "[DATE]"
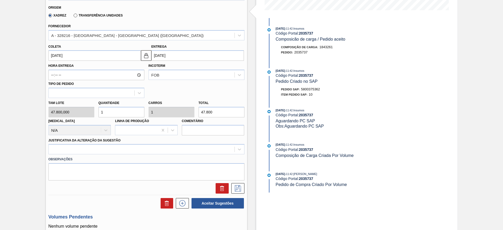
scroll to position [236, 0]
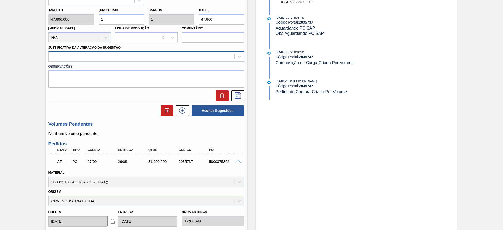
click at [196, 58] on div at bounding box center [142, 57] width 186 height 8
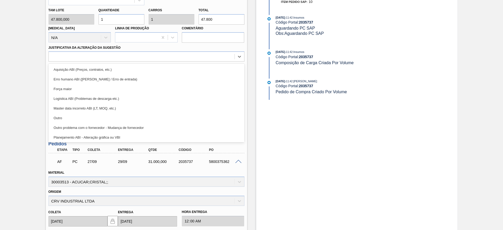
drag, startPoint x: 195, startPoint y: 64, endPoint x: 200, endPoint y: 71, distance: 7.9
click at [195, 66] on div "Aquisição ABI (Preços, contratos, etc.)" at bounding box center [146, 70] width 196 height 10
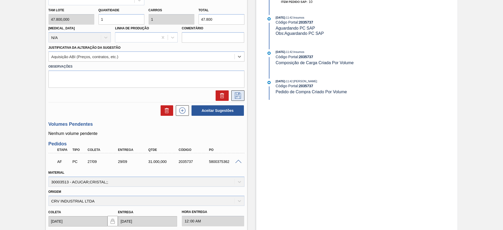
click at [241, 97] on icon at bounding box center [237, 95] width 8 height 6
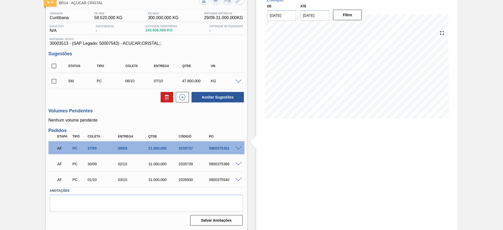
scroll to position [34, 0]
click at [239, 180] on span at bounding box center [238, 180] width 6 height 4
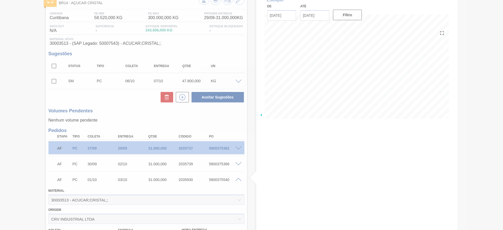
scroll to position [161, 0]
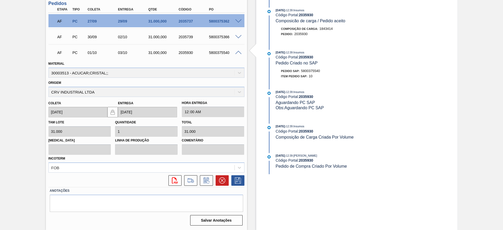
click at [238, 52] on span at bounding box center [238, 53] width 6 height 4
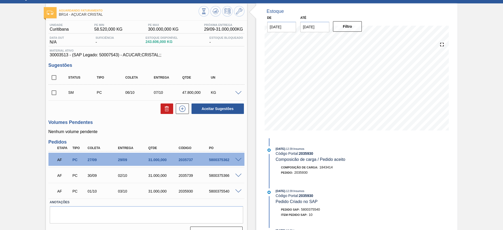
scroll to position [0, 0]
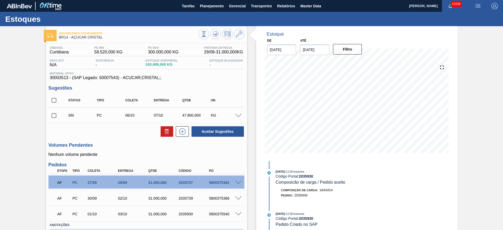
click at [238, 116] on span at bounding box center [238, 116] width 6 height 4
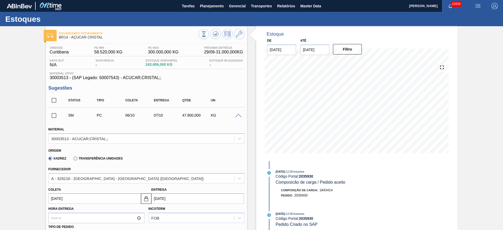
click at [238, 115] on span at bounding box center [238, 116] width 6 height 4
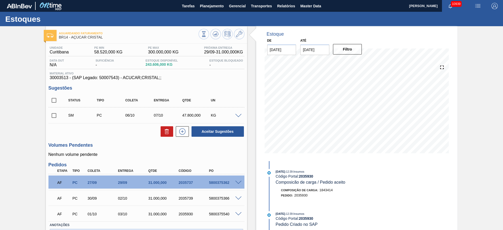
drag, startPoint x: 56, startPoint y: 116, endPoint x: 74, endPoint y: 125, distance: 20.4
click at [56, 116] on input "checkbox" at bounding box center [53, 115] width 11 height 11
click at [221, 132] on button "Aceitar Sugestões" at bounding box center [217, 131] width 52 height 10
checkbox input "false"
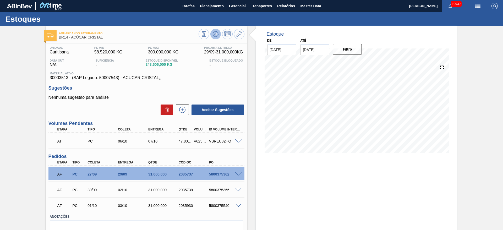
click at [214, 34] on icon at bounding box center [215, 34] width 6 height 6
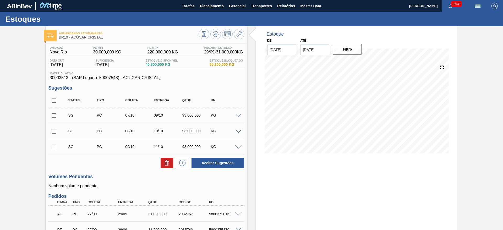
click at [239, 115] on span at bounding box center [238, 116] width 6 height 4
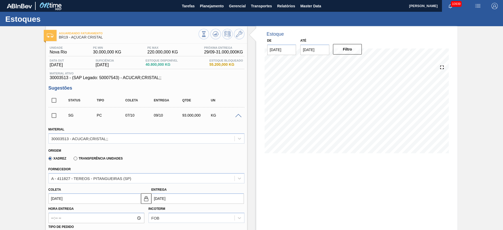
click at [238, 113] on div "SG PC 07/10 09/10 93.000,000 KG" at bounding box center [146, 115] width 196 height 13
click at [237, 114] on span at bounding box center [238, 116] width 6 height 4
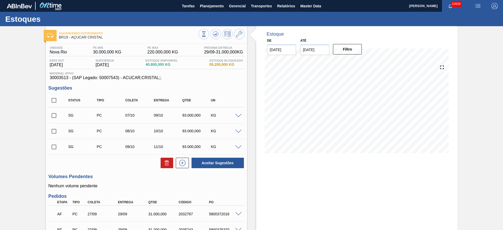
click at [238, 114] on span at bounding box center [238, 116] width 6 height 4
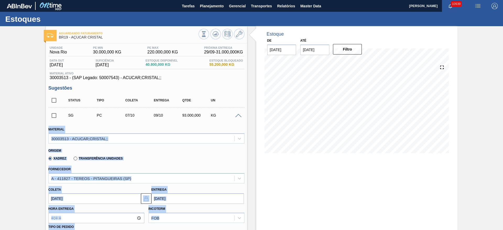
click at [239, 117] on span at bounding box center [238, 116] width 6 height 4
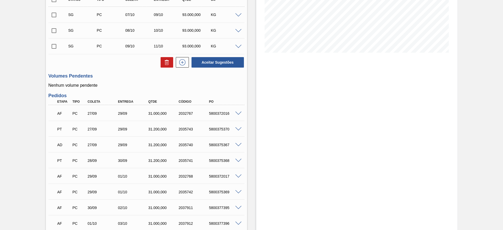
scroll to position [39, 0]
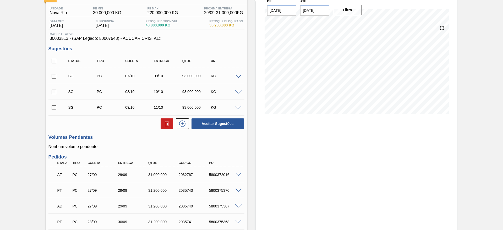
click at [238, 76] on span at bounding box center [238, 77] width 6 height 4
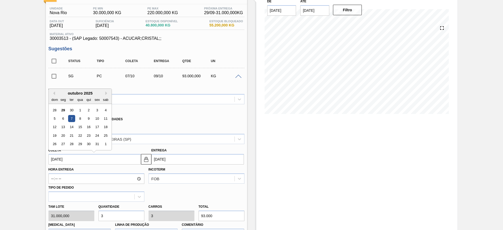
click at [67, 159] on input "07/10/2025" at bounding box center [94, 159] width 92 height 10
click at [95, 111] on div "3" at bounding box center [96, 110] width 7 height 7
type input "[DATE]"
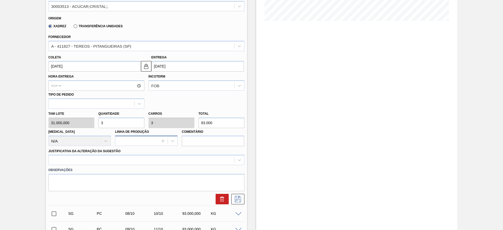
scroll to position [157, 0]
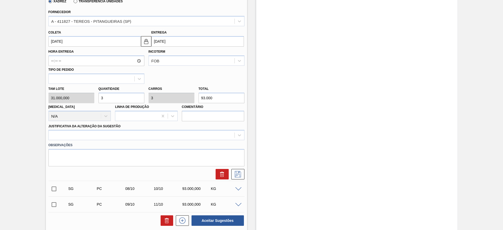
click at [84, 100] on div "Tam lote 31.000,000 Quantidade 3 Carros 3 Total 93.000 Doca N/A Linha de Produç…" at bounding box center [146, 102] width 200 height 37
type input "1"
type input "31.000"
type input "1"
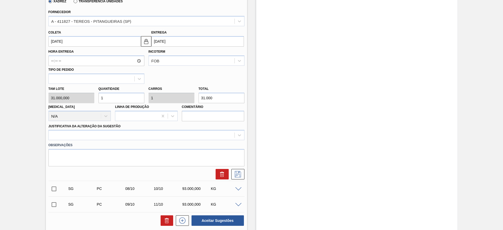
click at [150, 143] on label "Observações" at bounding box center [146, 145] width 196 height 8
click at [150, 137] on div at bounding box center [142, 135] width 186 height 8
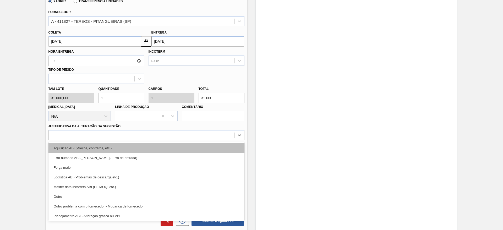
click at [150, 144] on div "Aquisição ABI (Preços, contratos, etc.)" at bounding box center [146, 148] width 196 height 10
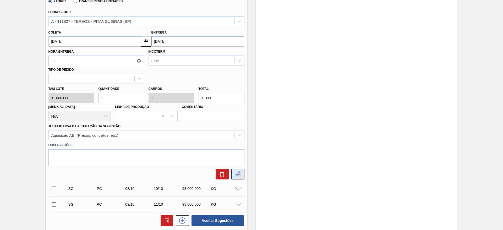
click at [235, 175] on icon at bounding box center [238, 174] width 6 height 6
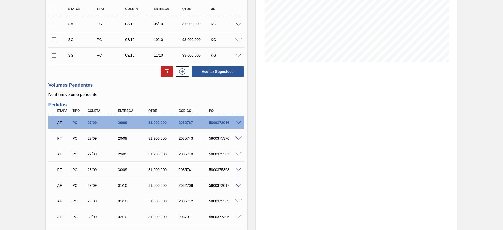
scroll to position [81, 0]
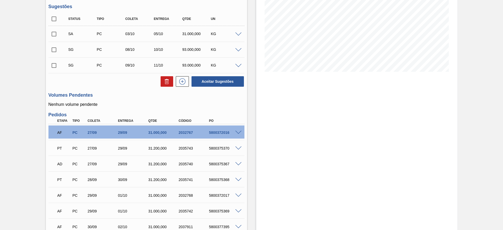
click at [233, 51] on div "KG" at bounding box center [225, 49] width 32 height 4
click at [238, 51] on span at bounding box center [238, 50] width 6 height 4
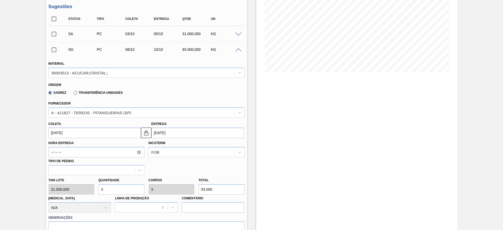
click at [58, 127] on input "[DATE]" at bounding box center [94, 132] width 92 height 10
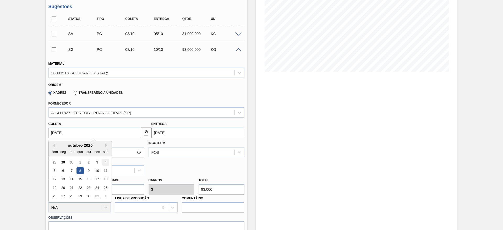
click at [107, 160] on div "4" at bounding box center [105, 162] width 7 height 7
type input "[DATE]"
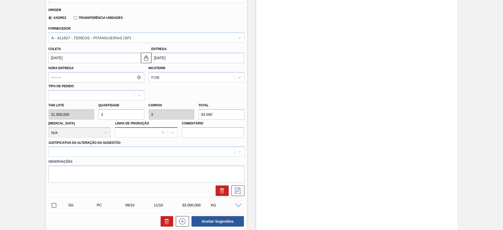
scroll to position [160, 0]
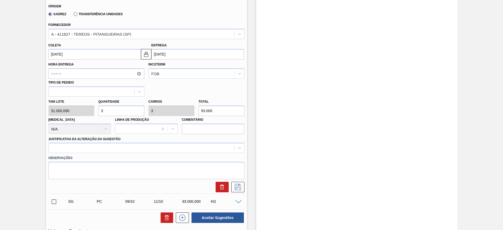
click at [93, 112] on div "Tam lote 31.000,000 Quantidade 3 Carros 3 Total 93.000 Doca N/A Linha de Produç…" at bounding box center [146, 115] width 200 height 37
drag, startPoint x: 106, startPoint y: 114, endPoint x: 96, endPoint y: 114, distance: 10.5
click at [96, 114] on div "Tam lote 31.000,000 Quantidade 3 Carros 3 Total 93.000 Doca N/A Linha de Produç…" at bounding box center [146, 115] width 200 height 37
type input "1"
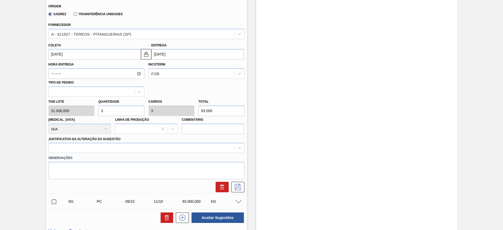
type input "31.000"
type input "1"
click at [155, 148] on div "Material 30003513 - ACUCAR;CRISTAL;; Origem Xadrez Transferência Unidades Forne…" at bounding box center [146, 84] width 196 height 215
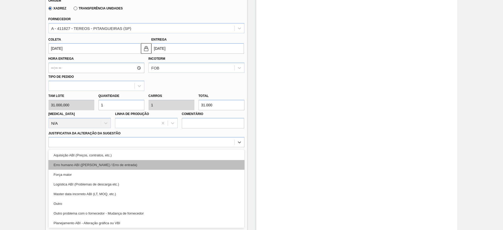
click at [148, 161] on div "Erro humano ABI ([PERSON_NAME] / Erro de entrada)" at bounding box center [146, 165] width 196 height 10
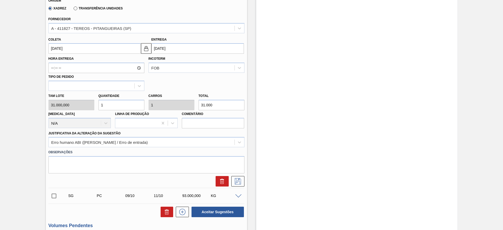
click at [141, 134] on div "Justificativa da Alteração da Sugestão Erro humano ABI (Cálculo / Erro de entra…" at bounding box center [146, 139] width 196 height 18
click at [141, 149] on label "Observações" at bounding box center [146, 152] width 196 height 8
click at [139, 148] on div "Observações" at bounding box center [146, 160] width 200 height 26
drag, startPoint x: 139, startPoint y: 148, endPoint x: 136, endPoint y: 142, distance: 6.2
click at [138, 147] on div "Material 30003513 - ACUCAR;CRISTAL;; Origem Xadrez Transferência Unidades Forne…" at bounding box center [146, 79] width 196 height 215
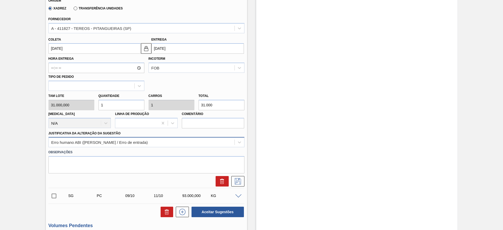
click at [136, 142] on div "Erro humano ABI ([PERSON_NAME] / Erro de entrada)" at bounding box center [142, 142] width 186 height 8
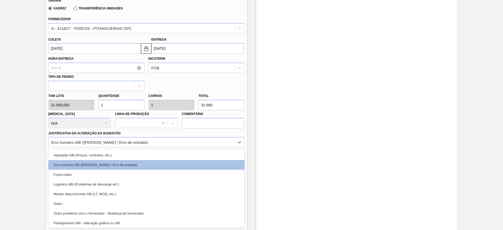
click at [136, 154] on div "Aquisição ABI (Preços, contratos, etc.)" at bounding box center [146, 155] width 196 height 10
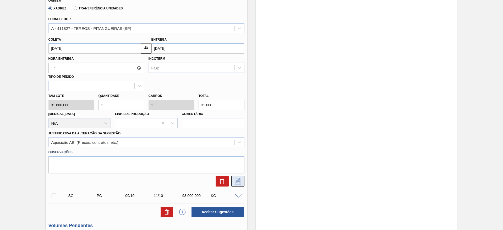
click at [235, 179] on icon at bounding box center [238, 181] width 6 height 6
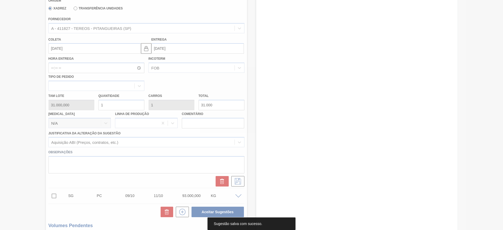
scroll to position [0, 0]
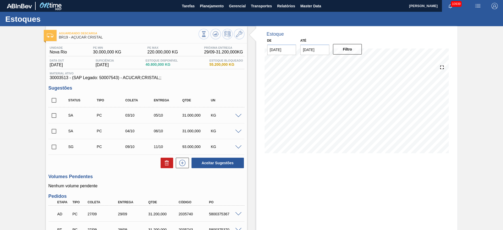
click at [60, 115] on span at bounding box center [63, 115] width 8 height 10
click at [54, 130] on input "checkbox" at bounding box center [53, 131] width 11 height 11
checkbox input "true"
click at [54, 116] on input "checkbox" at bounding box center [53, 115] width 11 height 11
click at [220, 160] on button "Aceitar Sugestões" at bounding box center [217, 163] width 52 height 10
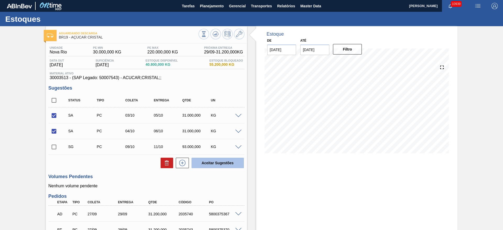
checkbox input "false"
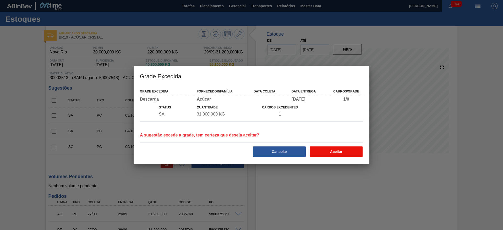
click at [344, 154] on button "Aceitar" at bounding box center [336, 151] width 53 height 10
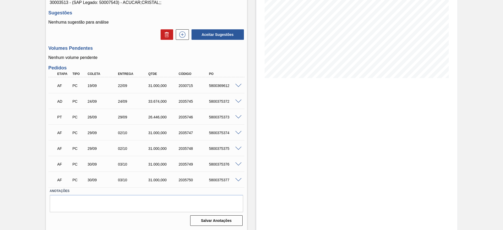
scroll to position [75, 0]
click at [235, 85] on span at bounding box center [238, 85] width 6 height 4
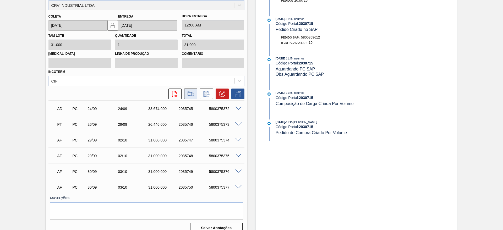
scroll to position [196, 0]
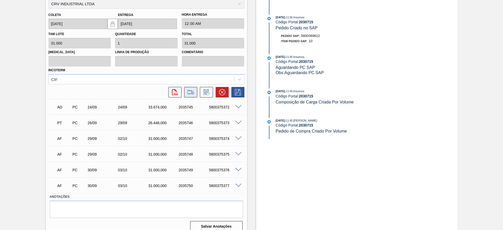
click at [188, 95] on button at bounding box center [190, 92] width 13 height 10
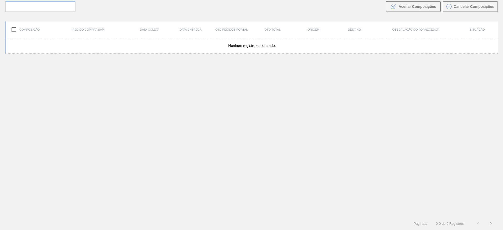
scroll to position [38, 0]
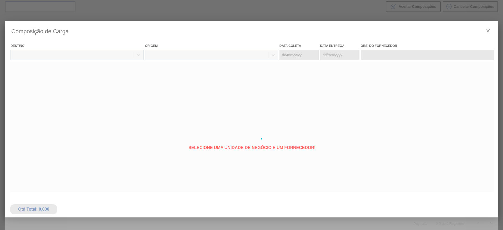
type coleta "[DATE]"
type entrega "[DATE]"
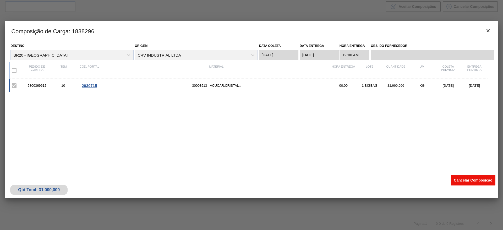
click at [460, 176] on button "Cancelar Composição" at bounding box center [472, 180] width 44 height 10
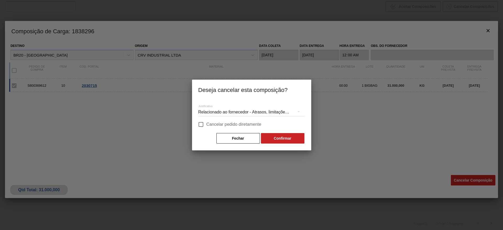
click at [225, 120] on label "Cancelar pedido diretamente" at bounding box center [228, 124] width 66 height 11
click at [206, 120] on input "Cancelar pedido diretamente" at bounding box center [200, 124] width 11 height 11
checkbox input "true"
click at [275, 136] on button "Confirmar" at bounding box center [282, 138] width 43 height 10
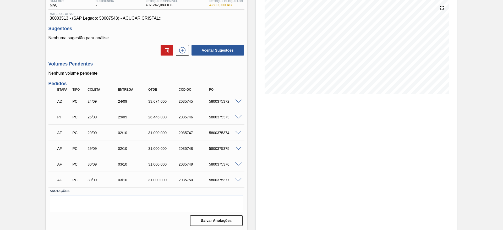
scroll to position [60, 0]
click at [186, 50] on button at bounding box center [182, 50] width 13 height 10
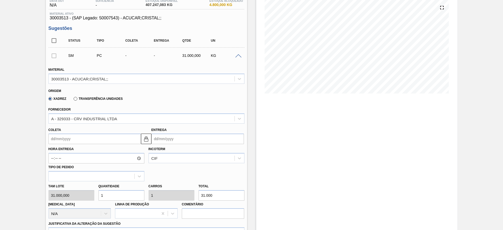
click at [65, 142] on input "Coleta" at bounding box center [94, 138] width 92 height 10
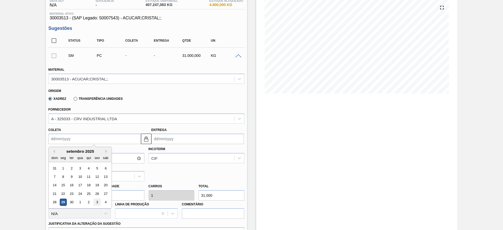
click at [98, 201] on div "3" at bounding box center [96, 202] width 7 height 7
type input "[DATE]"
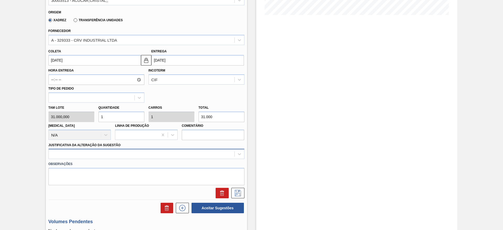
click at [219, 158] on div at bounding box center [146, 154] width 196 height 10
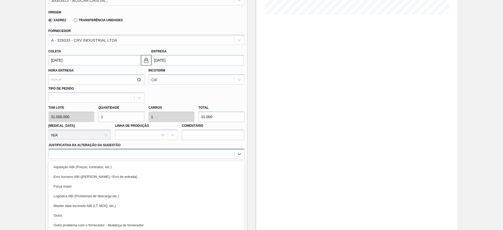
scroll to position [150, 0]
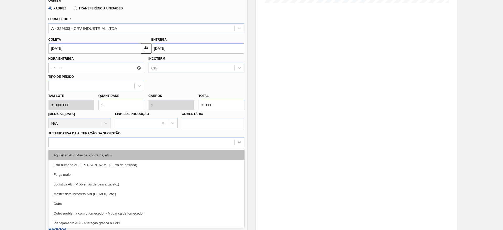
click at [216, 155] on div "Aquisição ABI (Preços, contratos, etc.)" at bounding box center [146, 155] width 196 height 10
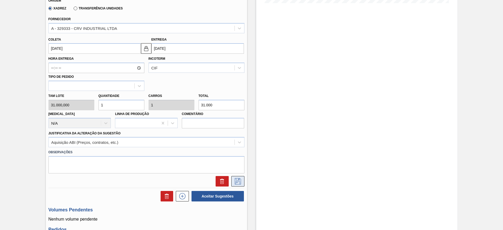
click at [239, 183] on icon at bounding box center [237, 181] width 8 height 6
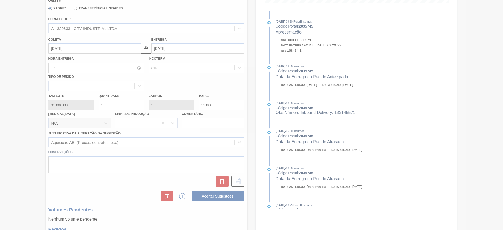
scroll to position [81, 0]
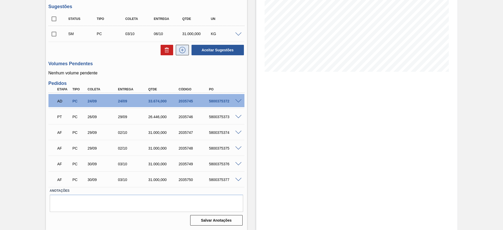
click at [182, 51] on icon at bounding box center [182, 50] width 8 height 6
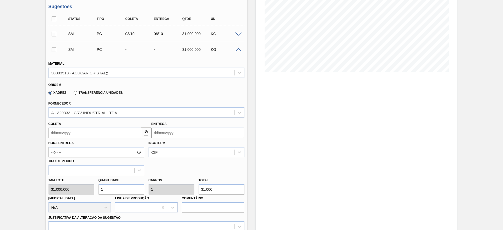
click at [64, 134] on input "Coleta" at bounding box center [94, 132] width 92 height 10
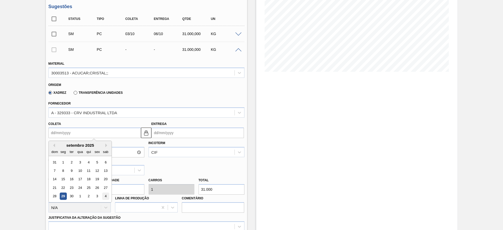
click at [104, 195] on div "4" at bounding box center [105, 196] width 7 height 7
type input "[DATE]"
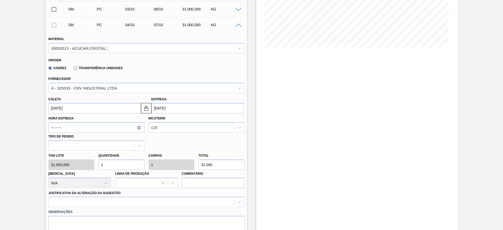
scroll to position [121, 0]
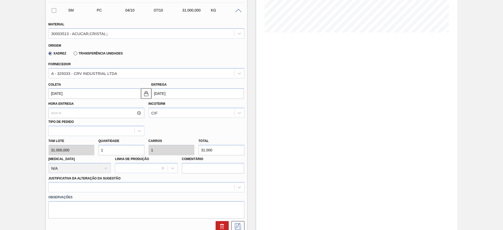
click at [195, 193] on div "Observações" at bounding box center [146, 205] width 200 height 26
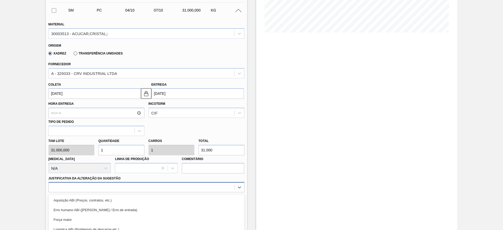
click at [195, 186] on div "option Logística ABI (Problemas de descarga etc.) focused, 4 of 18. 18 results …" at bounding box center [146, 187] width 196 height 10
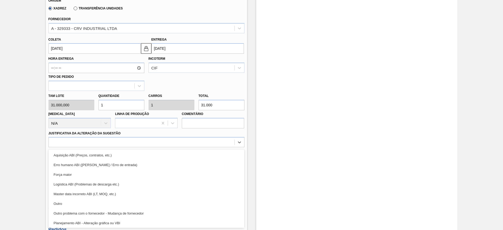
click at [192, 152] on div "Aquisição ABI (Preços, contratos, etc.)" at bounding box center [146, 155] width 196 height 10
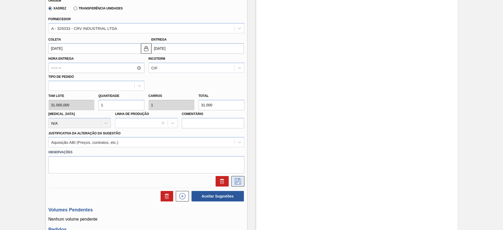
click at [237, 179] on icon at bounding box center [237, 181] width 8 height 6
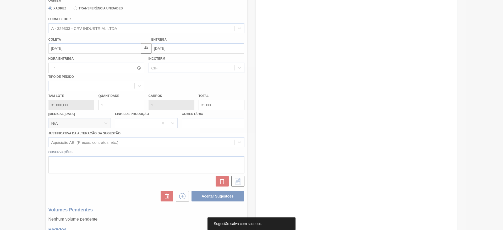
scroll to position [0, 0]
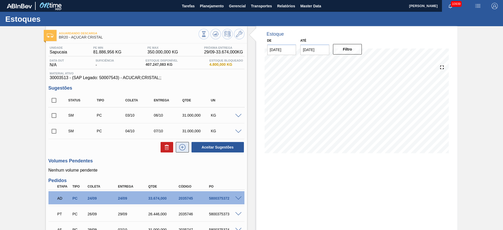
click at [183, 148] on icon at bounding box center [182, 147] width 8 height 6
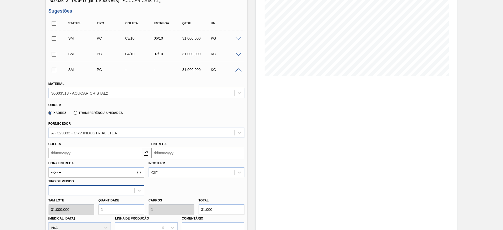
scroll to position [79, 0]
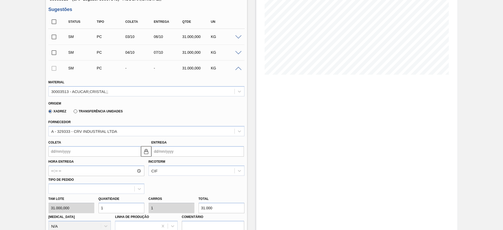
click at [60, 155] on input "Coleta" at bounding box center [94, 151] width 92 height 10
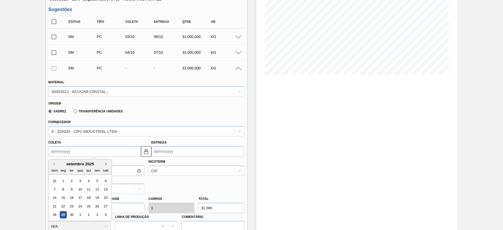
click at [106, 165] on button "Next Month" at bounding box center [107, 164] width 4 height 4
click at [54, 191] on div "5" at bounding box center [54, 189] width 7 height 7
type input "[DATE]"
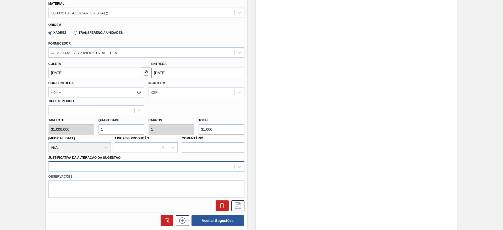
click at [203, 170] on div at bounding box center [146, 166] width 196 height 10
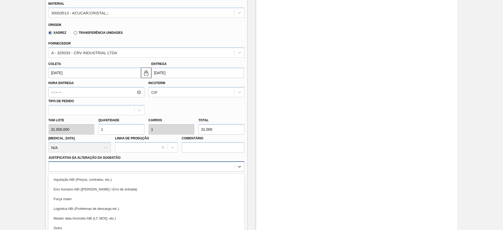
scroll to position [181, 0]
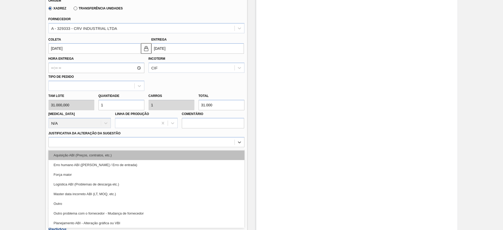
click at [204, 155] on div "Aquisição ABI (Preços, contratos, etc.)" at bounding box center [146, 155] width 196 height 10
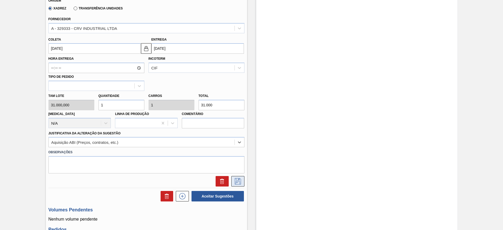
click at [237, 180] on icon at bounding box center [237, 181] width 8 height 6
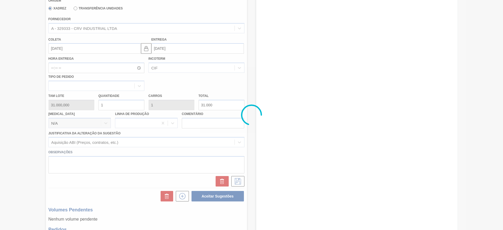
scroll to position [0, 0]
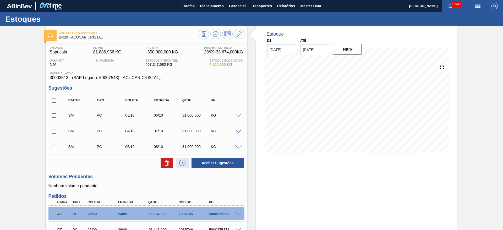
click at [183, 164] on icon at bounding box center [182, 163] width 8 height 6
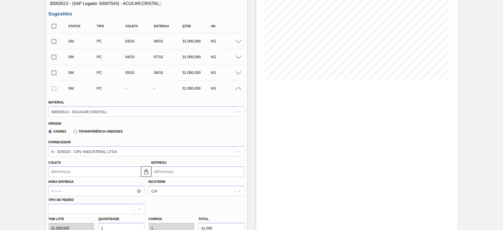
scroll to position [79, 0]
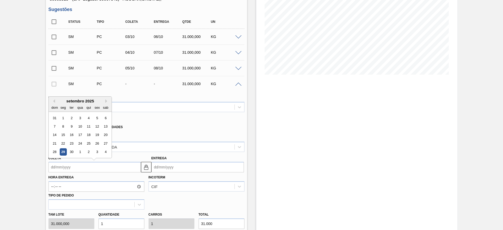
click at [64, 165] on input "Coleta" at bounding box center [94, 167] width 92 height 10
click at [108, 102] on button "Next Month" at bounding box center [107, 101] width 4 height 4
click at [64, 125] on div "6" at bounding box center [62, 126] width 7 height 7
type input "[DATE]"
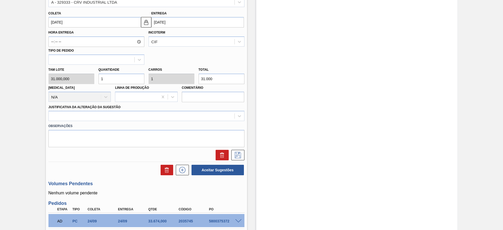
scroll to position [236, 0]
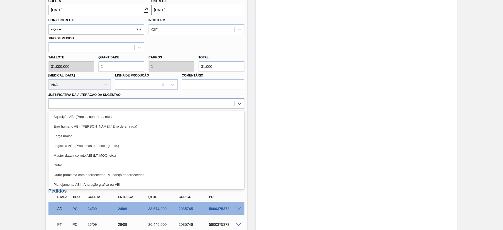
click at [189, 108] on div at bounding box center [146, 103] width 196 height 10
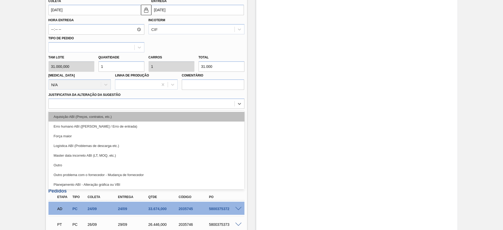
click at [192, 118] on div "Aquisição ABI (Preços, contratos, etc.)" at bounding box center [146, 117] width 196 height 10
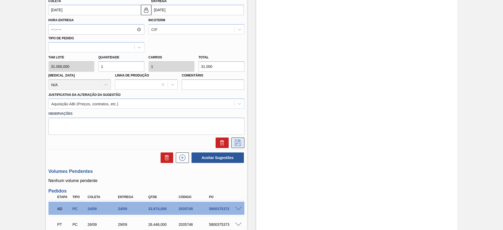
click at [241, 141] on button at bounding box center [237, 142] width 13 height 10
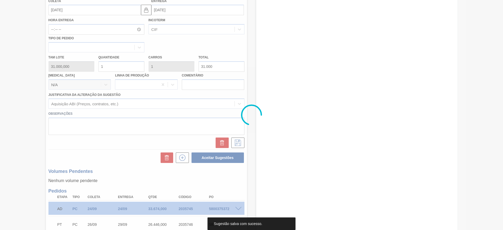
scroll to position [35, 0]
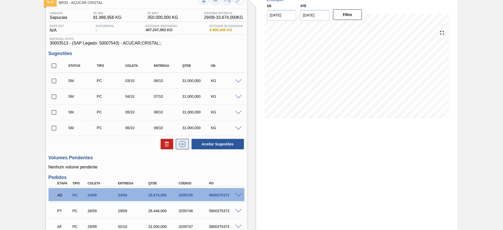
click at [184, 145] on icon at bounding box center [182, 144] width 8 height 6
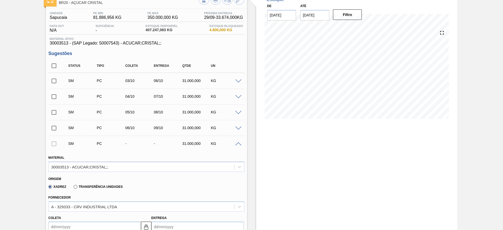
scroll to position [113, 0]
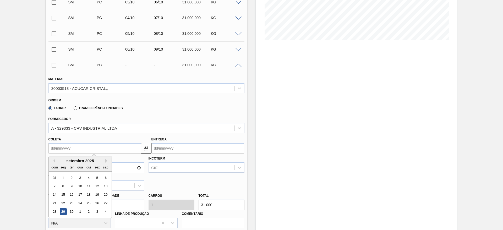
click at [68, 149] on input "Coleta" at bounding box center [94, 148] width 92 height 10
click at [107, 161] on button "Next Month" at bounding box center [107, 161] width 4 height 4
click at [72, 187] on div "7" at bounding box center [71, 185] width 7 height 7
type input "[DATE]"
type input "10/10/2025"
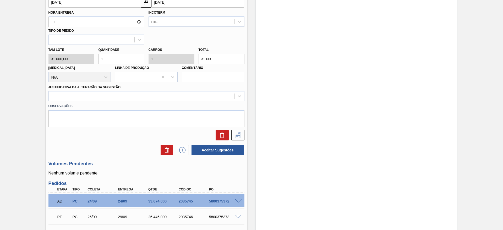
scroll to position [270, 0]
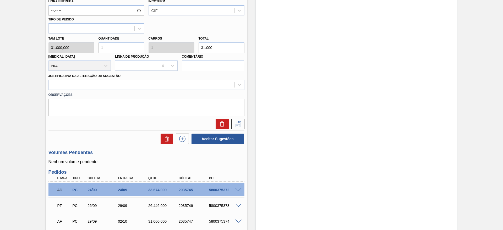
click at [203, 86] on div at bounding box center [142, 85] width 186 height 8
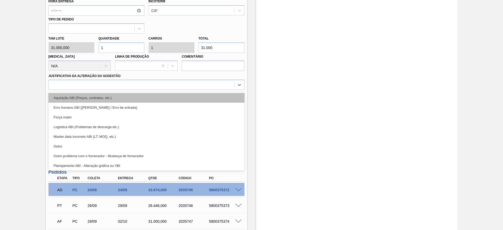
click at [209, 98] on div "Aquisição ABI (Preços, contratos, etc.)" at bounding box center [146, 98] width 196 height 10
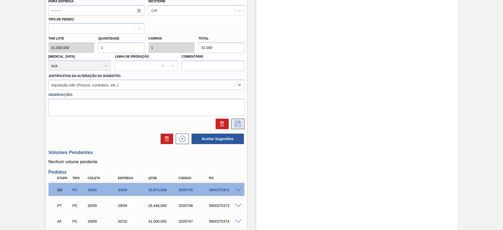
click at [235, 124] on icon at bounding box center [237, 124] width 8 height 6
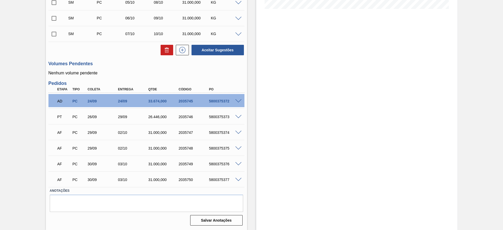
scroll to position [66, 0]
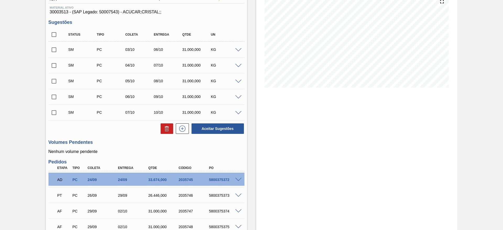
click at [57, 33] on input "checkbox" at bounding box center [53, 34] width 11 height 11
checkbox input "true"
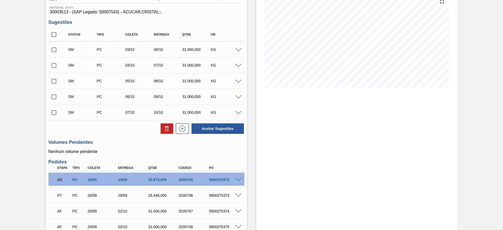
checkbox input "true"
click at [55, 51] on input "checkbox" at bounding box center [53, 49] width 11 height 11
checkbox input "false"
click at [209, 125] on button "Aceitar Sugestões" at bounding box center [217, 128] width 52 height 10
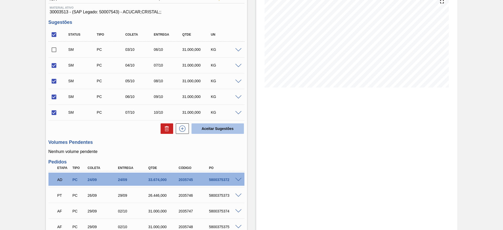
checkbox input "false"
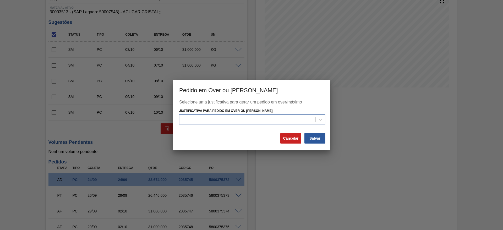
click at [225, 120] on div at bounding box center [247, 120] width 136 height 8
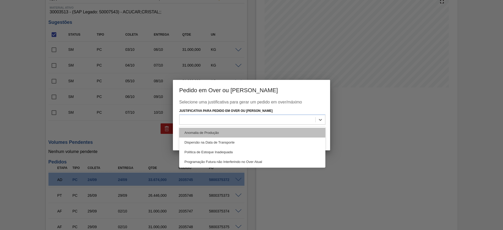
click at [230, 128] on div "Anomalia de Produção" at bounding box center [252, 133] width 146 height 10
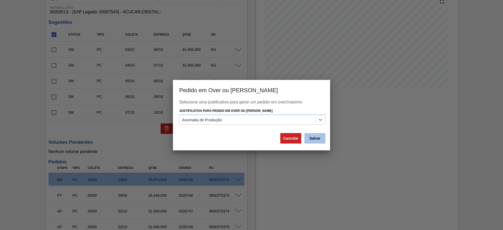
click at [310, 133] on button "Salvar" at bounding box center [314, 138] width 21 height 10
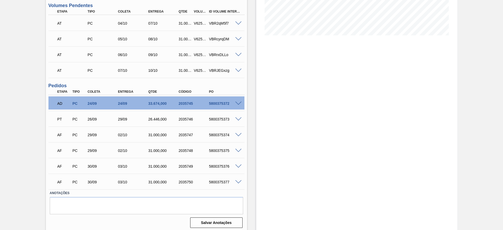
scroll to position [39, 0]
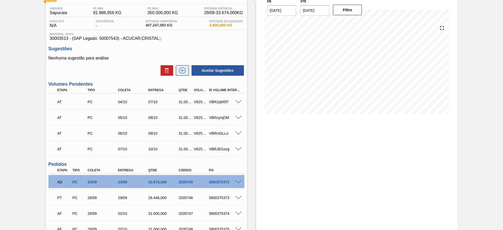
click at [180, 70] on icon at bounding box center [182, 70] width 8 height 6
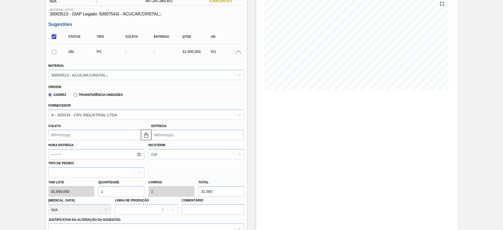
scroll to position [79, 0]
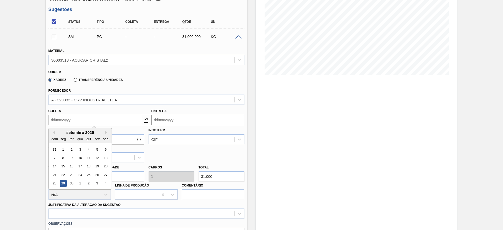
click at [74, 117] on input "Coleta" at bounding box center [94, 120] width 92 height 10
click at [98, 185] on div "3" at bounding box center [96, 183] width 7 height 7
type input "03/10/2025"
type input "06/10/2025"
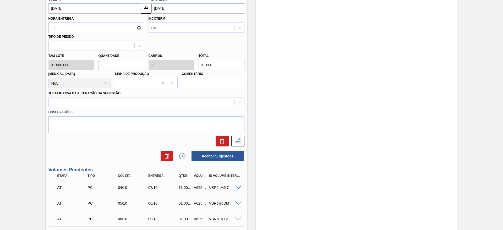
scroll to position [196, 0]
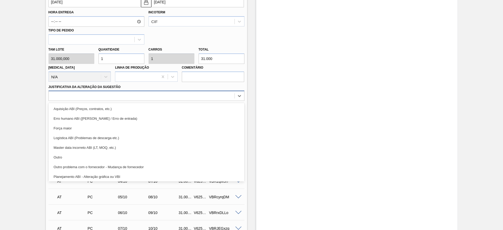
drag, startPoint x: 168, startPoint y: 95, endPoint x: 166, endPoint y: 106, distance: 11.7
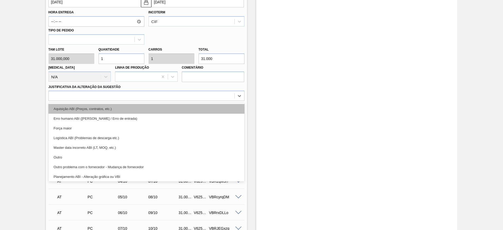
click at [168, 94] on div at bounding box center [142, 96] width 186 height 8
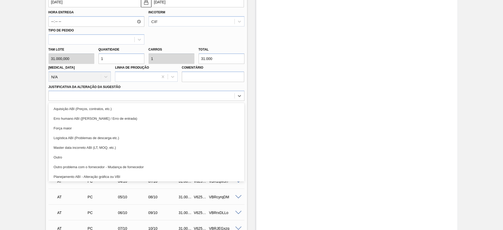
click at [166, 107] on div "Aquisição ABI (Preços, contratos, etc.)" at bounding box center [146, 109] width 196 height 10
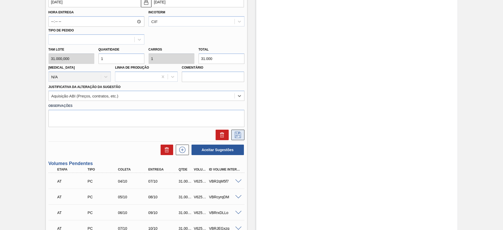
click at [240, 134] on icon at bounding box center [237, 135] width 8 height 6
click at [494, 44] on div "Aguardando Descarga BR20 - AÇÚCAR CRISTAL Unidade Sapucaia PE MIN 81.886,956 KG…" at bounding box center [251, 110] width 503 height 560
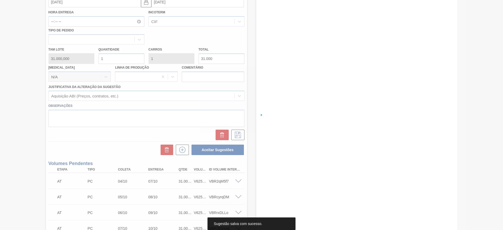
scroll to position [0, 0]
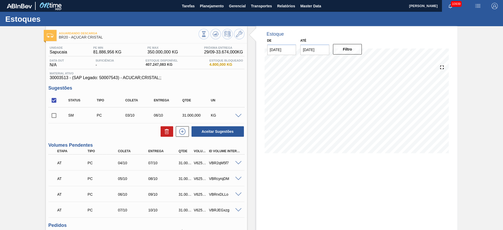
drag, startPoint x: 60, startPoint y: 116, endPoint x: 58, endPoint y: 118, distance: 2.7
click at [58, 117] on div "SM PC 03/10 06/10 31.000,000 KG" at bounding box center [146, 115] width 196 height 13
click at [53, 119] on input "checkbox" at bounding box center [53, 115] width 11 height 11
click at [207, 129] on button "Aceitar Sugestões" at bounding box center [217, 131] width 52 height 10
checkbox input "false"
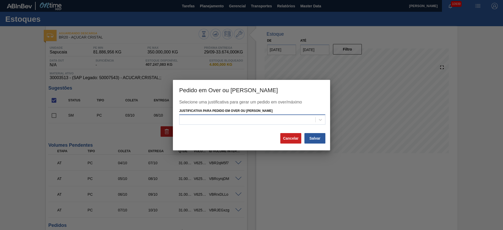
drag, startPoint x: 263, startPoint y: 116, endPoint x: 263, endPoint y: 120, distance: 3.7
click at [263, 116] on div at bounding box center [247, 120] width 136 height 8
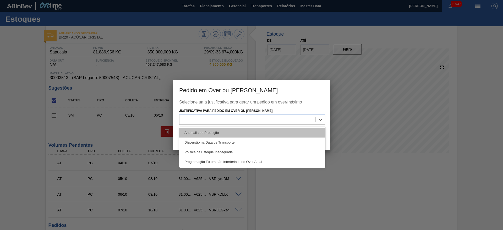
click at [264, 130] on div "Anomalia de Produção" at bounding box center [252, 133] width 146 height 10
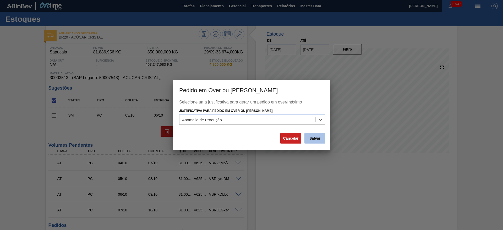
click at [314, 138] on button "Salvar" at bounding box center [314, 138] width 21 height 10
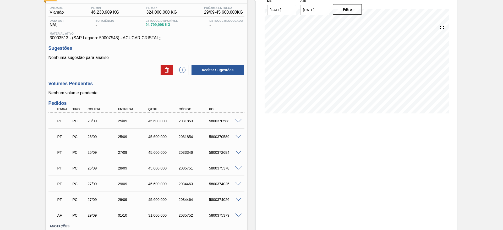
scroll to position [75, 0]
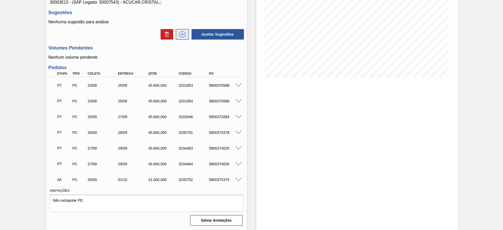
click at [181, 36] on icon at bounding box center [182, 34] width 8 height 6
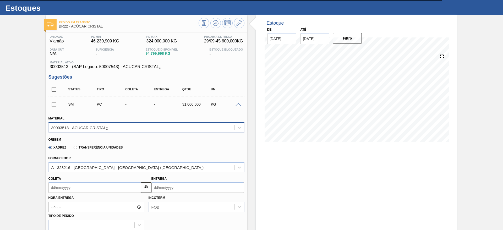
scroll to position [0, 0]
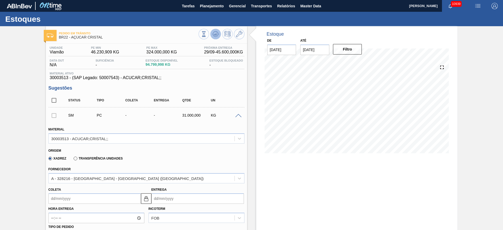
click at [215, 36] on icon at bounding box center [215, 34] width 6 height 6
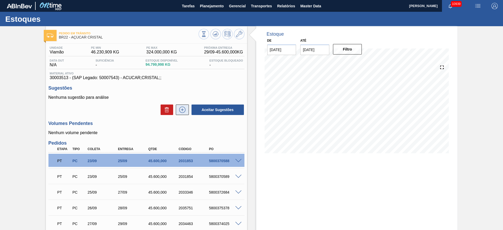
click at [181, 106] on button at bounding box center [182, 109] width 13 height 10
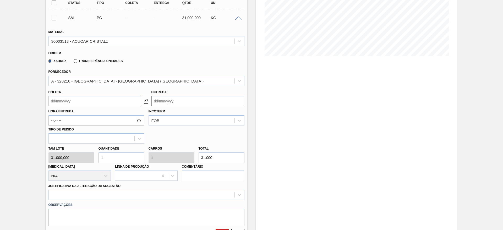
scroll to position [79, 0]
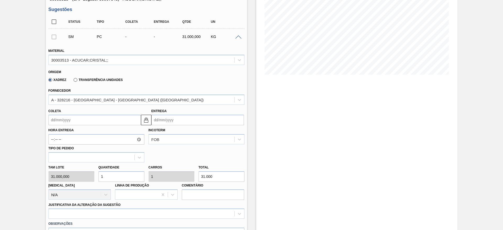
click at [66, 122] on input "Coleta" at bounding box center [94, 120] width 92 height 10
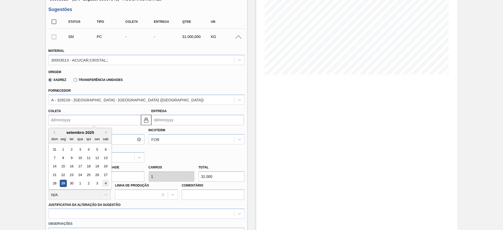
click at [103, 182] on div "4" at bounding box center [105, 183] width 7 height 7
type input "[DATE]"
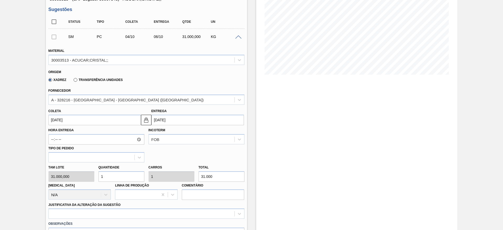
click at [161, 221] on label "Observações" at bounding box center [146, 224] width 196 height 8
click at [163, 215] on div "option Outro problema com o fornecedor - Mudança de fornecedor focused, 7 of 18…" at bounding box center [146, 213] width 196 height 10
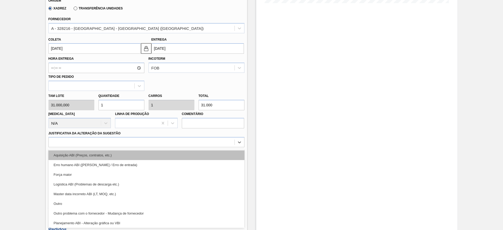
click at [187, 154] on div "Aquisição ABI (Preços, contratos, etc.)" at bounding box center [146, 155] width 196 height 10
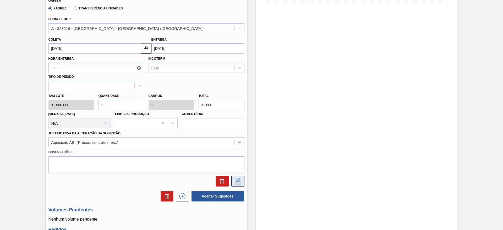
click at [240, 181] on icon at bounding box center [237, 181] width 8 height 6
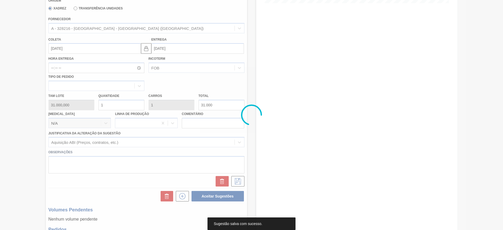
scroll to position [0, 0]
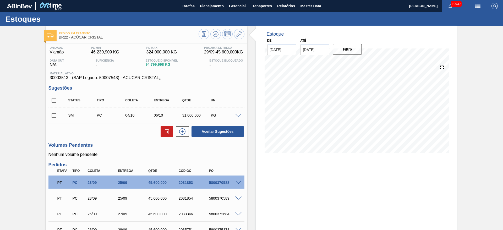
click at [238, 116] on span at bounding box center [238, 116] width 6 height 4
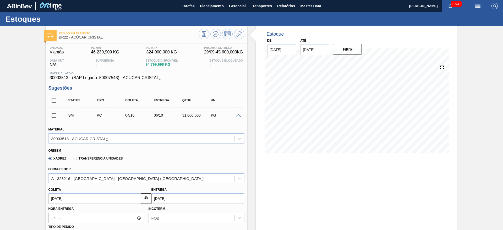
drag, startPoint x: 64, startPoint y: 206, endPoint x: 65, endPoint y: 204, distance: 2.8
click at [64, 207] on label "Hora Entrega" at bounding box center [96, 209] width 96 height 8
click at [64, 213] on input "Hora Entrega" at bounding box center [96, 218] width 96 height 10
click at [65, 204] on div "Hora Entrega Incoterm FOB Tipo de pedido" at bounding box center [146, 222] width 200 height 37
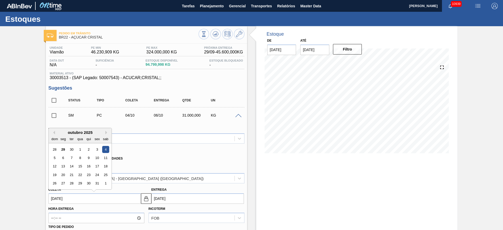
click at [68, 199] on input "[DATE]" at bounding box center [94, 198] width 92 height 10
click at [96, 148] on div "3" at bounding box center [96, 149] width 7 height 7
type input "[DATE]"
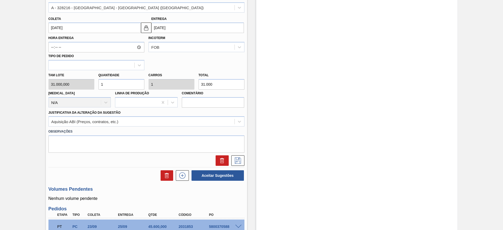
scroll to position [196, 0]
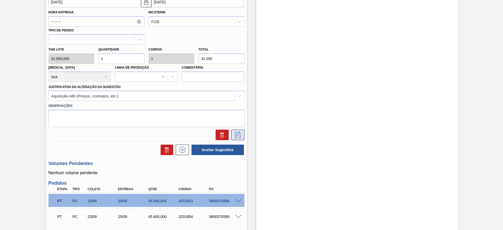
click at [239, 134] on icon at bounding box center [237, 135] width 8 height 6
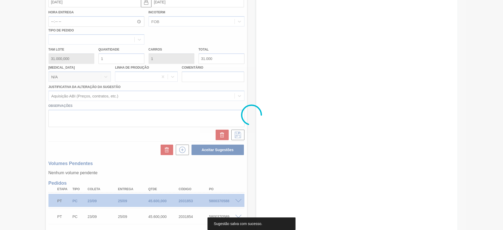
scroll to position [0, 0]
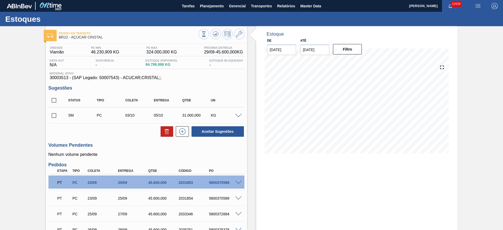
click at [56, 121] on div "SM PC 03/10 05/10 31.000,000 KG" at bounding box center [146, 115] width 196 height 13
click at [54, 115] on input "checkbox" at bounding box center [53, 115] width 11 height 11
click at [230, 130] on button "Aceitar Sugestões" at bounding box center [217, 131] width 52 height 10
checkbox input "false"
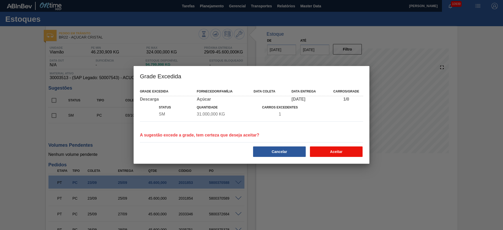
click at [329, 156] on div "Aceitar" at bounding box center [336, 152] width 57 height 12
click at [330, 155] on button "Aceitar" at bounding box center [336, 151] width 53 height 10
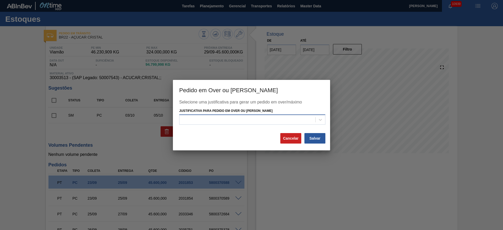
drag, startPoint x: 290, startPoint y: 122, endPoint x: 291, endPoint y: 126, distance: 4.4
click at [290, 123] on div at bounding box center [247, 120] width 136 height 8
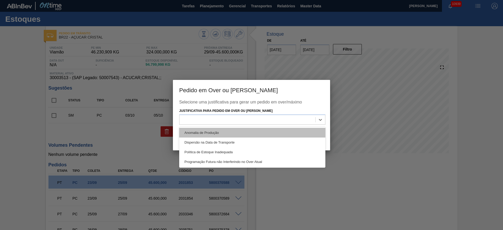
click at [295, 133] on div "Anomalia de Produção" at bounding box center [252, 133] width 146 height 10
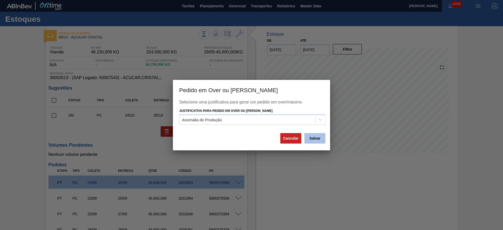
click at [319, 140] on button "Salvar" at bounding box center [314, 138] width 21 height 10
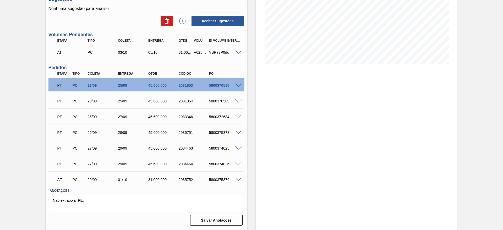
scroll to position [49, 0]
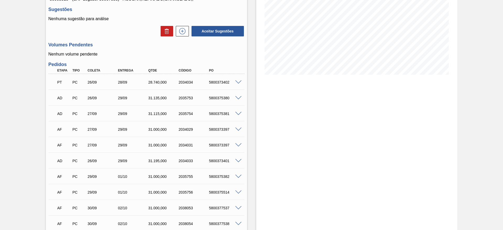
scroll to position [118, 0]
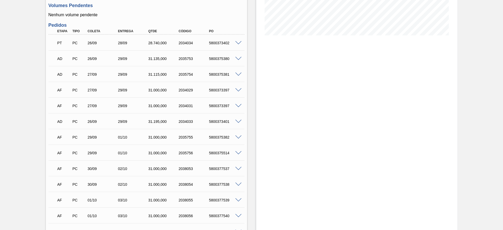
click at [237, 89] on span at bounding box center [238, 90] width 6 height 4
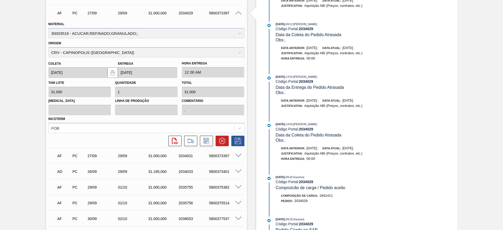
scroll to position [196, 0]
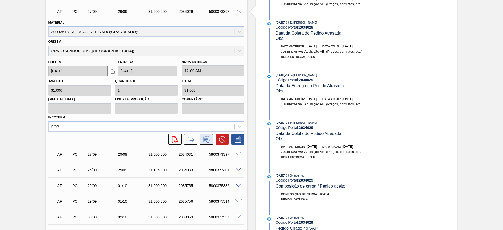
click at [211, 140] on button at bounding box center [206, 139] width 13 height 10
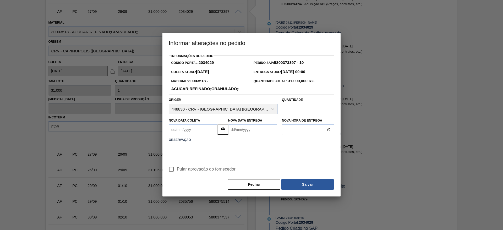
click at [179, 129] on Coleta2034029 "Nova Data Coleta" at bounding box center [193, 129] width 49 height 10
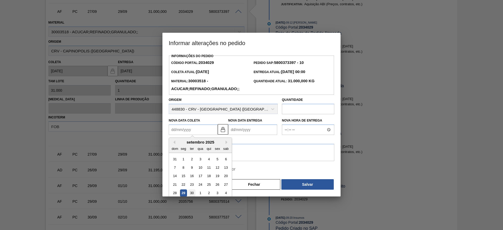
click at [193, 193] on div "30" at bounding box center [191, 193] width 7 height 7
type Coleta2034029 "[DATE]"
type Entrega2034029 "[DATE]"
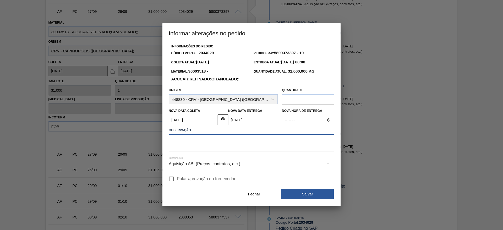
click at [199, 143] on textarea at bounding box center [251, 142] width 165 height 17
type textarea "."
click at [176, 176] on input "Pular aprovação do fornecedor" at bounding box center [171, 178] width 11 height 11
checkbox input "true"
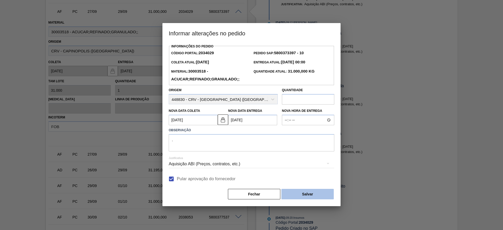
click at [311, 197] on button "Salvar" at bounding box center [307, 194] width 52 height 10
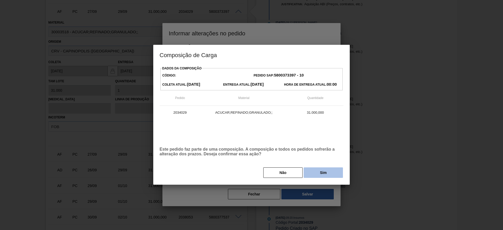
click at [326, 170] on button "Sim" at bounding box center [322, 172] width 39 height 10
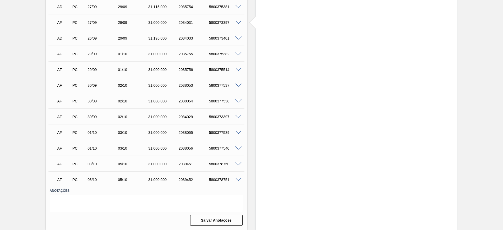
scroll to position [185, 0]
click at [237, 22] on span at bounding box center [238, 23] width 6 height 4
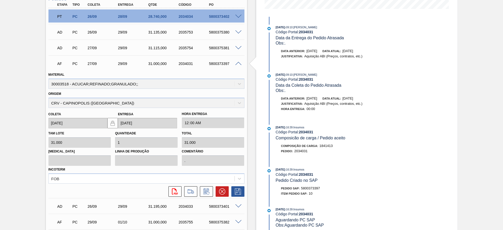
scroll to position [213, 0]
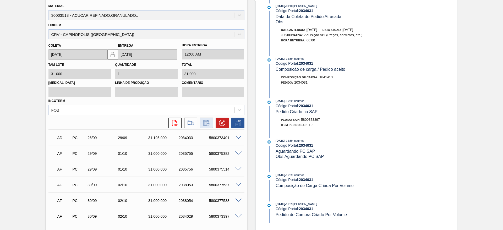
click at [208, 125] on icon at bounding box center [206, 123] width 8 height 6
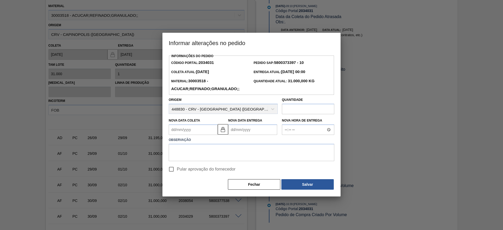
click at [178, 137] on label "Observação" at bounding box center [251, 140] width 165 height 8
click at [181, 131] on Coleta2034031 "Nova Data Coleta" at bounding box center [193, 129] width 49 height 10
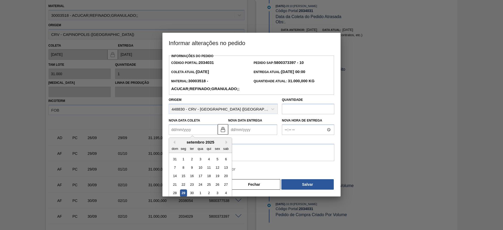
click at [209, 194] on div "2" at bounding box center [208, 193] width 7 height 7
type Coleta2034031 "[DATE]"
type Entrega2034031 "[DATE]"
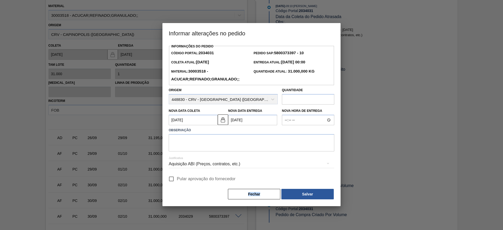
click at [209, 194] on div "Fechar Salvar" at bounding box center [251, 194] width 165 height 12
click at [183, 181] on span "Pular aprovação do fornecedor" at bounding box center [206, 179] width 59 height 6
click at [175, 180] on input "Pular aprovação do fornecedor" at bounding box center [171, 178] width 11 height 11
checkbox input "true"
click at [186, 141] on textarea at bounding box center [251, 142] width 165 height 17
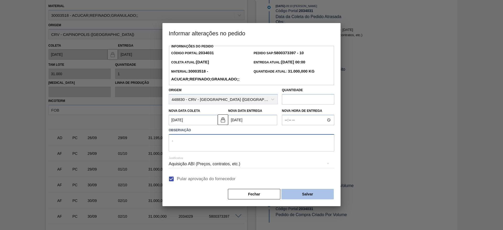
type textarea "."
click at [309, 193] on button "Salvar" at bounding box center [307, 194] width 52 height 10
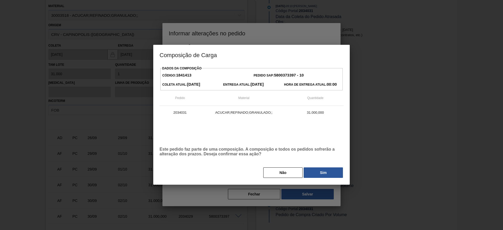
click at [324, 178] on div "Não Sim" at bounding box center [251, 173] width 184 height 12
click at [321, 174] on button "Sim" at bounding box center [322, 172] width 39 height 10
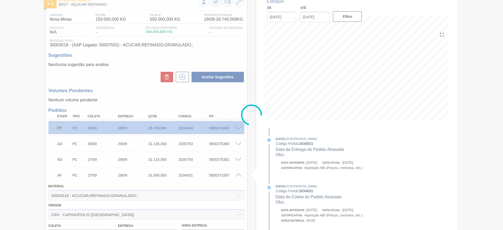
scroll to position [31, 0]
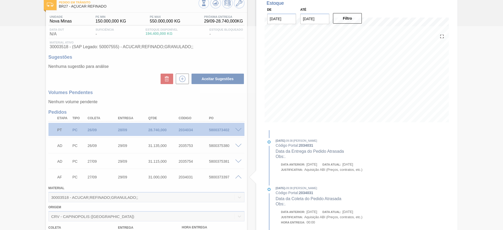
type input "[DATE]"
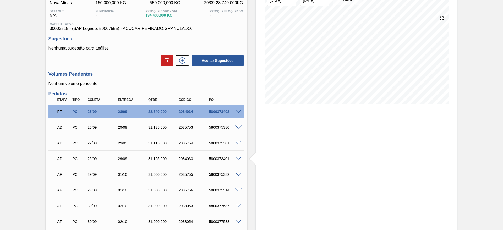
scroll to position [47, 0]
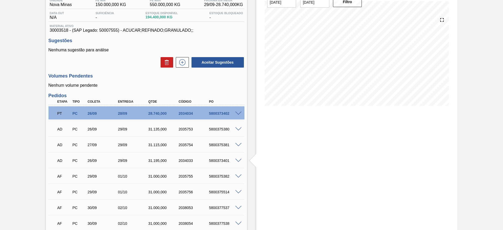
click at [182, 55] on div "Nenhuma sugestão para análise Aceitar Sugestões" at bounding box center [146, 58] width 196 height 20
click at [183, 60] on button at bounding box center [182, 62] width 13 height 10
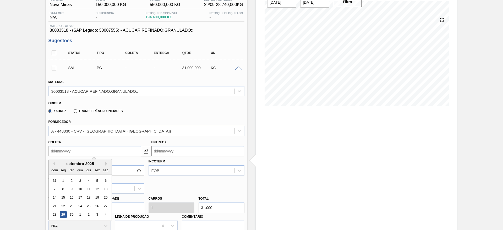
click at [55, 150] on input "Coleta" at bounding box center [94, 151] width 92 height 10
drag, startPoint x: 106, startPoint y: 163, endPoint x: 99, endPoint y: 169, distance: 9.3
click at [107, 162] on button "Next Month" at bounding box center [107, 164] width 4 height 4
click at [64, 187] on div "6" at bounding box center [62, 188] width 7 height 7
type input "[DATE]"
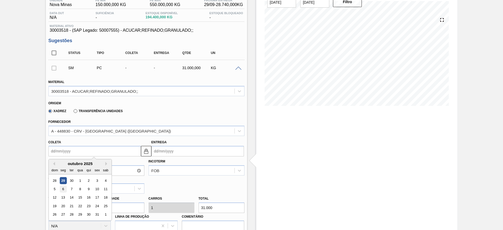
type input "[DATE]"
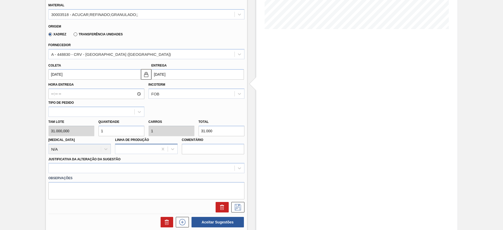
scroll to position [126, 0]
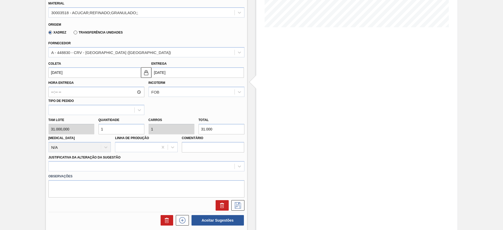
click at [94, 126] on div "Tam lote 31.000,000 Quantidade 1 Carros 1 Total 31.000 Doca N/A Linha de Produç…" at bounding box center [146, 133] width 200 height 37
type input "2"
type input "62.000"
type input "2"
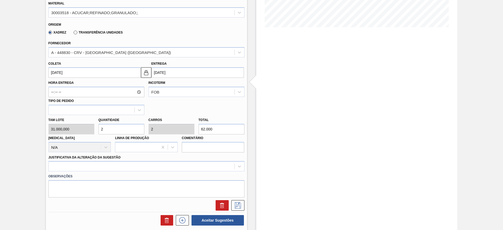
click at [182, 160] on div "Justificativa da Alteração da Sugestão" at bounding box center [146, 163] width 196 height 18
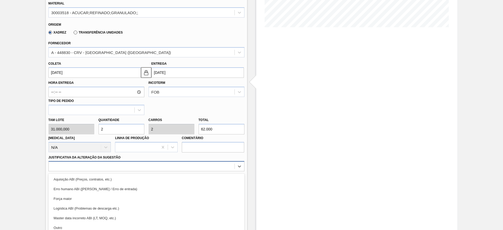
click at [183, 166] on div "option Erro humano ABI (Cálculo / Erro de entrada) focused, 2 of 18. 18 results…" at bounding box center [146, 166] width 196 height 10
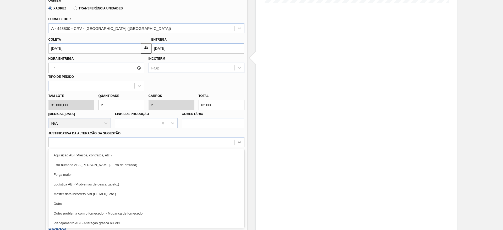
click at [184, 148] on label "Observações" at bounding box center [146, 152] width 196 height 8
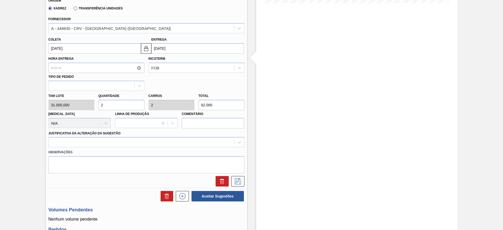
drag, startPoint x: 185, startPoint y: 140, endPoint x: 185, endPoint y: 148, distance: 7.6
click at [185, 143] on div at bounding box center [142, 142] width 186 height 8
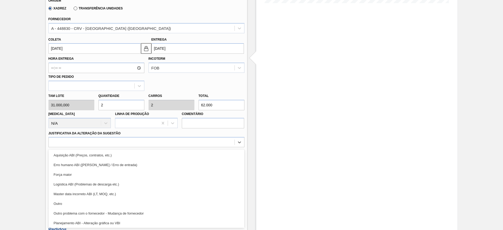
click at [186, 157] on div "Aquisição ABI (Preços, contratos, etc.)" at bounding box center [146, 155] width 196 height 10
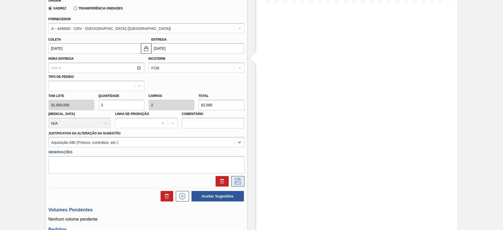
click at [239, 182] on icon at bounding box center [237, 181] width 8 height 6
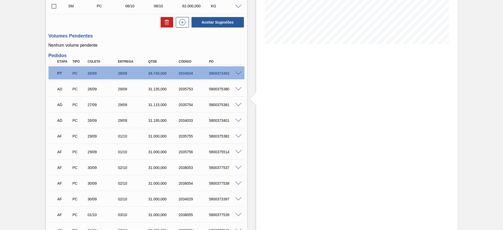
scroll to position [32, 0]
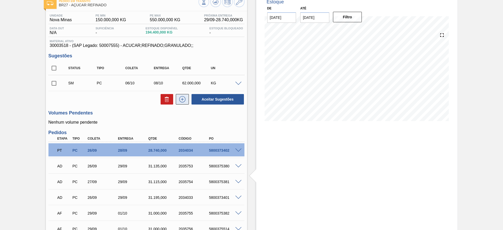
click at [182, 96] on icon at bounding box center [182, 99] width 6 height 6
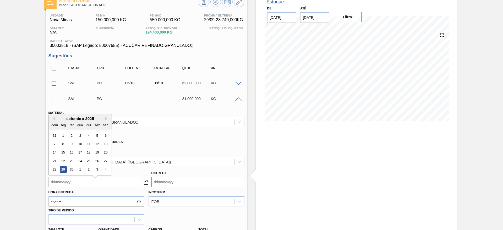
click at [59, 182] on input "Coleta" at bounding box center [94, 182] width 92 height 10
click at [106, 114] on button "Next Month" at bounding box center [107, 116] width 4 height 4
click at [73, 141] on div "7" at bounding box center [71, 141] width 7 height 7
type input "07/10/2025"
type input "09/10/2025"
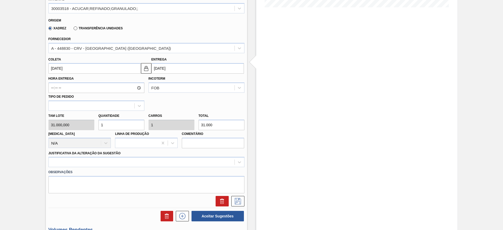
scroll to position [150, 0]
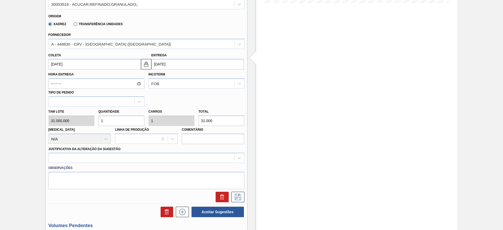
click at [86, 125] on div "Tam lote 31.000,000 Quantidade 1 Carros 1 Total 31.000 Doca N/A Linha de Produç…" at bounding box center [146, 125] width 200 height 37
type input "2"
type input "62.000"
type input "2"
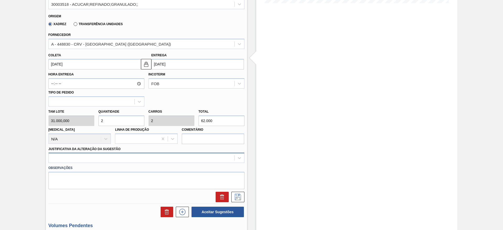
click at [196, 155] on div at bounding box center [146, 158] width 196 height 10
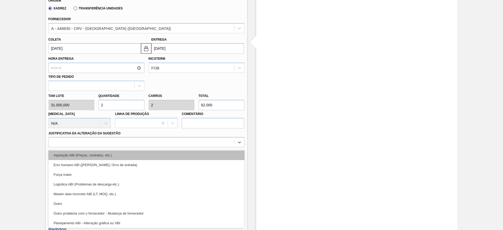
click at [197, 156] on div "Aquisição ABI (Preços, contratos, etc.)" at bounding box center [146, 155] width 196 height 10
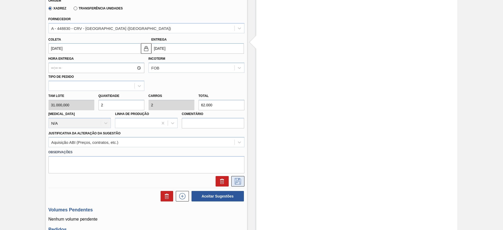
click at [239, 181] on icon at bounding box center [237, 181] width 8 height 6
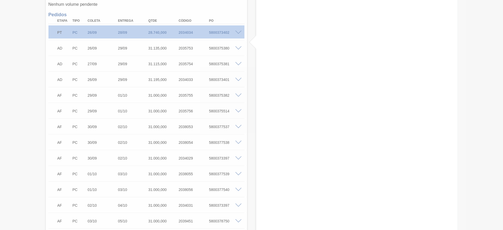
scroll to position [0, 0]
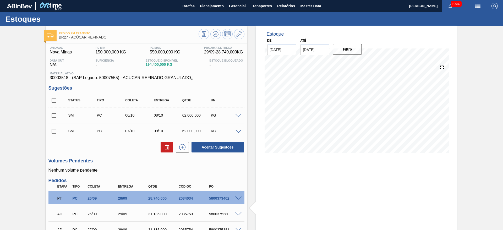
click at [55, 102] on input "checkbox" at bounding box center [53, 100] width 11 height 11
checkbox input "true"
click at [227, 148] on button "Aceitar Sugestões" at bounding box center [217, 147] width 52 height 10
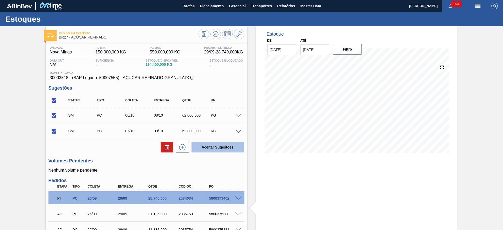
checkbox input "false"
click at [219, 143] on button "Aceitar Sugestões" at bounding box center [217, 147] width 52 height 10
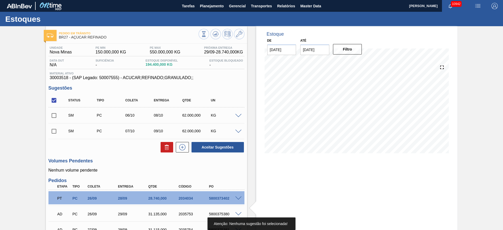
click at [51, 100] on input "checkbox" at bounding box center [53, 100] width 11 height 11
checkbox input "true"
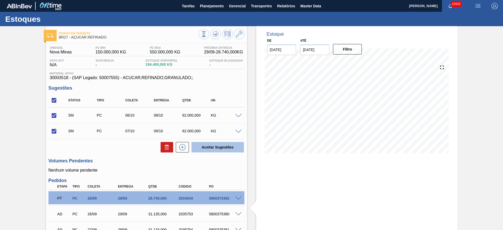
click at [212, 145] on button "Aceitar Sugestões" at bounding box center [217, 147] width 52 height 10
checkbox input "false"
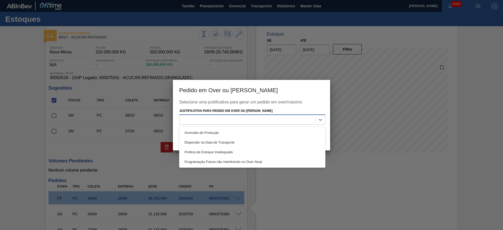
click at [242, 122] on div at bounding box center [247, 120] width 136 height 8
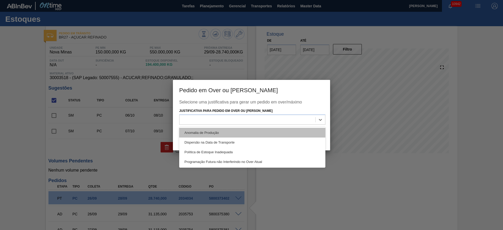
drag, startPoint x: 249, startPoint y: 127, endPoint x: 251, endPoint y: 131, distance: 4.8
click at [249, 128] on div "Anomalia de Produção Dispersão na Data de Transporte Política de Estoque Inadeq…" at bounding box center [252, 147] width 146 height 41
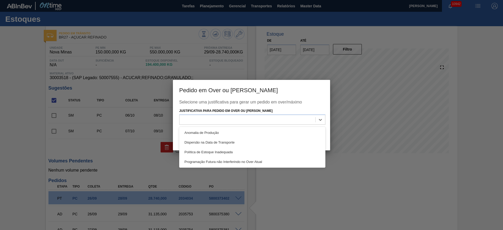
drag, startPoint x: 254, startPoint y: 132, endPoint x: 265, endPoint y: 137, distance: 11.5
click at [256, 135] on div "Anomalia de Produção" at bounding box center [252, 133] width 146 height 10
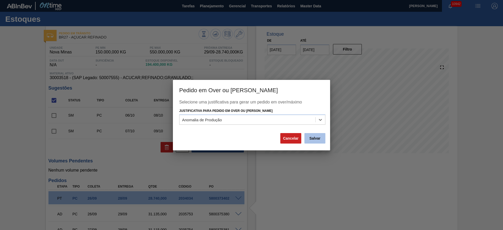
click at [309, 138] on button "Salvar" at bounding box center [314, 138] width 21 height 10
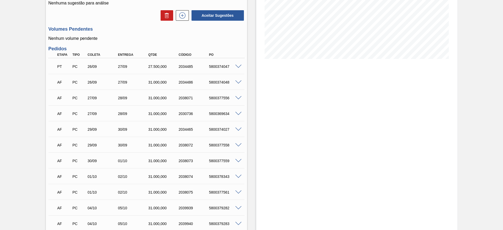
scroll to position [118, 0]
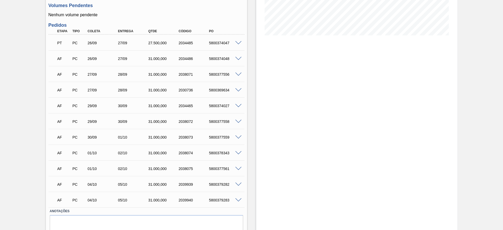
click at [238, 58] on span at bounding box center [238, 59] width 6 height 4
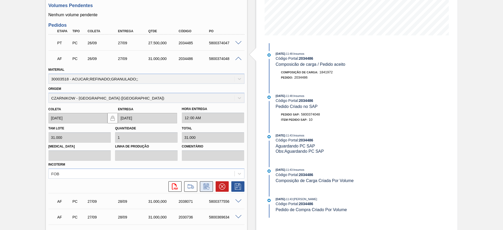
click at [209, 186] on icon at bounding box center [206, 186] width 8 height 6
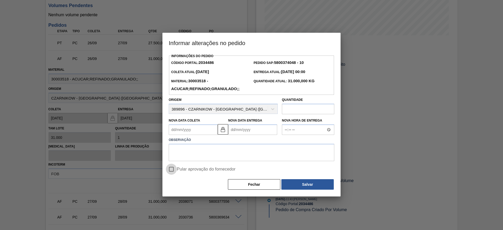
click at [173, 170] on input "Pular aprovação do fornecedor" at bounding box center [171, 169] width 11 height 11
checkbox input "true"
click at [178, 126] on Coleta2034486 "Nova Data Coleta" at bounding box center [193, 129] width 49 height 10
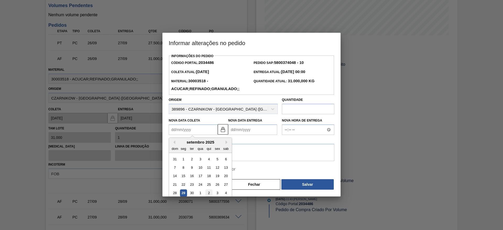
click at [211, 193] on div "2" at bounding box center [208, 193] width 7 height 7
type Coleta2034486 "[DATE]"
type Entrega2034486 "[DATE]"
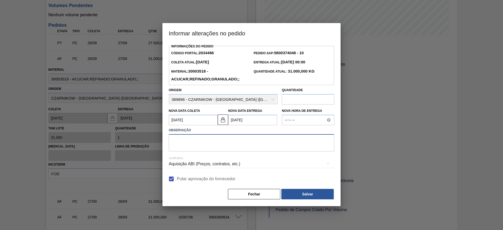
click at [206, 147] on textarea at bounding box center [251, 142] width 165 height 17
type textarea "."
click at [303, 188] on div "Informações do Pedido Código Portal: 2034486 Pedido SAP: 5800374048 - 10 Coleta…" at bounding box center [251, 121] width 165 height 157
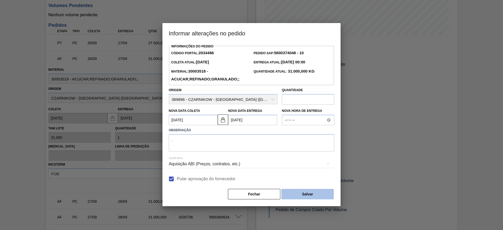
click at [310, 193] on button "Salvar" at bounding box center [307, 194] width 52 height 10
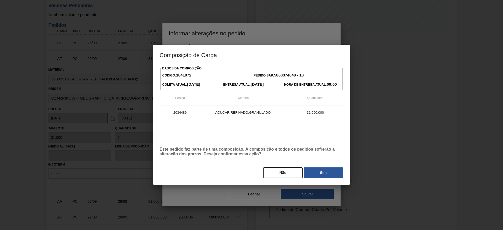
click at [328, 171] on button "Sim" at bounding box center [322, 172] width 39 height 10
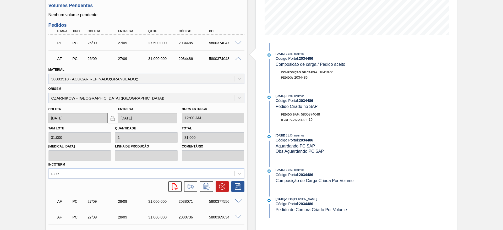
scroll to position [0, 0]
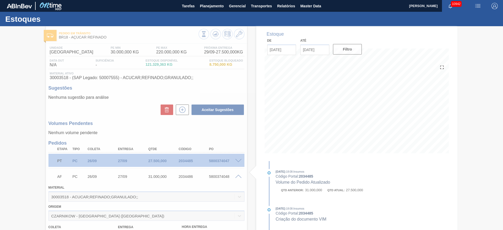
type input "."
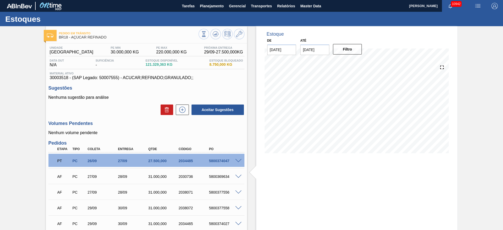
click at [190, 112] on div "Aceitar Sugestões" at bounding box center [216, 110] width 55 height 12
click at [181, 112] on icon at bounding box center [182, 110] width 8 height 6
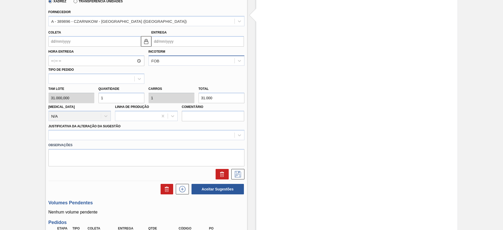
scroll to position [39, 0]
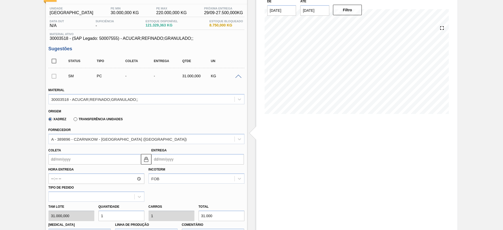
click at [238, 78] on div "SM PC - - 31.000,000 KG" at bounding box center [146, 75] width 196 height 13
click at [237, 76] on span at bounding box center [238, 77] width 6 height 4
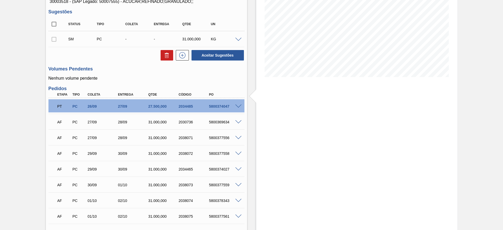
scroll to position [118, 0]
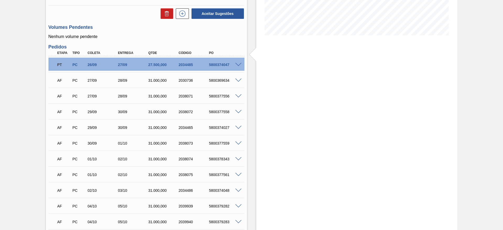
click at [237, 79] on span at bounding box center [238, 81] width 6 height 4
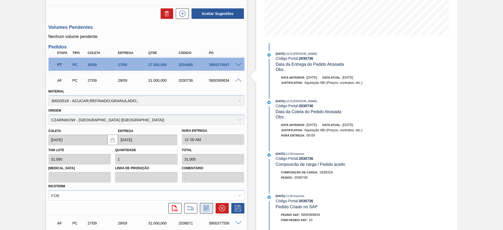
click at [205, 206] on icon at bounding box center [206, 208] width 8 height 6
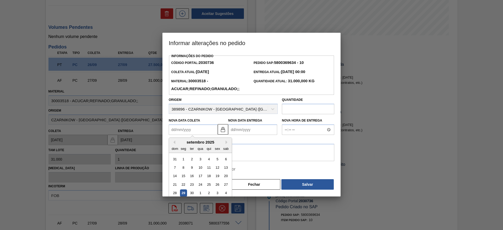
click at [181, 126] on Coleta2030736 "Nova Data Coleta" at bounding box center [193, 129] width 49 height 10
click at [216, 194] on div "3" at bounding box center [217, 193] width 7 height 7
type Coleta2030736 "[DATE]"
type Entrega2030736 "[DATE]"
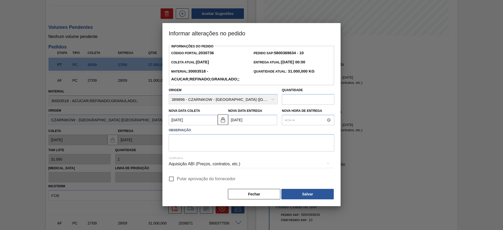
drag, startPoint x: 175, startPoint y: 186, endPoint x: 174, endPoint y: 183, distance: 3.2
click at [174, 186] on div "Informações do Pedido Código Portal: 2030736 Pedido SAP: 5800369634 - 10 Coleta…" at bounding box center [251, 121] width 165 height 157
click at [175, 182] on input "Pular aprovação do fornecedor" at bounding box center [171, 178] width 11 height 11
checkbox input "true"
click at [191, 143] on textarea at bounding box center [251, 142] width 165 height 17
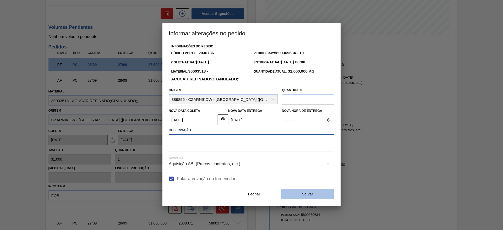
type textarea "."
click at [308, 196] on button "Salvar" at bounding box center [307, 194] width 52 height 10
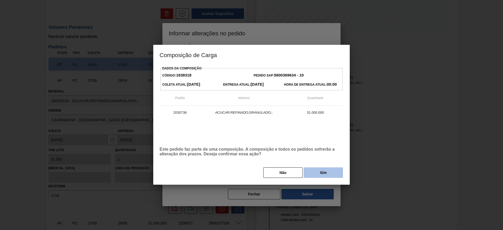
click at [322, 176] on button "Sim" at bounding box center [322, 172] width 39 height 10
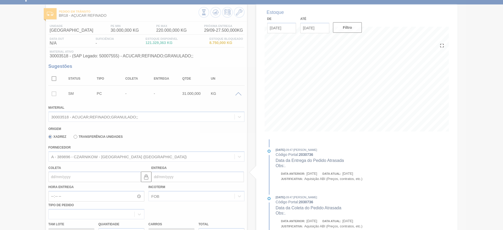
scroll to position [21, 0]
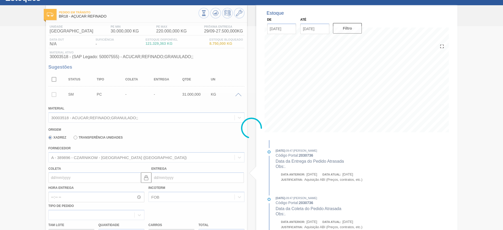
type input "[DATE]"
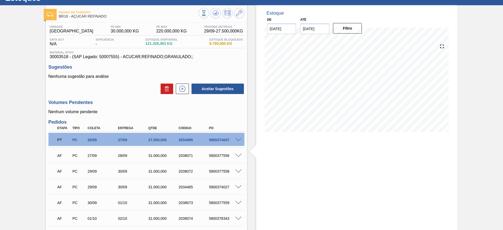
click at [239, 155] on span at bounding box center [238, 156] width 6 height 4
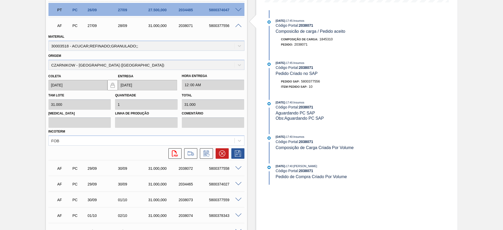
scroll to position [178, 0]
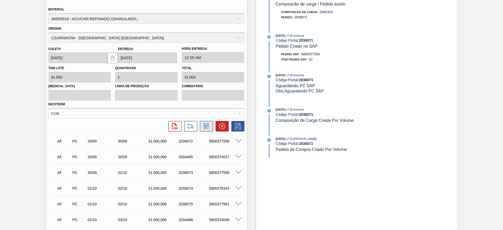
click at [205, 124] on icon at bounding box center [206, 126] width 8 height 6
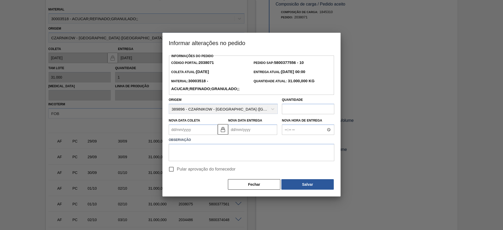
click at [181, 130] on Coleta2038071 "Nova Data Coleta" at bounding box center [193, 129] width 49 height 10
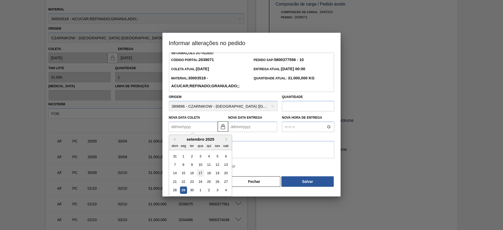
scroll to position [4, 0]
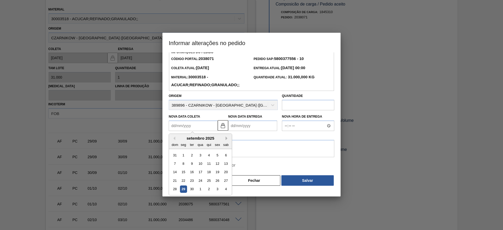
click at [227, 140] on button "Next Month" at bounding box center [227, 138] width 4 height 4
click at [186, 164] on div "6" at bounding box center [183, 163] width 7 height 7
type Coleta2038071 "[DATE]"
type Entrega2038071 "[DATE]"
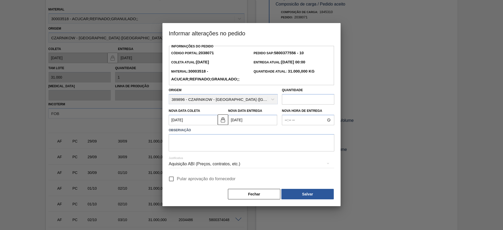
scroll to position [0, 0]
click at [196, 151] on textarea at bounding box center [251, 142] width 165 height 17
type textarea "."
click at [171, 177] on input "Pular aprovação do fornecedor" at bounding box center [171, 178] width 11 height 11
checkbox input "true"
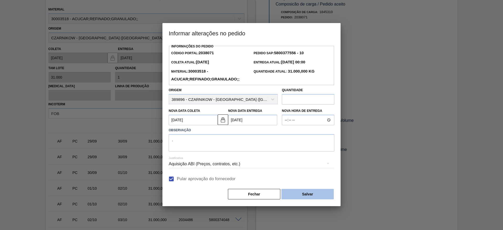
click at [304, 195] on button "Salvar" at bounding box center [307, 194] width 52 height 10
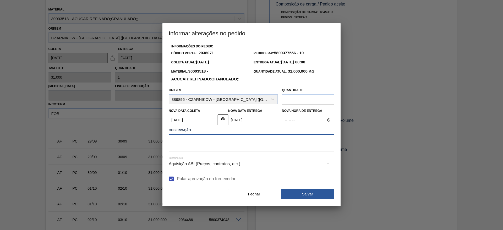
click at [251, 147] on textarea "." at bounding box center [251, 142] width 165 height 17
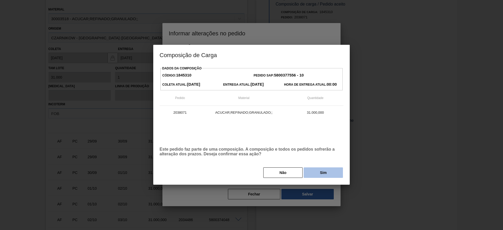
click at [309, 170] on button "Sim" at bounding box center [322, 172] width 39 height 10
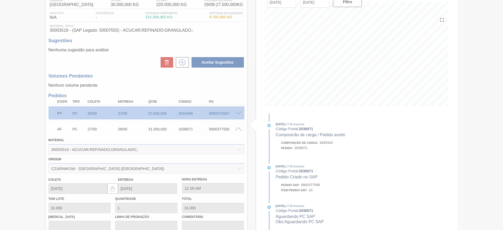
scroll to position [46, 0]
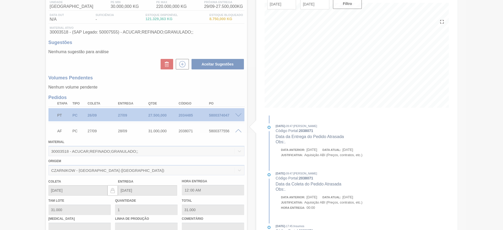
type input "."
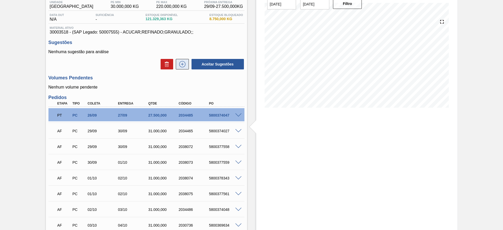
click at [177, 68] on button at bounding box center [182, 64] width 13 height 10
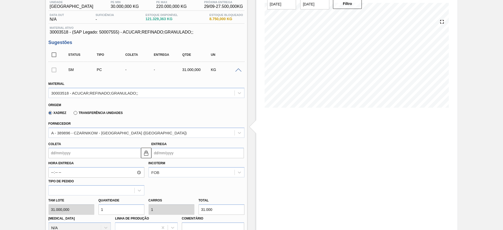
drag, startPoint x: 71, startPoint y: 144, endPoint x: 69, endPoint y: 149, distance: 5.2
click at [70, 147] on div "Coleta" at bounding box center [94, 149] width 92 height 18
click at [67, 152] on input "Coleta" at bounding box center [94, 153] width 92 height 10
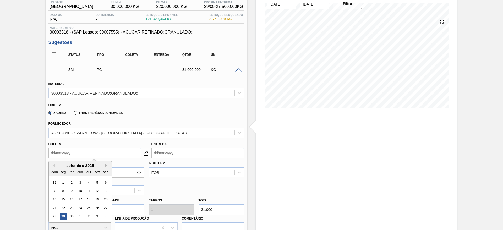
click at [108, 165] on button "Next Month" at bounding box center [107, 166] width 4 height 4
click at [65, 191] on div "6" at bounding box center [62, 190] width 7 height 7
type input "[DATE]"
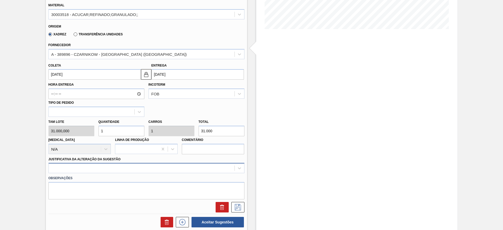
click at [188, 167] on div at bounding box center [146, 168] width 196 height 10
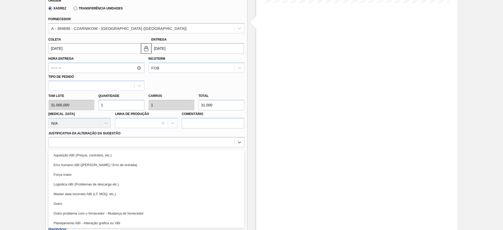
click at [184, 149] on div "Aquisição ABI (Preços, contratos, etc.) Erro humano ABI (Cálculo / Erro de entr…" at bounding box center [146, 188] width 196 height 79
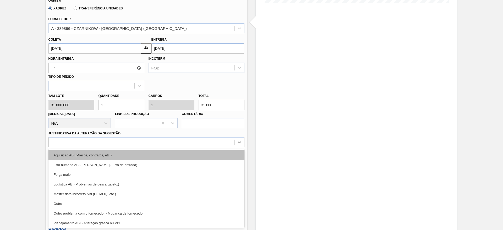
click at [190, 151] on div "Aquisição ABI (Preços, contratos, etc.)" at bounding box center [146, 155] width 196 height 10
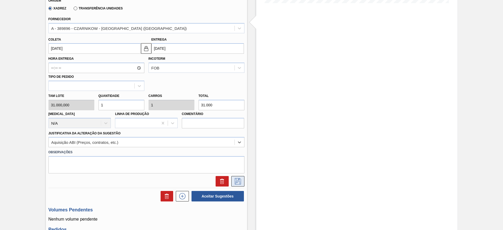
click at [236, 178] on button at bounding box center [237, 181] width 13 height 10
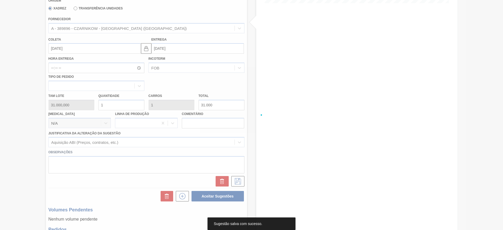
scroll to position [0, 0]
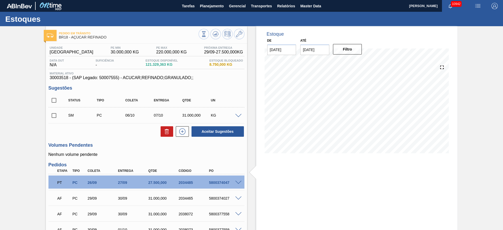
click at [50, 115] on input "checkbox" at bounding box center [53, 115] width 11 height 11
click at [227, 129] on button "Aceitar Sugestões" at bounding box center [217, 131] width 52 height 10
checkbox input "false"
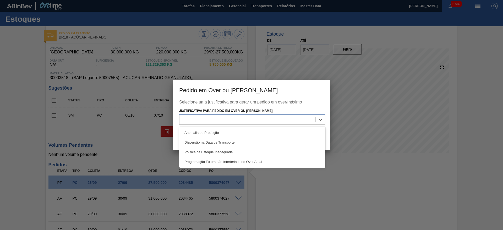
click at [242, 120] on div at bounding box center [247, 120] width 136 height 8
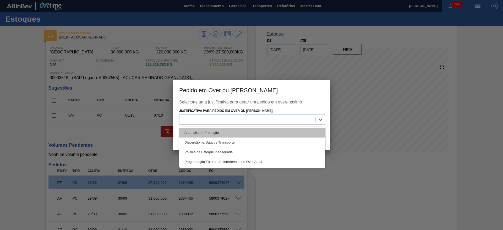
click at [249, 131] on div "Anomalia de Produção" at bounding box center [252, 133] width 146 height 10
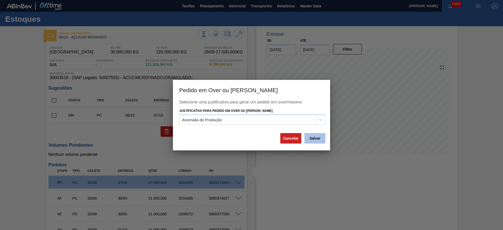
click at [312, 137] on button "Salvar" at bounding box center [314, 138] width 21 height 10
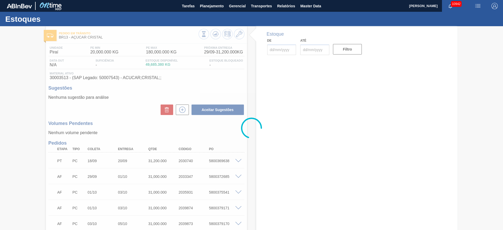
type input "[DATE]"
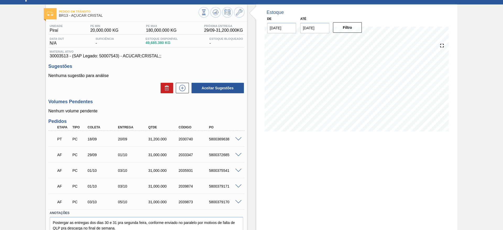
scroll to position [44, 0]
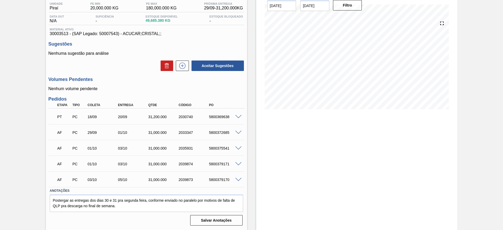
click at [236, 116] on span at bounding box center [238, 117] width 6 height 4
type input "31.000"
type input "1,006"
type input "31.200"
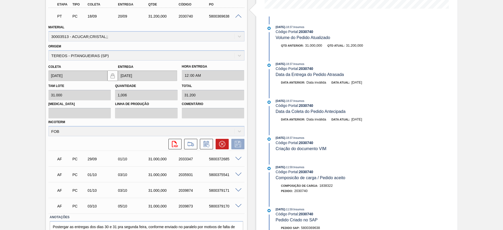
scroll to position [162, 0]
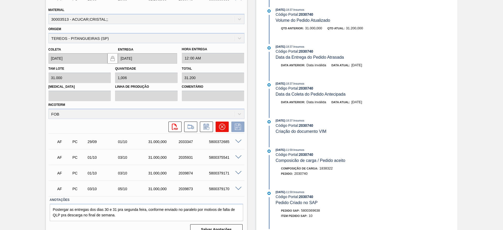
click at [218, 126] on button at bounding box center [221, 126] width 13 height 10
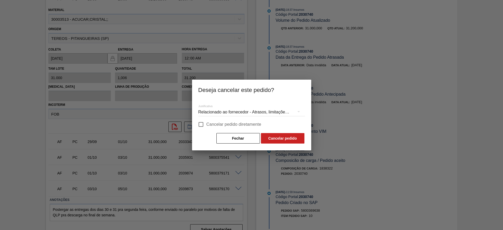
click at [216, 122] on span "Cancelar pedido diretamente" at bounding box center [233, 124] width 55 height 6
click at [206, 122] on input "Cancelar pedido diretamente" at bounding box center [200, 124] width 11 height 11
checkbox input "true"
click at [280, 138] on button "Cancelar pedido" at bounding box center [282, 138] width 43 height 10
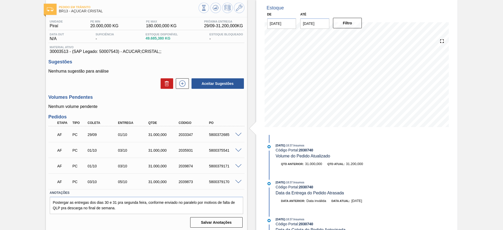
scroll to position [28, 0]
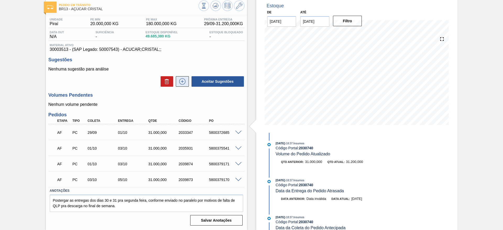
click at [180, 78] on icon at bounding box center [182, 81] width 8 height 6
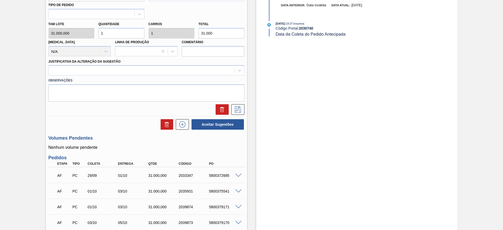
scroll to position [225, 0]
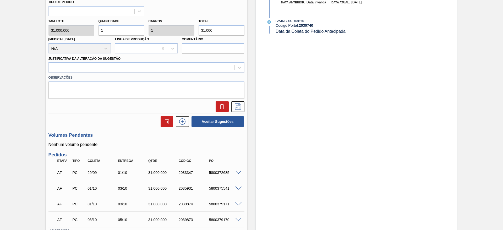
click at [238, 203] on span at bounding box center [238, 204] width 6 height 4
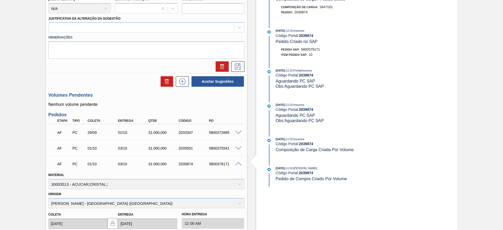
scroll to position [303, 0]
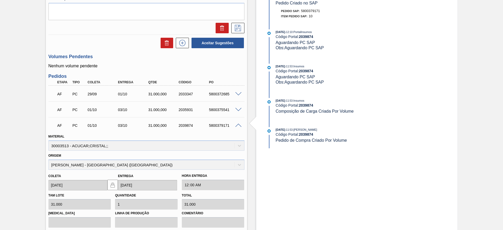
click at [237, 109] on span at bounding box center [238, 110] width 6 height 4
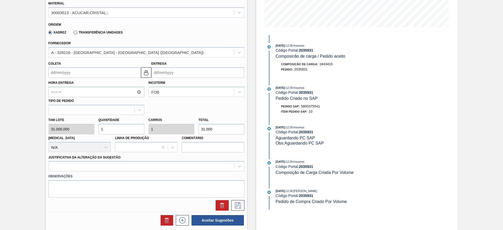
scroll to position [117, 0]
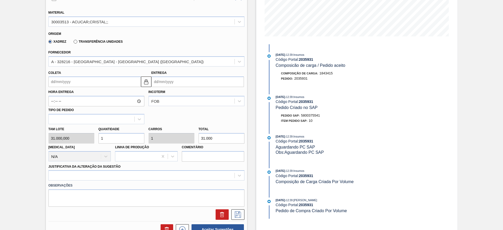
click at [68, 87] on input "Coleta" at bounding box center [94, 81] width 92 height 10
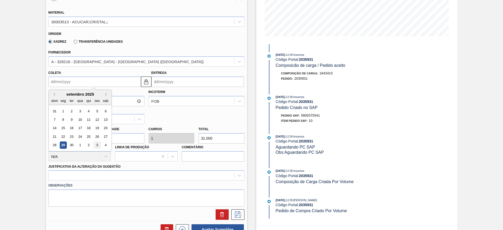
click at [98, 148] on div "3" at bounding box center [96, 145] width 7 height 7
type input "[DATE]"
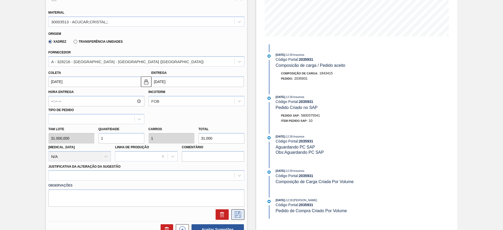
click at [243, 214] on button at bounding box center [237, 214] width 13 height 10
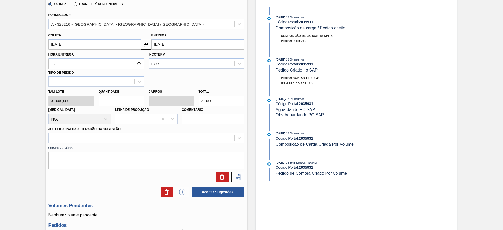
scroll to position [156, 0]
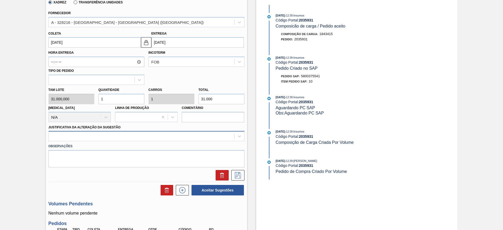
click at [145, 138] on div at bounding box center [142, 136] width 186 height 8
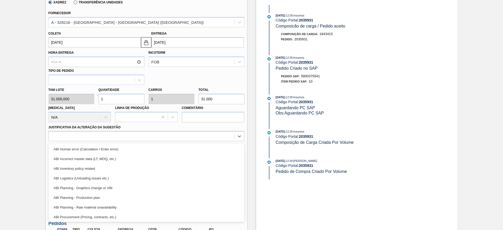
click at [147, 142] on div "Observações" at bounding box center [146, 154] width 200 height 26
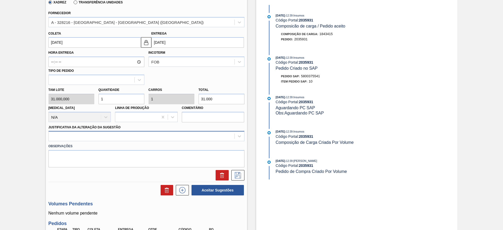
click at [156, 138] on div at bounding box center [142, 136] width 186 height 8
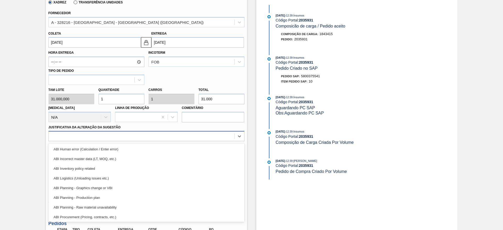
click at [160, 151] on div "ABI Human error (Calculation / Enter error)" at bounding box center [146, 149] width 196 height 10
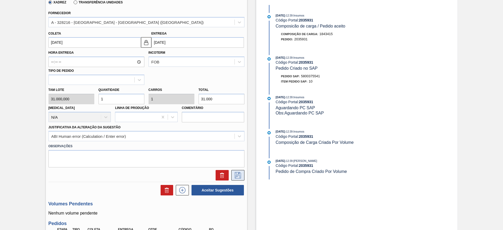
click at [240, 173] on icon at bounding box center [238, 175] width 6 height 6
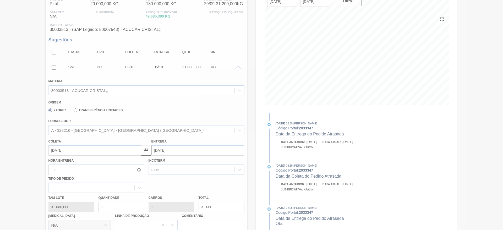
scroll to position [41, 0]
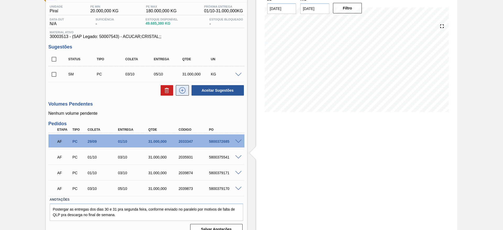
click at [186, 91] on button at bounding box center [182, 90] width 13 height 10
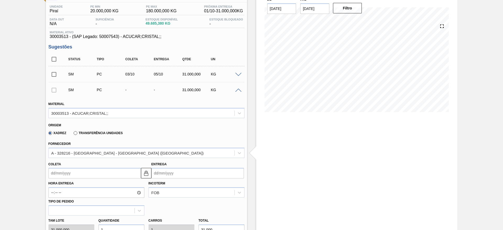
drag, startPoint x: 65, startPoint y: 178, endPoint x: 64, endPoint y: 174, distance: 4.1
click at [65, 178] on div "Material 30003513 - ACUCAR;CRISTAL;; Origem Xadrez Transferência Unidades Forne…" at bounding box center [146, 203] width 196 height 215
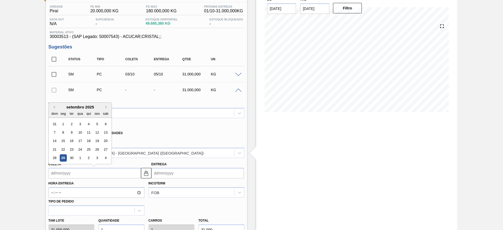
click at [64, 174] on input "Coleta" at bounding box center [94, 173] width 92 height 10
click at [107, 108] on button "Next Month" at bounding box center [107, 107] width 4 height 4
click at [66, 131] on div "6" at bounding box center [62, 132] width 7 height 7
type input "[DATE]"
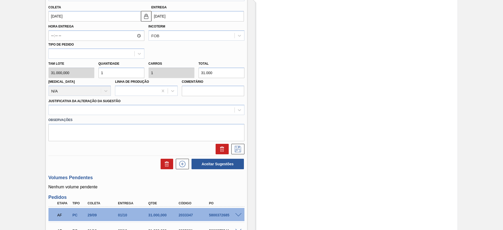
scroll to position [198, 0]
click at [178, 108] on div at bounding box center [142, 110] width 186 height 8
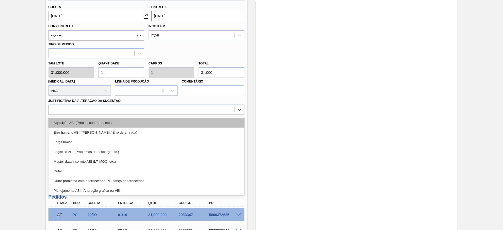
click at [180, 124] on div "Aquisição ABI (Preços, contratos, etc.)" at bounding box center [146, 123] width 196 height 10
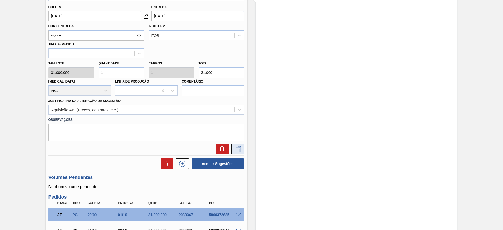
click at [239, 149] on icon at bounding box center [237, 149] width 8 height 6
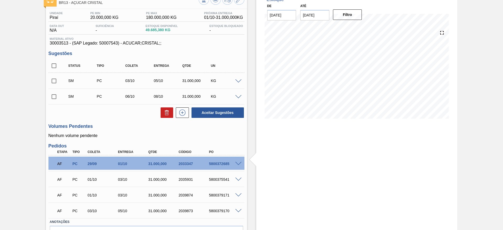
scroll to position [0, 0]
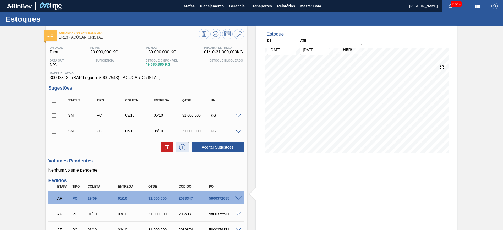
click at [187, 145] on button at bounding box center [182, 147] width 13 height 10
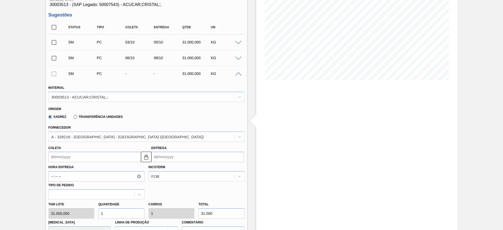
scroll to position [60, 0]
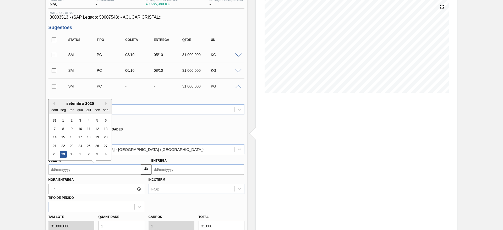
click at [64, 166] on input "Coleta" at bounding box center [94, 169] width 92 height 10
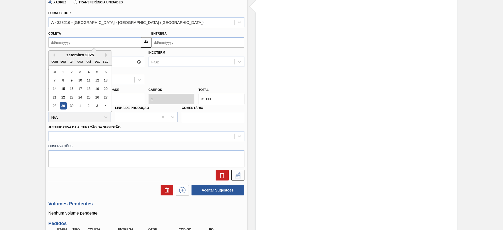
scroll to position [178, 0]
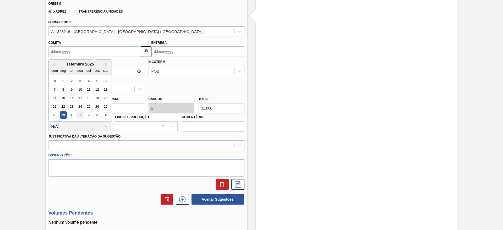
click at [79, 116] on div "1" at bounding box center [79, 115] width 7 height 7
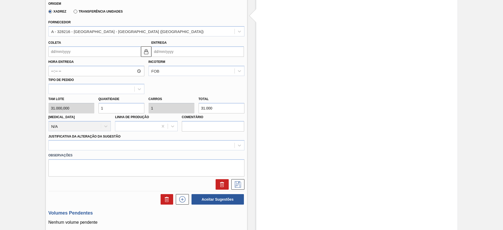
type input "[DATE]"
click at [170, 144] on div at bounding box center [142, 146] width 186 height 8
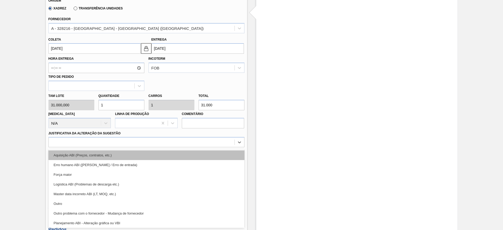
click at [172, 154] on div "Aquisição ABI (Preços, contratos, etc.)" at bounding box center [146, 155] width 196 height 10
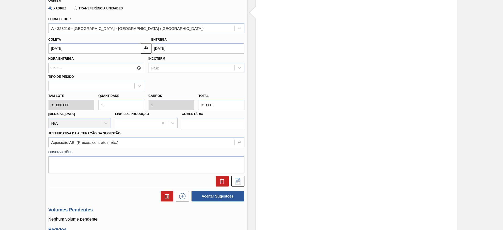
click at [236, 175] on div at bounding box center [146, 179] width 200 height 13
click at [236, 176] on button at bounding box center [237, 181] width 13 height 10
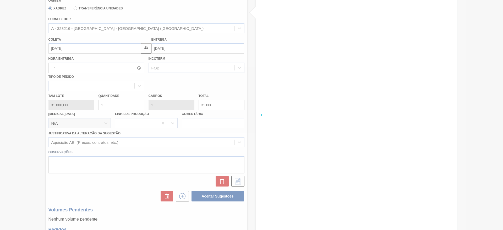
scroll to position [81, 0]
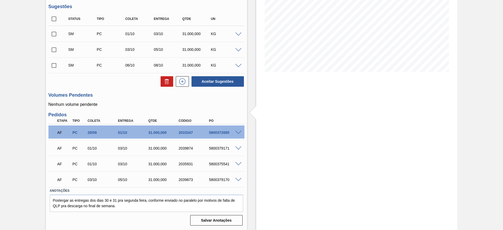
click at [53, 16] on input "checkbox" at bounding box center [53, 18] width 11 height 11
checkbox input "true"
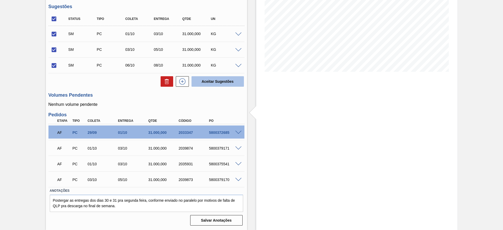
click at [220, 84] on button "Aceitar Sugestões" at bounding box center [217, 81] width 52 height 10
checkbox input "false"
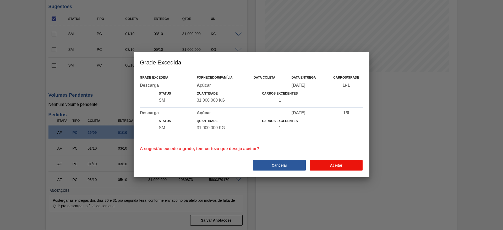
click at [337, 168] on button "Aceitar" at bounding box center [336, 165] width 53 height 10
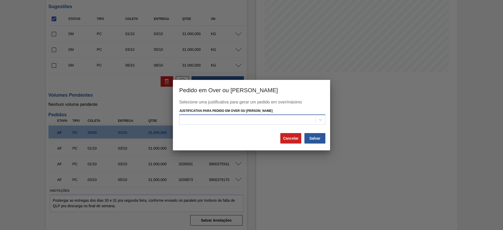
drag, startPoint x: 247, startPoint y: 112, endPoint x: 251, endPoint y: 118, distance: 7.1
click at [247, 114] on div "Justificativa para Pedido em Over ou [PERSON_NAME]" at bounding box center [252, 116] width 146 height 18
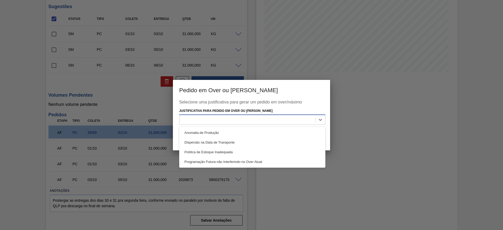
click at [251, 118] on div at bounding box center [247, 120] width 136 height 8
click at [258, 127] on div "Anomalia de Produção Dispersão na Data de Transporte Política de Estoque Inadeq…" at bounding box center [252, 147] width 146 height 41
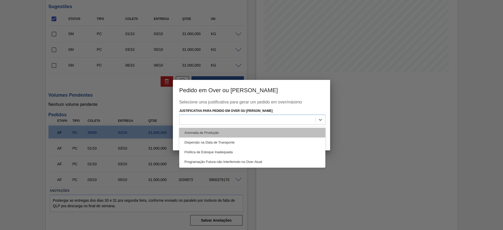
click at [306, 133] on div "Anomalia de Produção" at bounding box center [252, 133] width 146 height 10
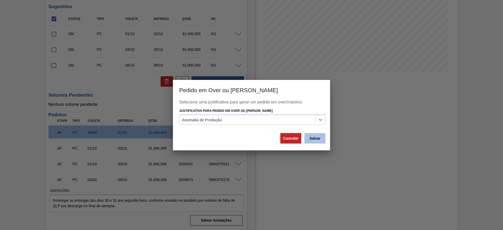
click at [318, 142] on button "Salvar" at bounding box center [314, 138] width 21 height 10
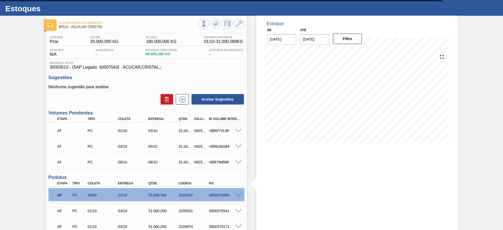
scroll to position [0, 0]
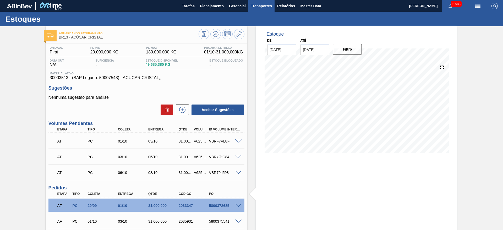
click at [262, 7] on span "Transportes" at bounding box center [261, 6] width 21 height 6
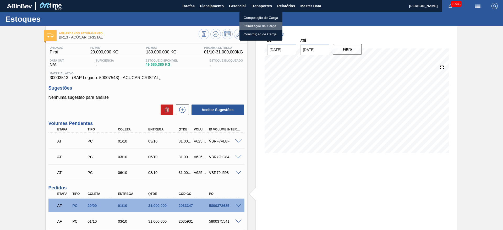
click at [259, 27] on li "Otimização de Carga" at bounding box center [260, 26] width 43 height 8
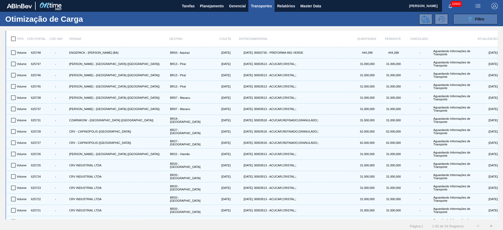
click at [457, 16] on button "089F7B8B-B2A5-4AFE-B5C0-19BA573D28AC Filtro" at bounding box center [475, 19] width 44 height 10
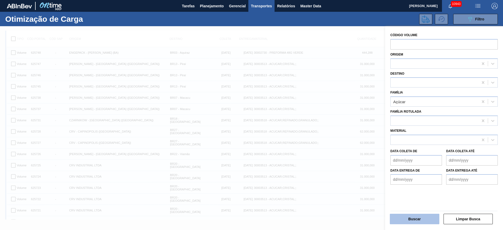
click at [405, 217] on button "Buscar" at bounding box center [413, 219] width 49 height 10
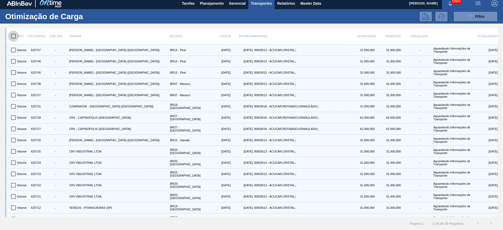
click at [13, 36] on input "checkbox" at bounding box center [13, 36] width 11 height 11
checkbox input "true"
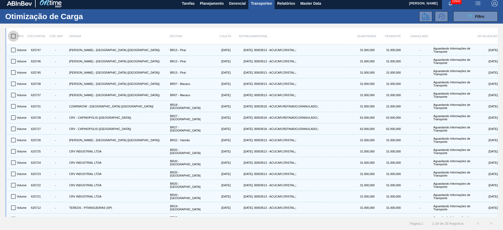
checkbox input "true"
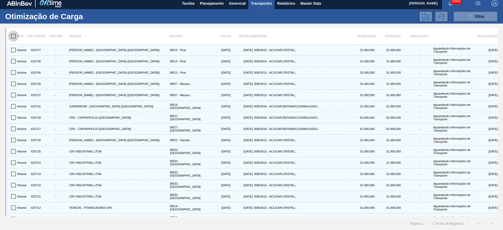
checkbox input "true"
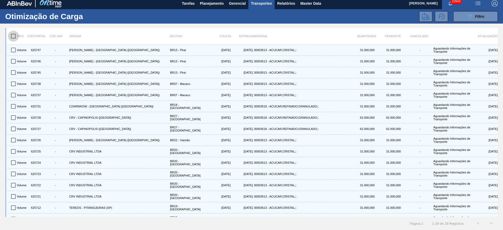
checkbox input "true"
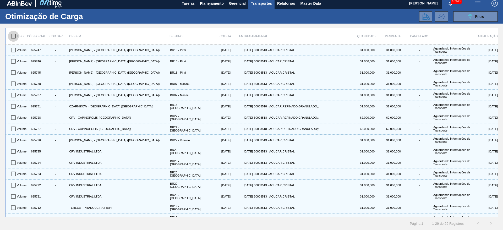
checkbox input "true"
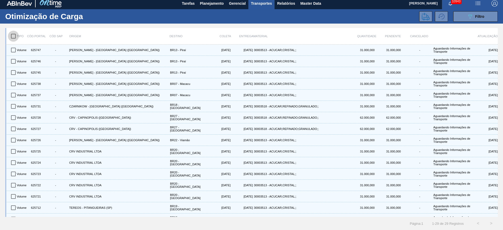
checkbox input "true"
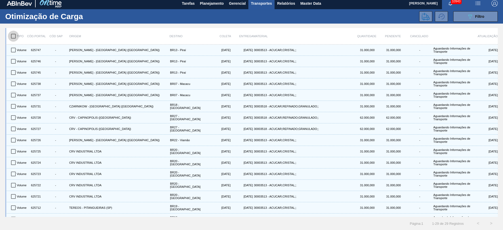
checkbox input "true"
click at [428, 13] on icon at bounding box center [425, 17] width 8 height 8
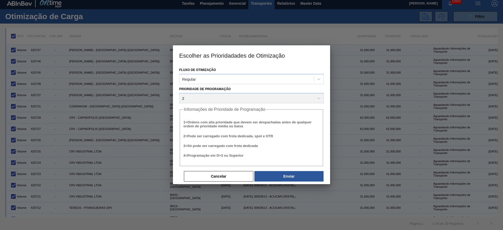
click at [279, 182] on div "Fluxo de Otimização Regular Prioridade de Programação 2 Informações de Priorida…" at bounding box center [251, 124] width 157 height 119
click at [282, 172] on button "Enviar" at bounding box center [288, 176] width 69 height 10
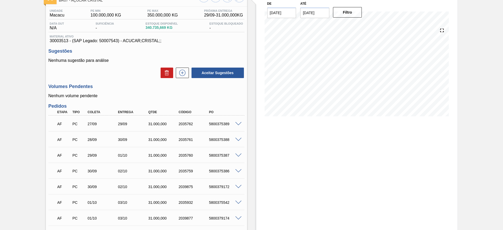
scroll to position [91, 0]
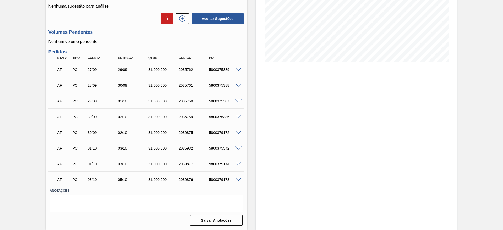
click at [237, 133] on span at bounding box center [238, 133] width 6 height 4
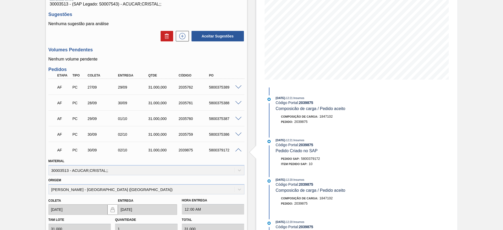
scroll to position [61, 0]
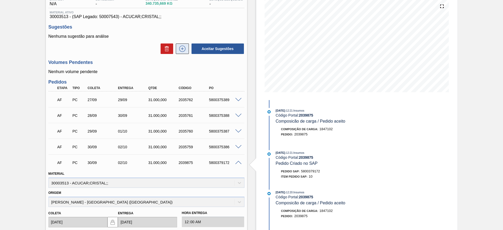
click at [181, 46] on icon at bounding box center [182, 49] width 6 height 6
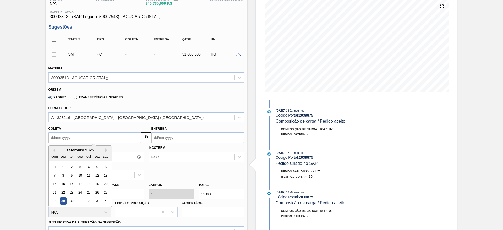
click at [58, 139] on input "Coleta" at bounding box center [94, 137] width 92 height 10
click at [105, 148] on button "Next Month" at bounding box center [107, 150] width 4 height 4
click at [63, 173] on div "6" at bounding box center [62, 175] width 7 height 7
type input "[DATE]"
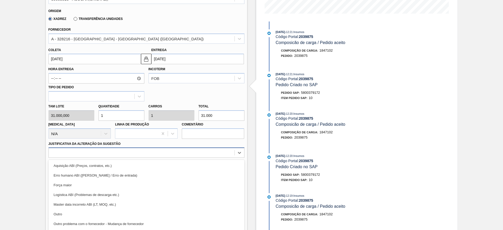
click at [184, 155] on div "option Aquisição ABI (Preços, contratos, etc.) focused, 1 of 18. 18 results ava…" at bounding box center [146, 152] width 196 height 10
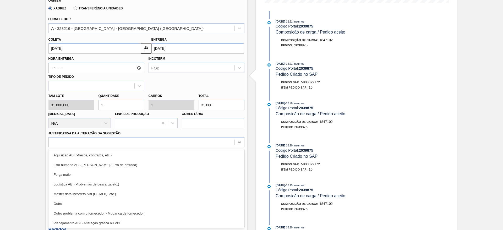
click at [185, 157] on div "Aquisição ABI (Preços, contratos, etc.)" at bounding box center [146, 155] width 196 height 10
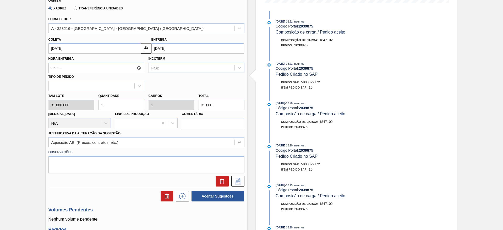
click at [234, 174] on div at bounding box center [146, 179] width 200 height 13
click at [234, 177] on button at bounding box center [237, 181] width 13 height 10
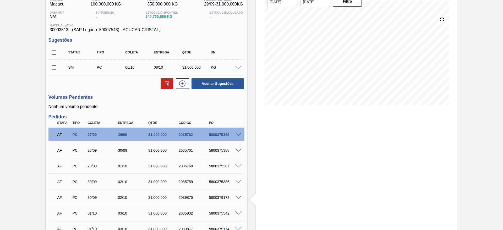
scroll to position [34, 0]
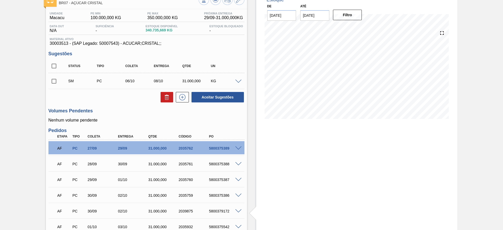
click at [181, 91] on div "Status Tipo [PERSON_NAME] Entrega Qtde UN SM PC 06/10 08/10 31.000,000 KG Mater…" at bounding box center [146, 81] width 196 height 44
click at [181, 102] on button at bounding box center [182, 97] width 13 height 10
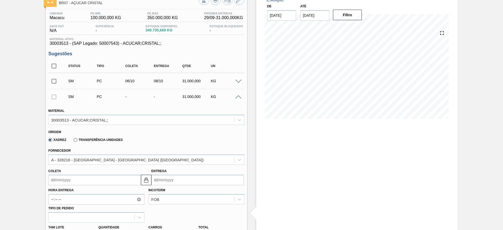
click at [55, 180] on input "Coleta" at bounding box center [94, 180] width 92 height 10
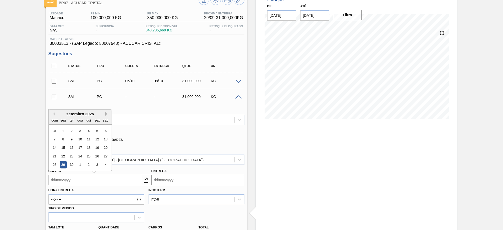
click at [106, 113] on button "Next Month" at bounding box center [107, 114] width 4 height 4
click at [73, 137] on div "7" at bounding box center [71, 139] width 7 height 7
type input "[DATE]"
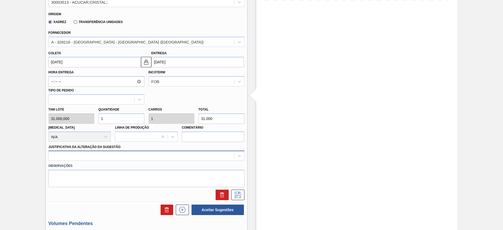
click at [187, 152] on div at bounding box center [146, 156] width 196 height 10
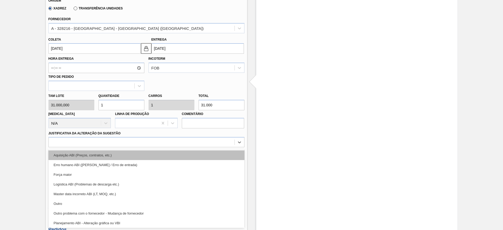
click at [190, 151] on div "Aquisição ABI (Preços, contratos, etc.)" at bounding box center [146, 155] width 196 height 10
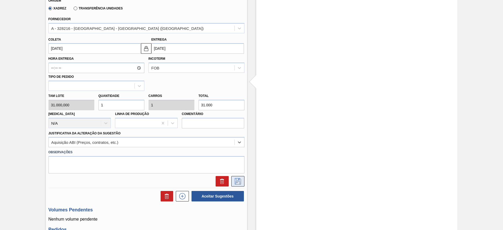
click at [243, 178] on button at bounding box center [237, 181] width 13 height 10
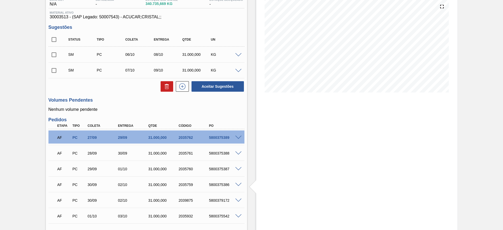
scroll to position [0, 0]
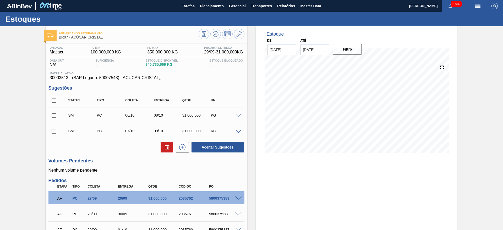
click at [54, 99] on input "checkbox" at bounding box center [53, 100] width 11 height 11
checkbox input "true"
click at [204, 148] on button "Aceitar Sugestões" at bounding box center [217, 147] width 52 height 10
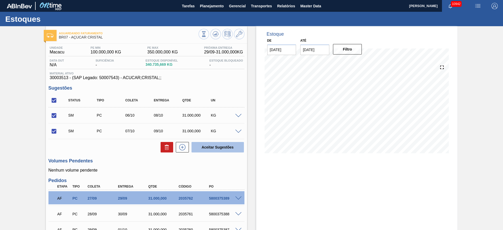
checkbox input "false"
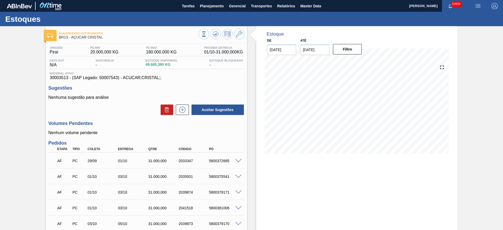
click at [237, 161] on span at bounding box center [238, 161] width 6 height 4
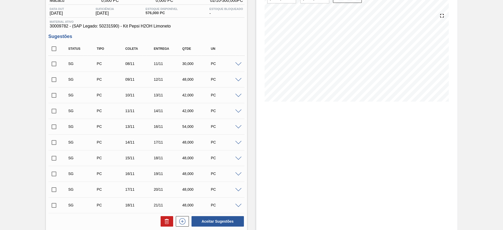
scroll to position [125, 0]
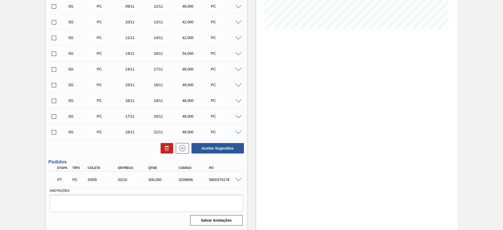
click at [220, 179] on div "5800379178" at bounding box center [225, 179] width 34 height 4
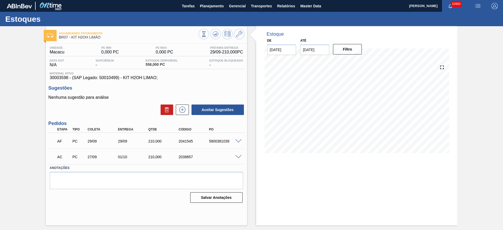
click at [221, 142] on div "5800381039" at bounding box center [225, 141] width 34 height 4
copy div "1"
click at [215, 139] on div "5800381039" at bounding box center [225, 141] width 34 height 4
drag, startPoint x: 215, startPoint y: 139, endPoint x: 213, endPoint y: 131, distance: 7.6
click at [214, 139] on div "5800381039" at bounding box center [225, 141] width 34 height 4
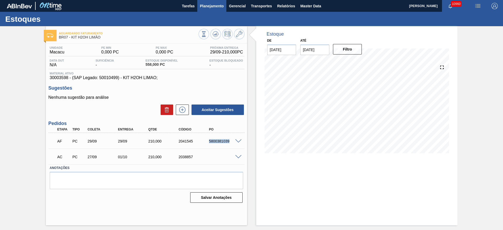
copy div "5800381039"
click at [238, 157] on span at bounding box center [238, 157] width 6 height 4
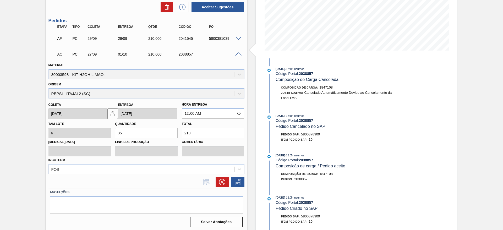
scroll to position [104, 0]
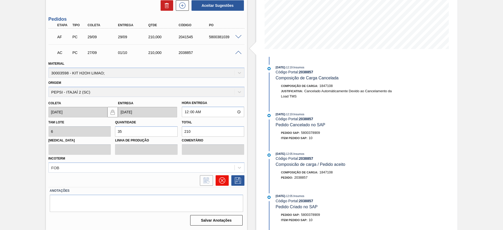
click at [222, 185] on button at bounding box center [221, 180] width 13 height 10
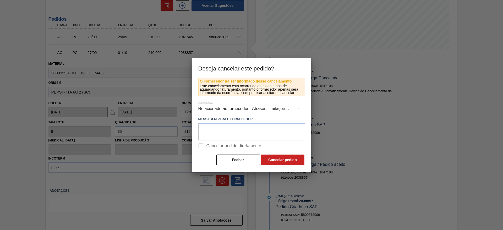
click at [233, 147] on span "Cancelar pedido diretamente" at bounding box center [233, 146] width 55 height 6
click at [206, 147] on input "Cancelar pedido diretamente" at bounding box center [200, 145] width 11 height 11
checkbox input "true"
click at [276, 164] on button "Cancelar pedido" at bounding box center [282, 159] width 43 height 10
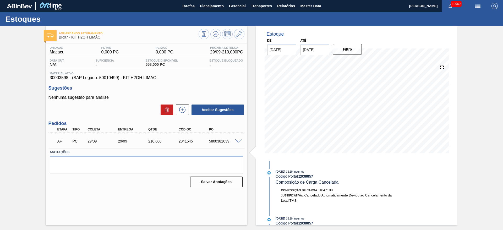
scroll to position [0, 0]
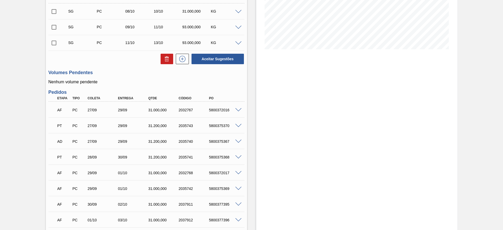
scroll to position [118, 0]
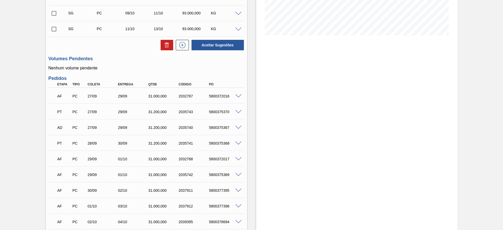
click at [217, 96] on div "5800372016" at bounding box center [225, 96] width 34 height 4
click at [217, 94] on div "5800372016" at bounding box center [225, 96] width 34 height 4
click at [218, 94] on div "5800372016" at bounding box center [225, 96] width 34 height 4
copy div "5800372016"
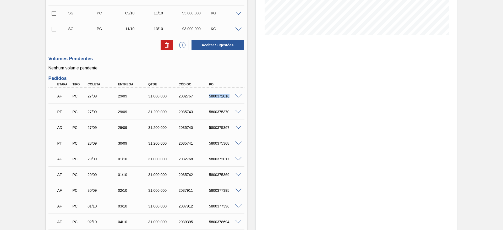
click at [237, 94] on span at bounding box center [238, 96] width 6 height 4
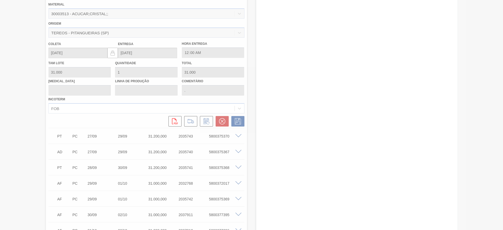
scroll to position [221, 0]
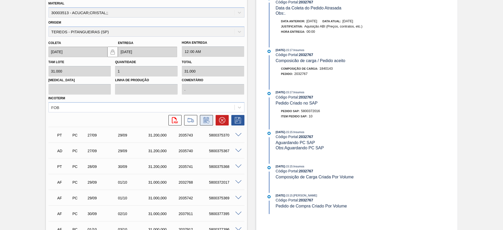
click at [205, 118] on icon at bounding box center [206, 120] width 8 height 6
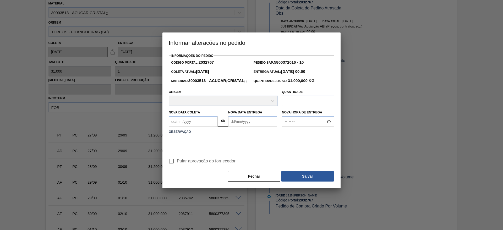
click at [171, 166] on input "Pular aprovação do fornecedor" at bounding box center [171, 160] width 11 height 11
checkbox input "true"
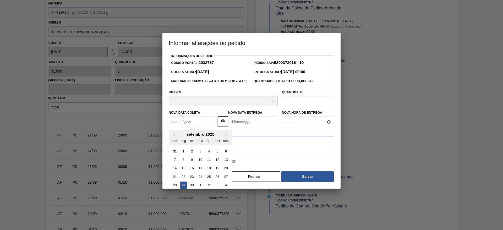
click at [186, 127] on Coleta2032767 "Nova Data Coleta" at bounding box center [193, 121] width 49 height 10
drag, startPoint x: 203, startPoint y: 192, endPoint x: 207, endPoint y: 176, distance: 16.8
click at [202, 189] on div "1" at bounding box center [200, 185] width 7 height 7
type Coleta2032767 "[DATE]"
type Entrega2032767 "03/10/2025"
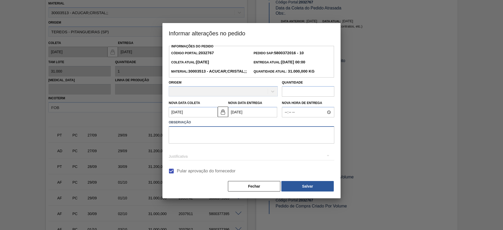
click at [216, 143] on textarea at bounding box center [251, 134] width 165 height 17
type textarea "."
click at [300, 190] on button "Salvar" at bounding box center [307, 186] width 52 height 10
click at [305, 191] on button "Salvar" at bounding box center [307, 186] width 52 height 10
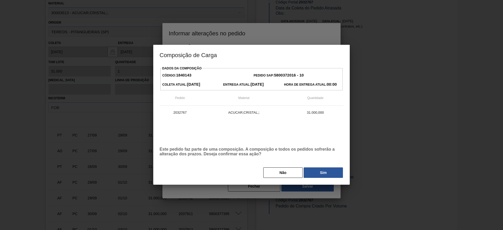
click at [300, 195] on div at bounding box center [251, 115] width 503 height 230
click at [324, 172] on button "Sim" at bounding box center [322, 172] width 39 height 10
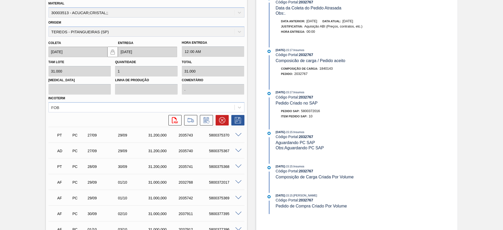
scroll to position [20, 0]
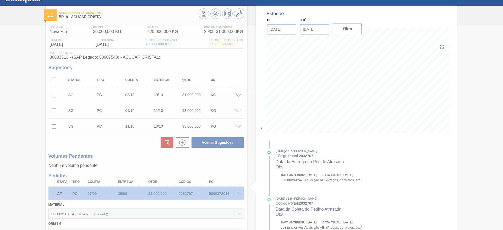
type input "[DATE]"
type input "03/10/2025"
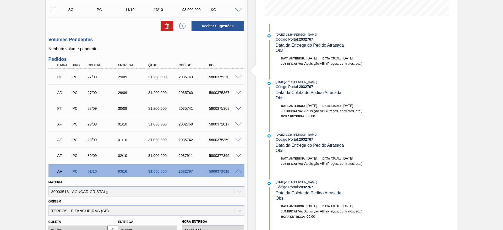
scroll to position [217, 0]
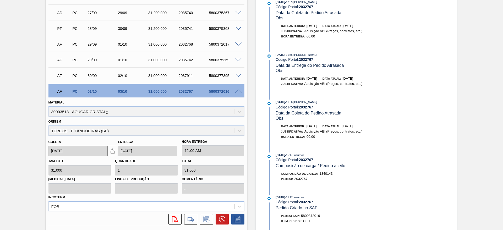
click at [239, 94] on div "AF PC 01/10 03/10 31.000,000 2032767 5800372016" at bounding box center [146, 90] width 196 height 13
click at [239, 91] on span at bounding box center [238, 92] width 6 height 4
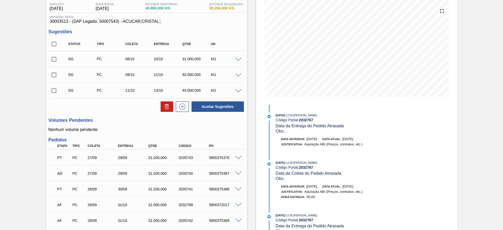
scroll to position [0, 0]
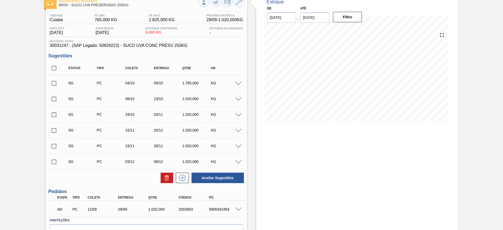
scroll to position [62, 0]
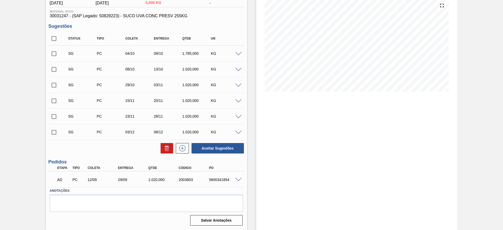
click at [237, 180] on span at bounding box center [238, 180] width 6 height 4
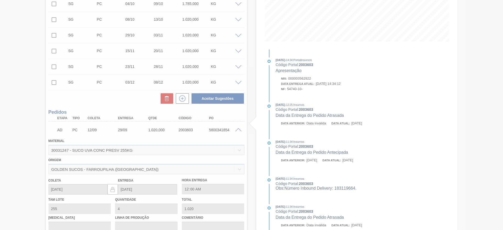
scroll to position [117, 0]
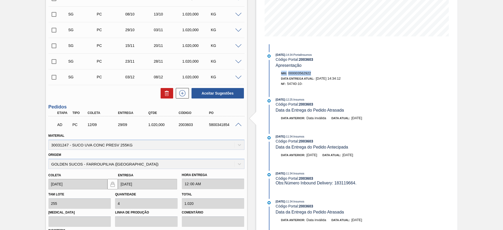
drag, startPoint x: 315, startPoint y: 72, endPoint x: 275, endPoint y: 73, distance: 40.1
click at [275, 73] on div "Nri: 000003562922 Data Entrega Atual: [DATE] 14:34:12 NF: 54740-10-" at bounding box center [332, 79] width 135 height 16
copy div "Nri: 000003562922"
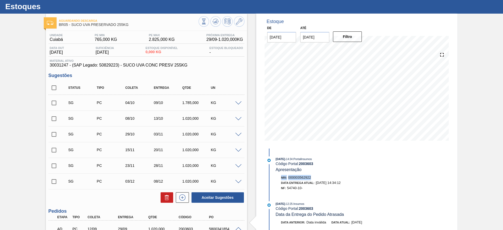
scroll to position [0, 0]
